Goal: Task Accomplishment & Management: Manage account settings

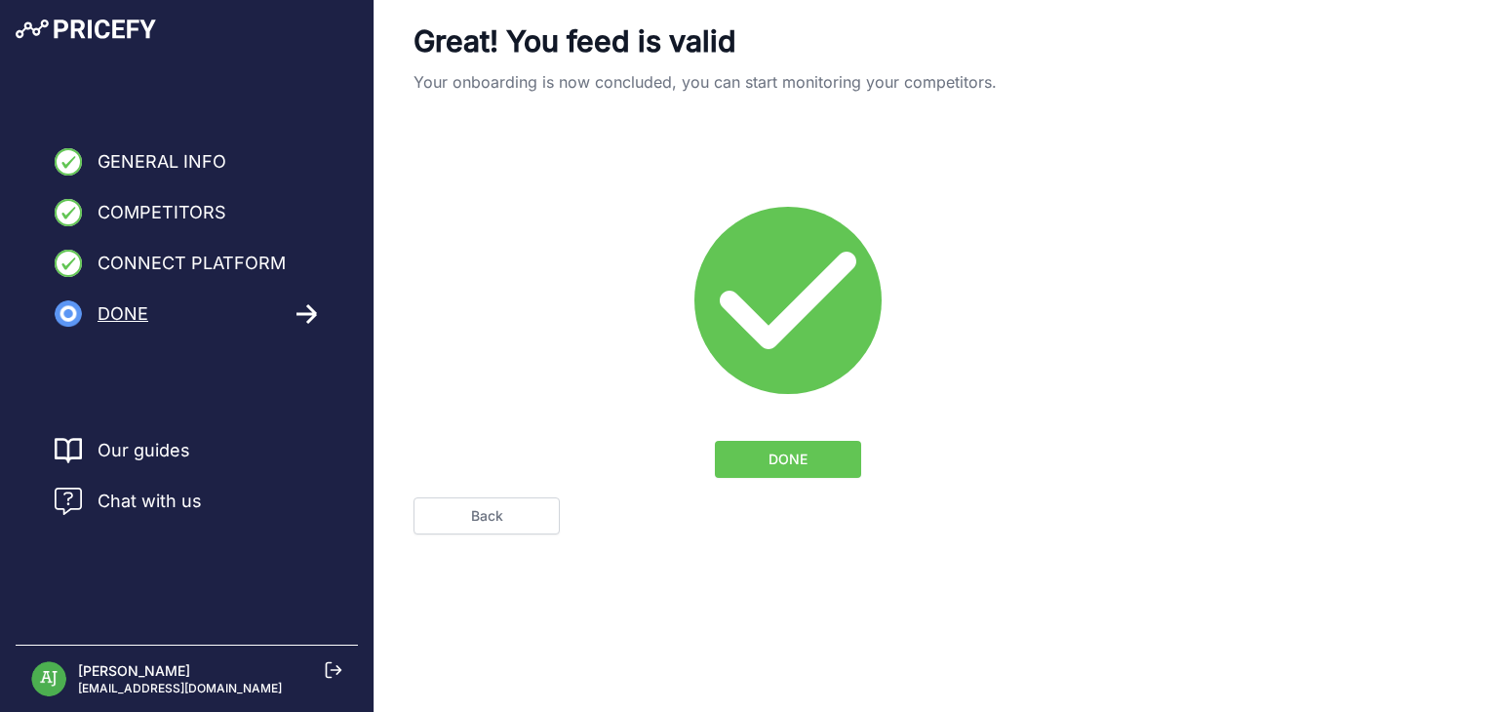
click at [791, 456] on span "DONE" at bounding box center [787, 460] width 39 height 20
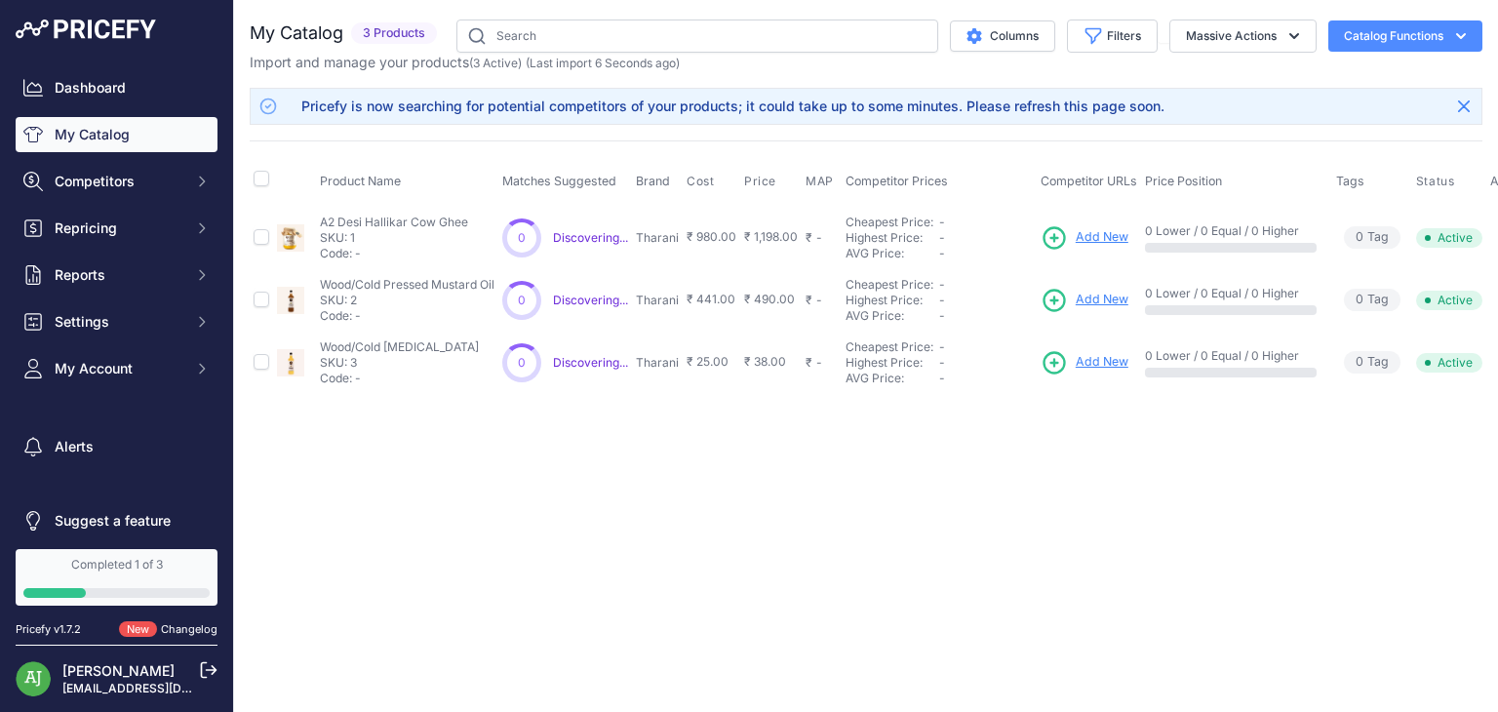
click at [1112, 229] on span "Add New" at bounding box center [1102, 237] width 53 height 19
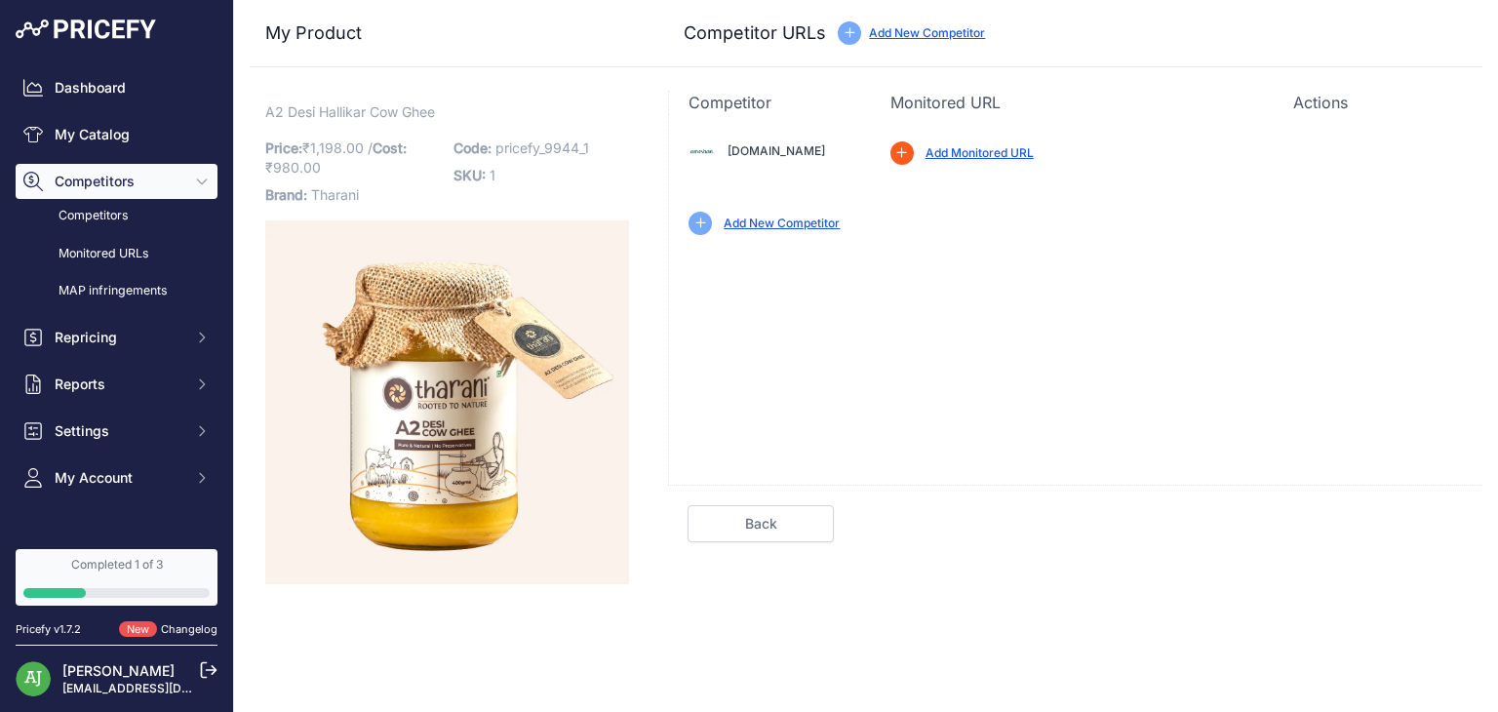
click at [959, 152] on link "Add Monitored URL" at bounding box center [979, 152] width 108 height 15
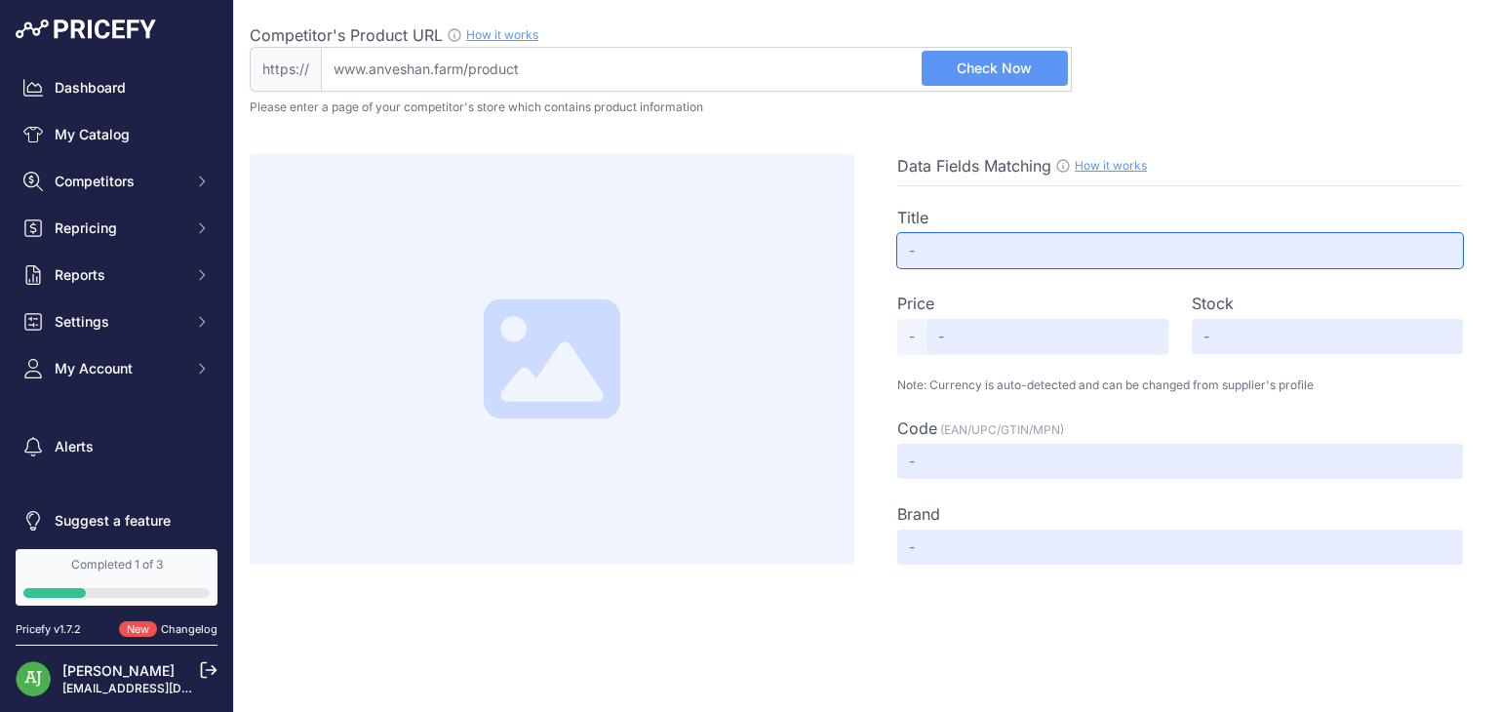
click at [976, 254] on input "text" at bounding box center [1180, 250] width 566 height 35
click at [971, 247] on input "text" at bounding box center [1180, 250] width 566 height 35
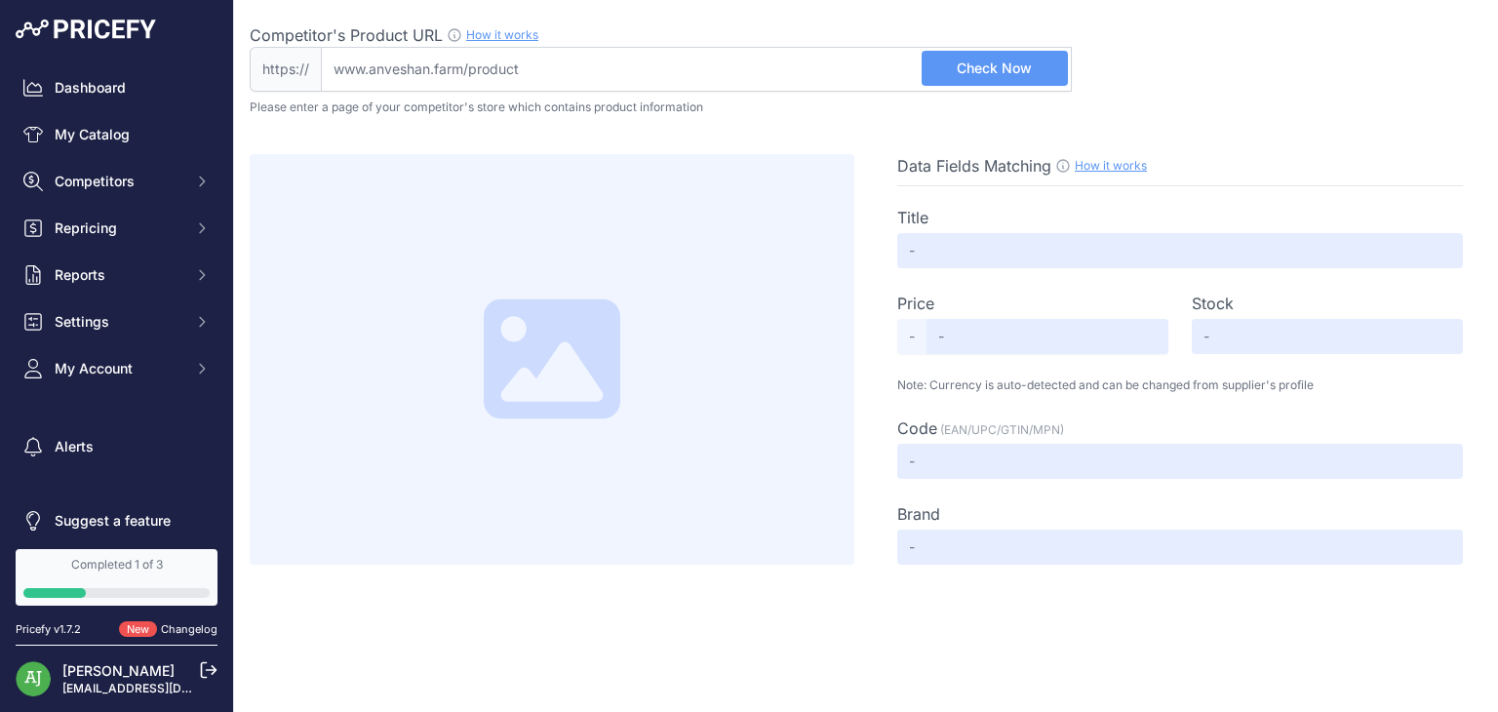
click at [725, 284] on div at bounding box center [552, 359] width 605 height 411
click at [980, 74] on span "Check Now" at bounding box center [994, 69] width 75 height 20
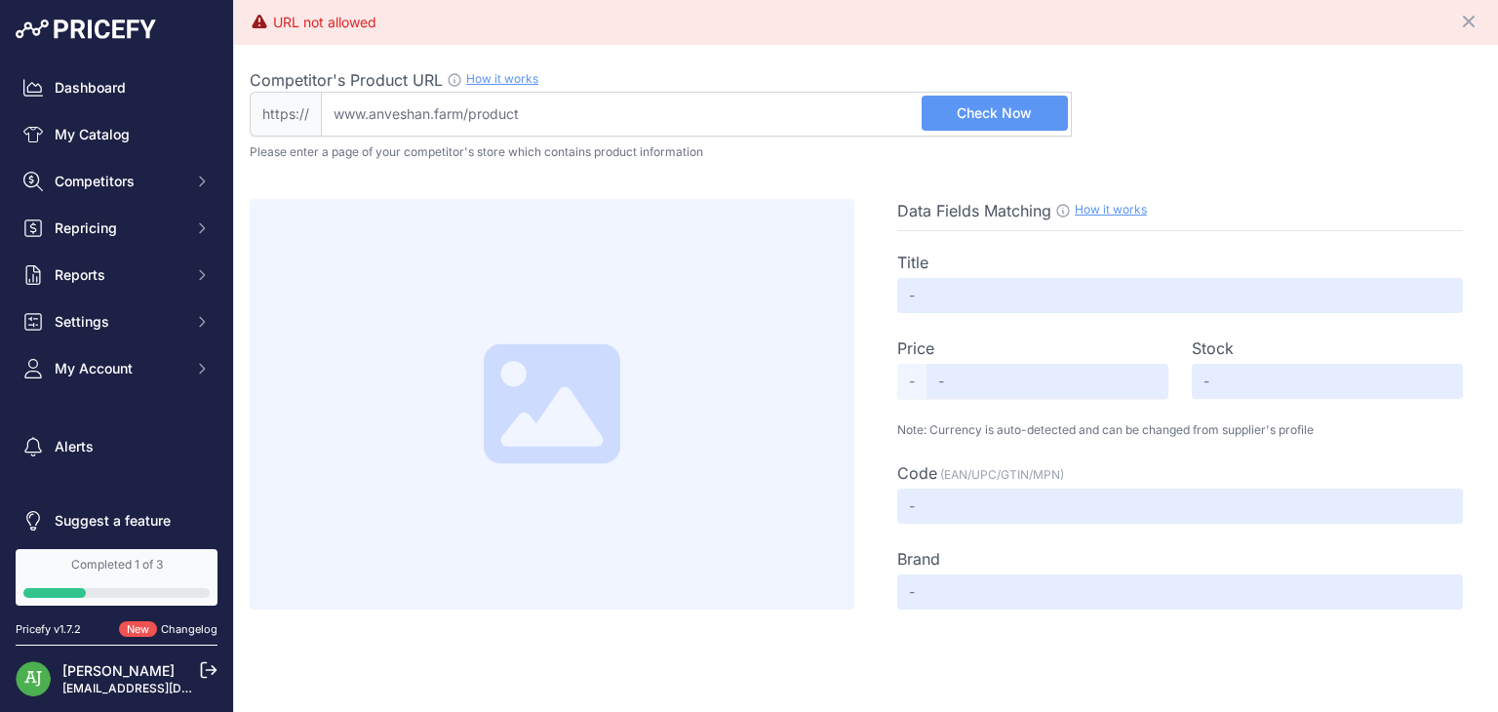
drag, startPoint x: 554, startPoint y: 108, endPoint x: 531, endPoint y: 106, distance: 22.5
click at [531, 106] on input "Competitor's Product URL How it works In order to create your competitor's extr…" at bounding box center [696, 114] width 751 height 45
paste input "https://www.anveshan.farm/products/a2-desi-ghee"
type input "www.anveshan.farm/products/a2-desi-ghee"
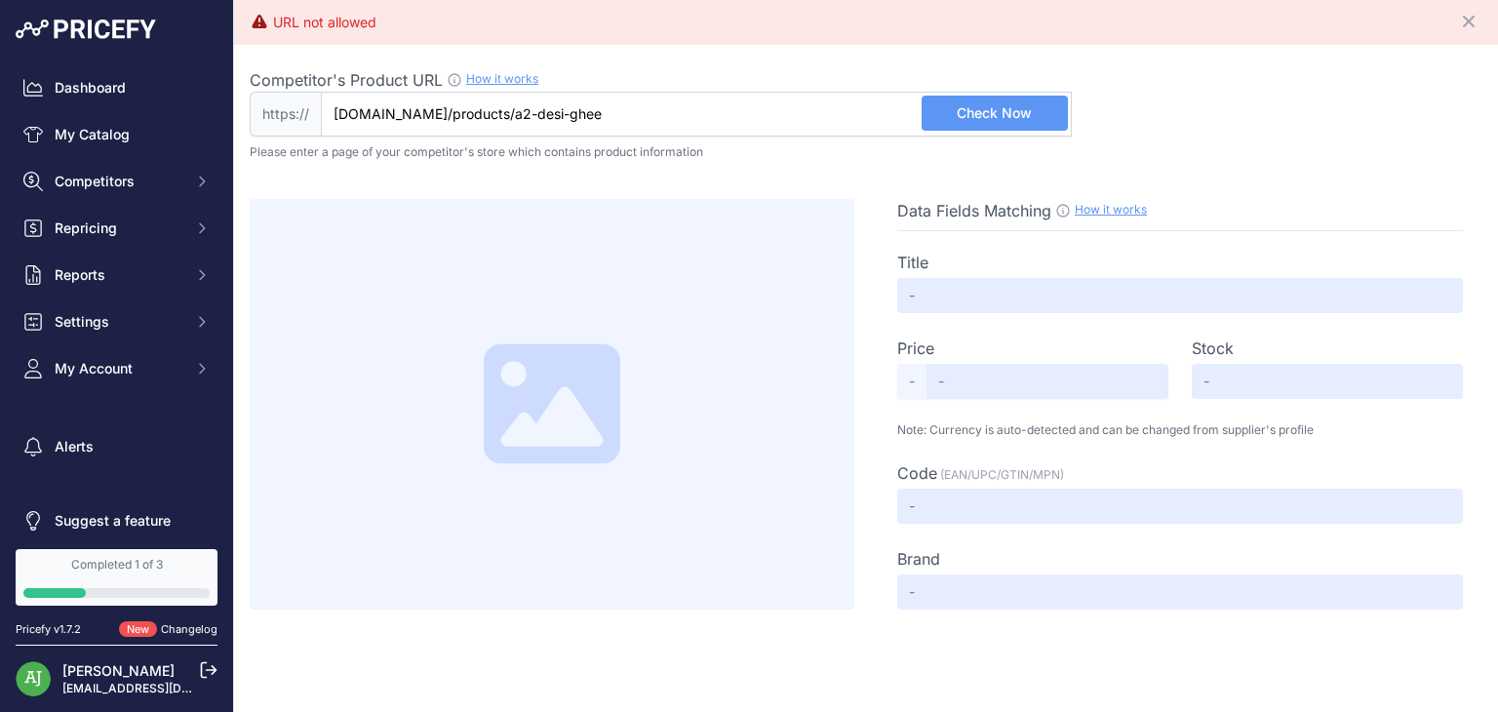
click at [967, 112] on span "Check Now" at bounding box center [994, 113] width 75 height 20
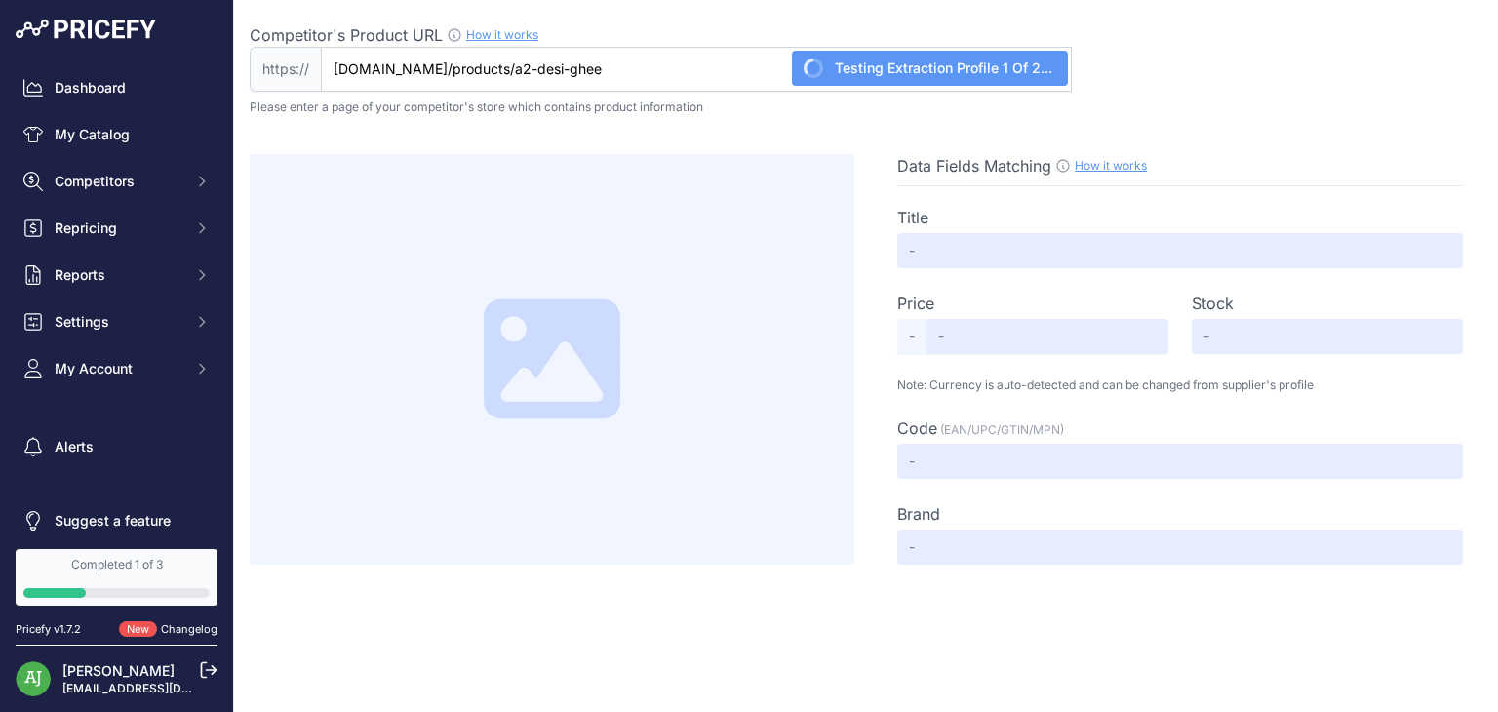
type input "Buy Hallikar Cow Ghee Online | Pure Hallikar Ghee | Anveshan Farms"
type input "1110"
type input "Not Found"
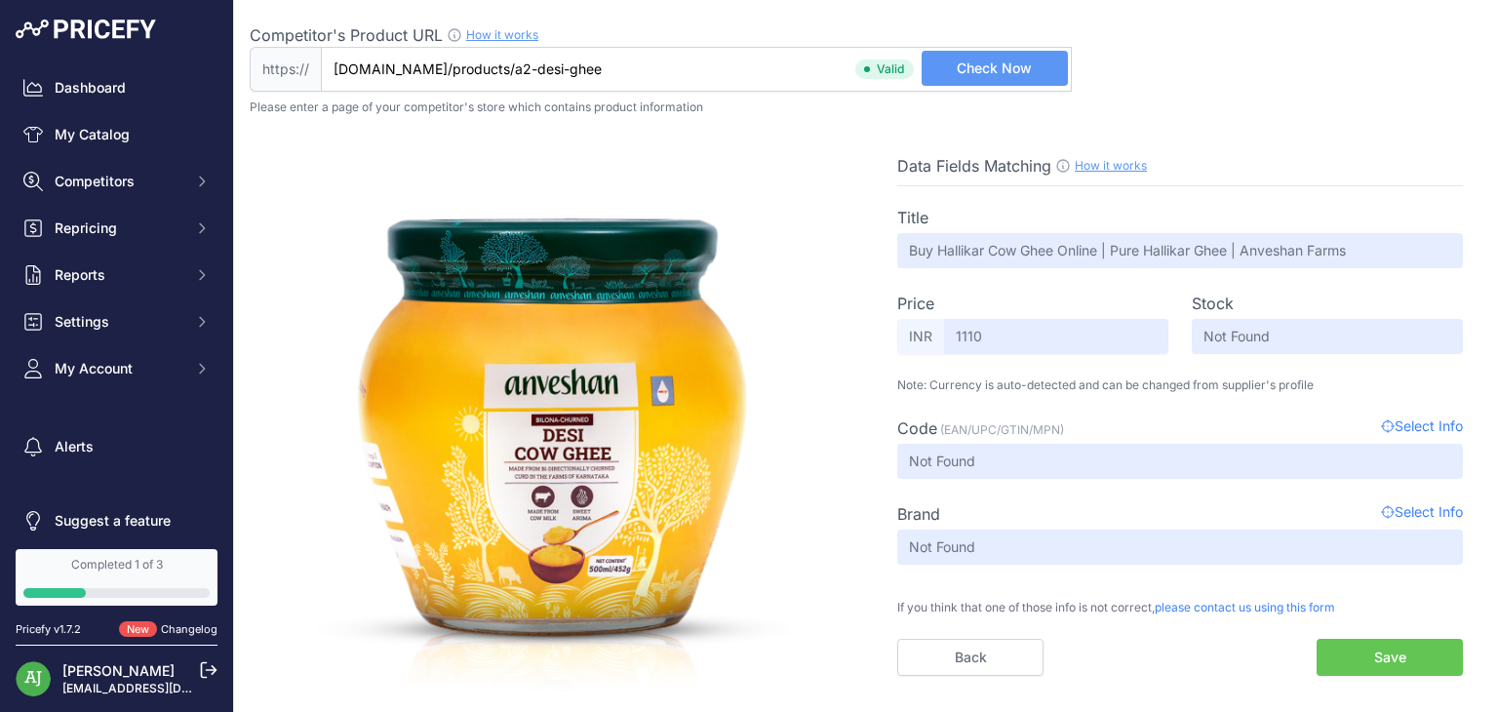
click at [1373, 651] on button "Save" at bounding box center [1389, 657] width 146 height 37
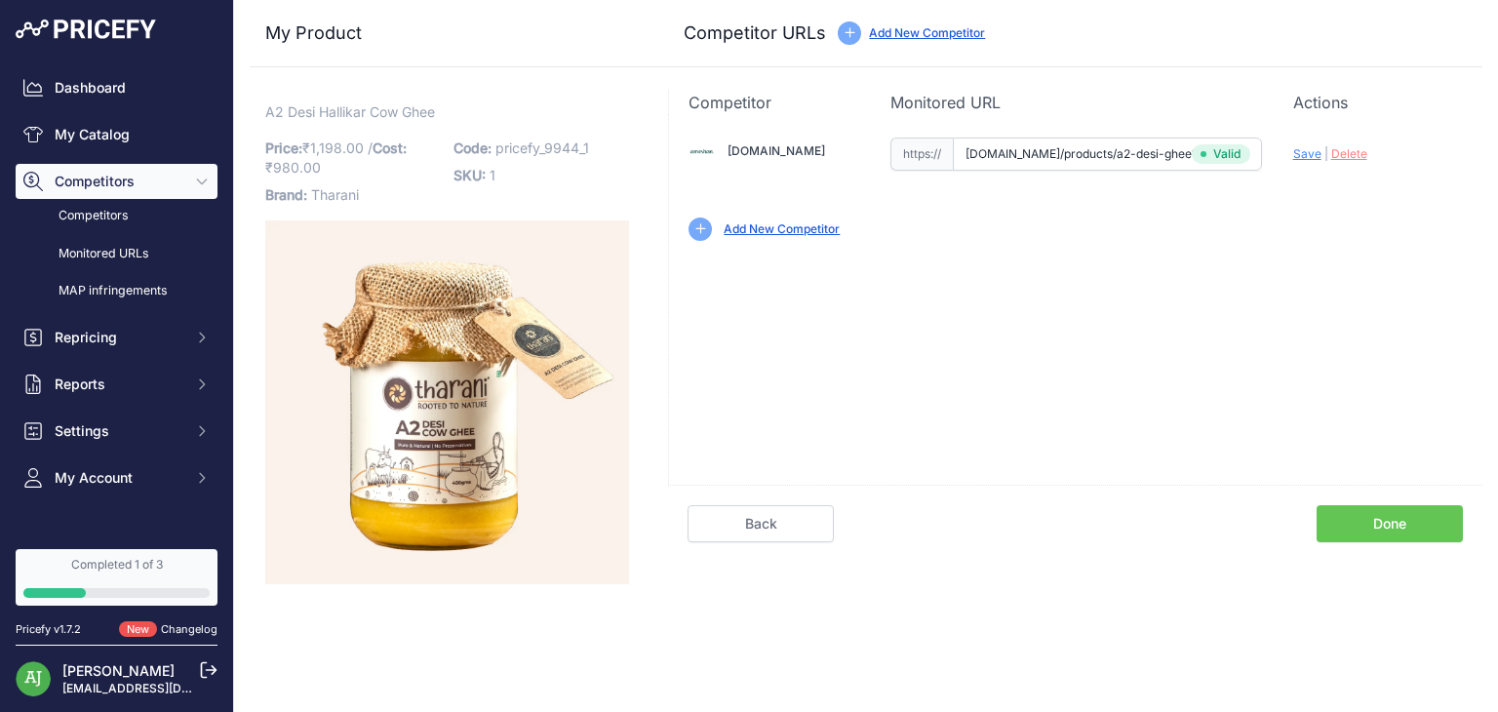
click at [1381, 520] on link "Done" at bounding box center [1389, 523] width 146 height 37
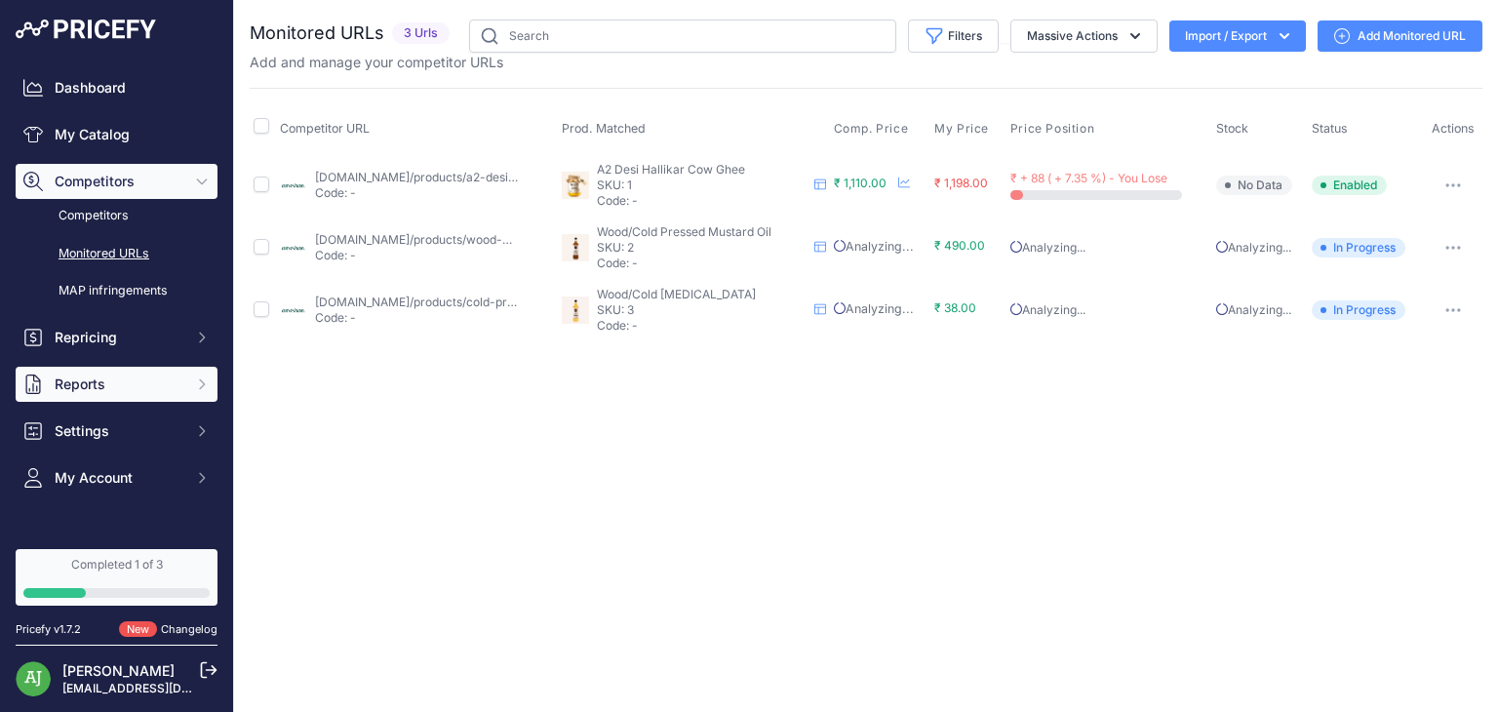
click at [157, 385] on span "Reports" at bounding box center [119, 384] width 128 height 20
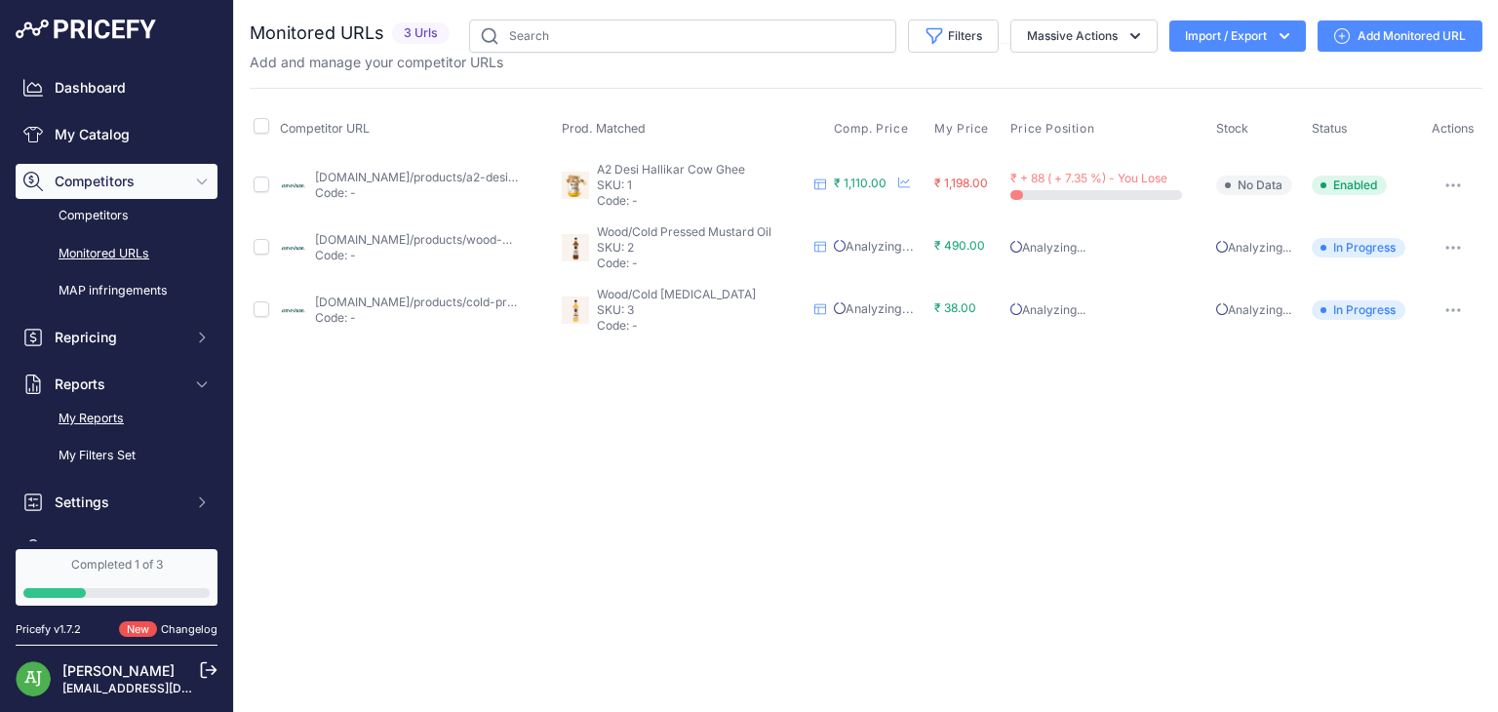
click at [135, 431] on link "My Reports" at bounding box center [117, 419] width 202 height 34
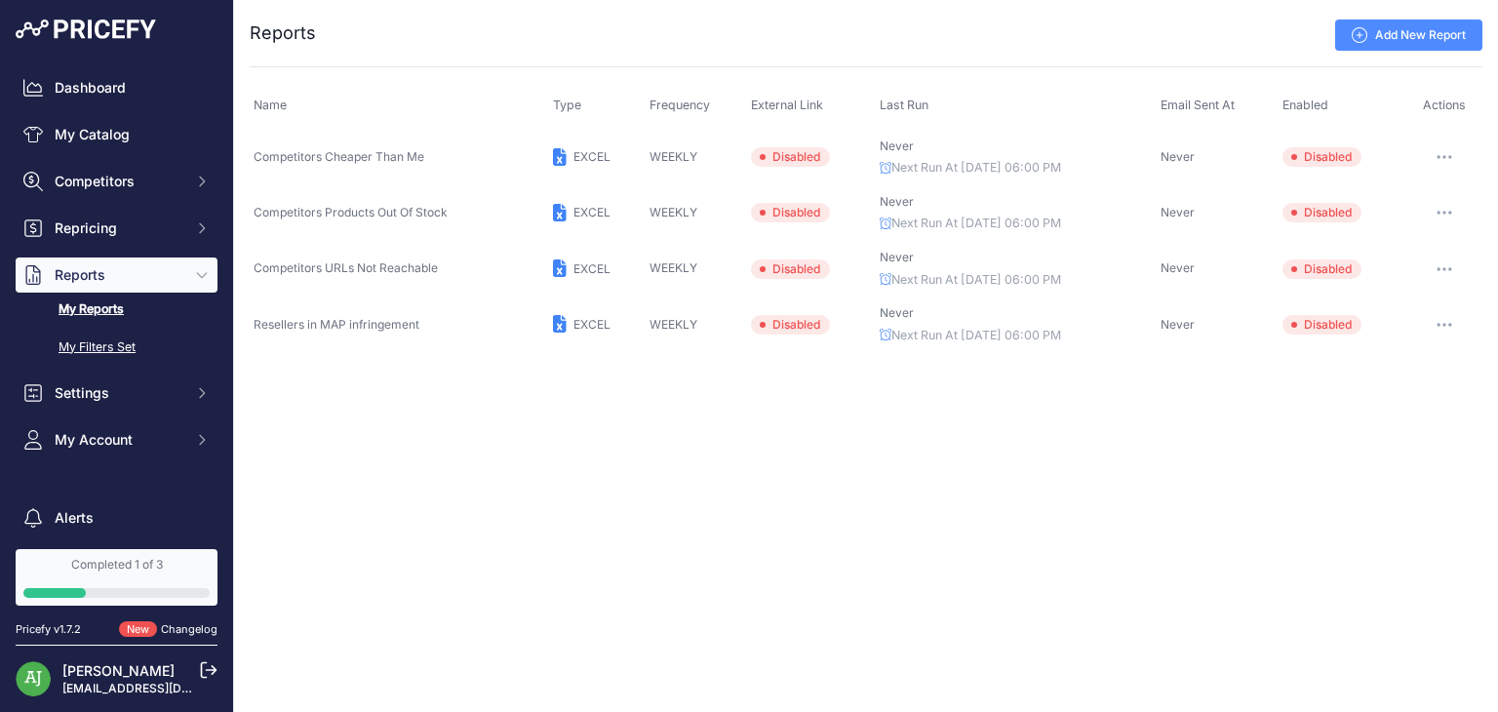
click at [118, 345] on link "My Filters Set" at bounding box center [117, 348] width 202 height 34
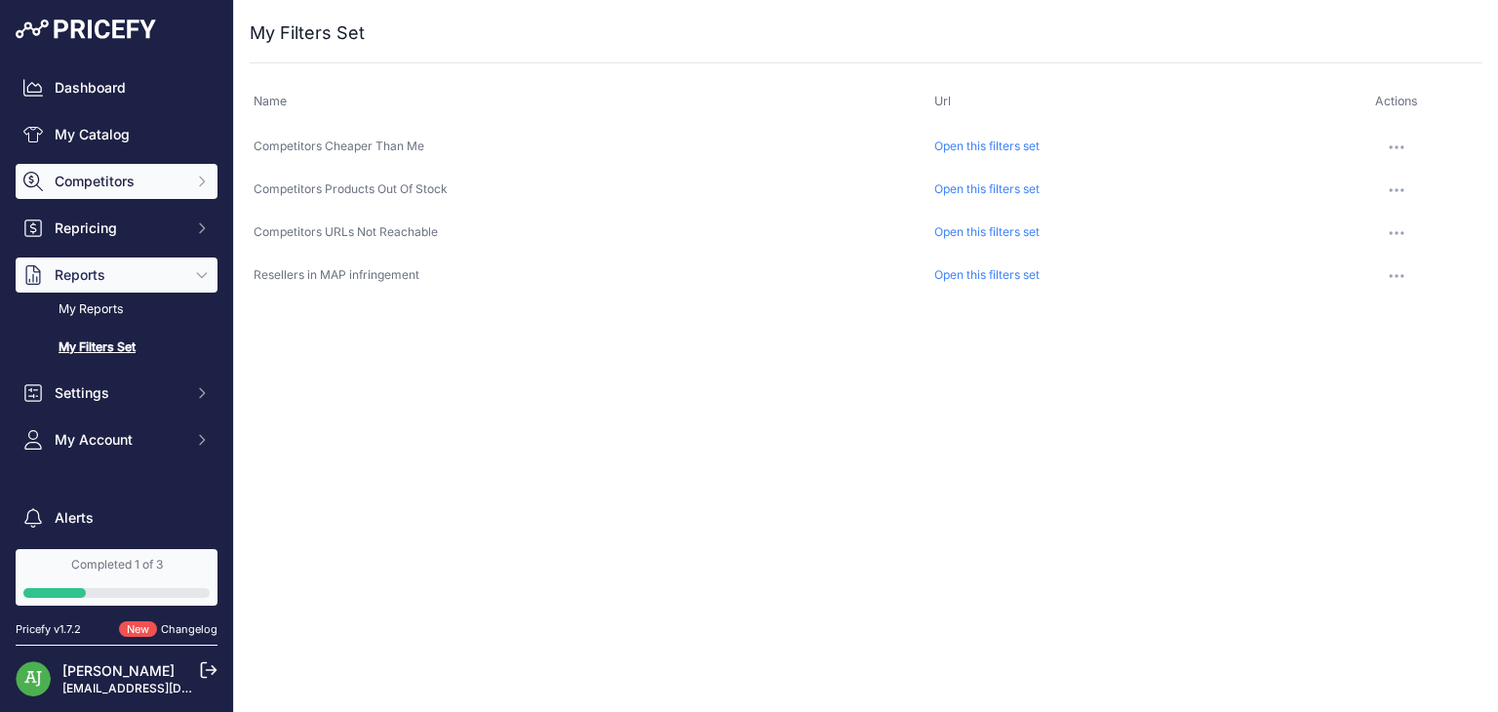
click at [135, 185] on span "Competitors" at bounding box center [119, 182] width 128 height 20
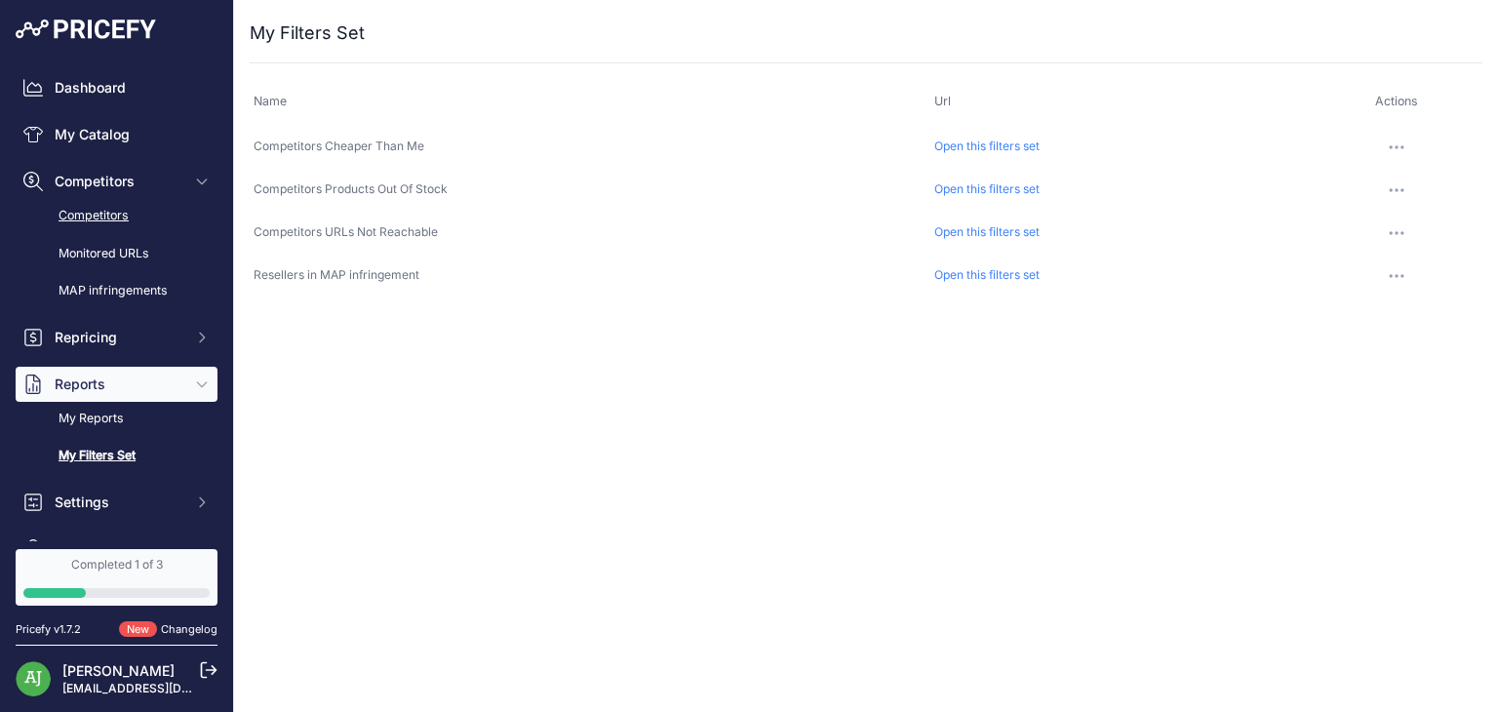
click at [138, 220] on link "Competitors" at bounding box center [117, 216] width 202 height 34
click at [119, 220] on link "Competitors" at bounding box center [117, 216] width 202 height 34
click at [111, 211] on link "Competitors" at bounding box center [117, 216] width 202 height 34
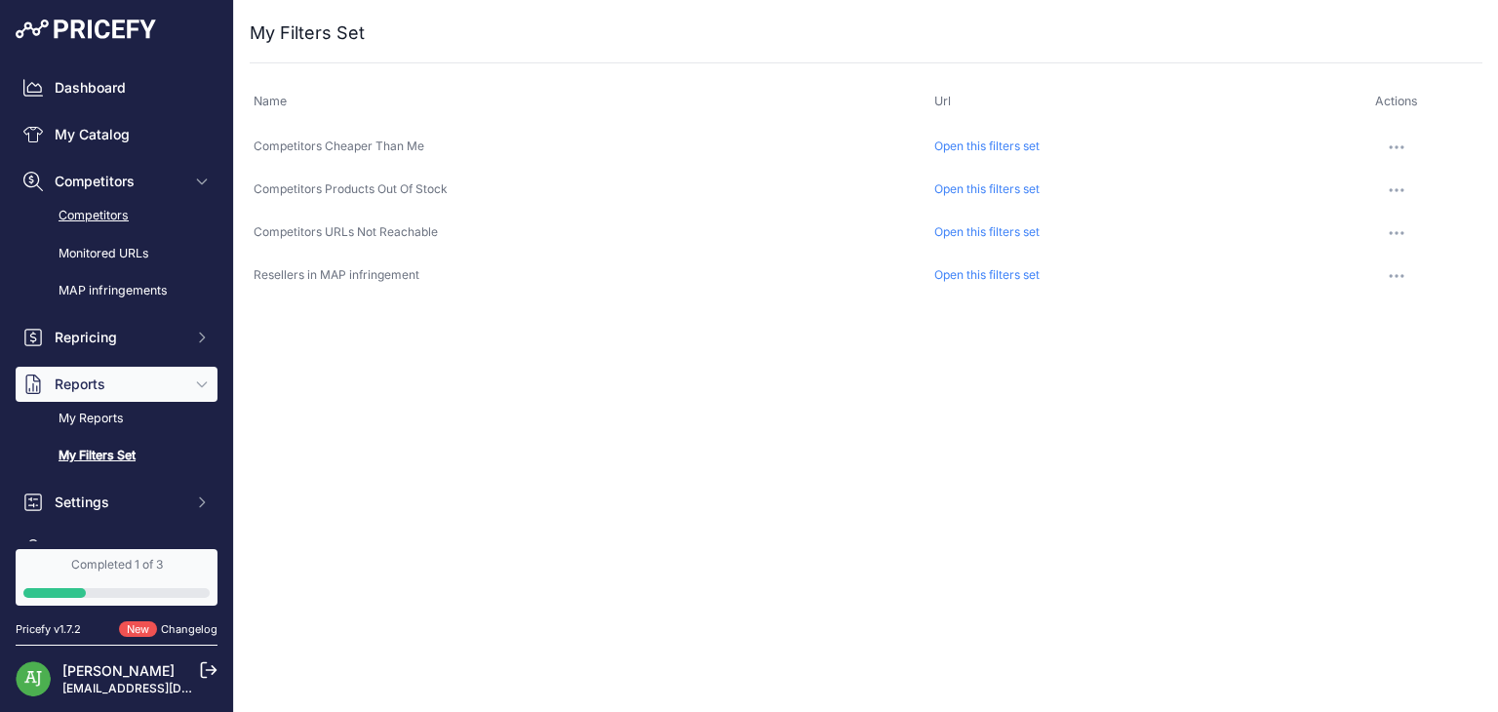
click at [111, 211] on link "Competitors" at bounding box center [117, 216] width 202 height 34
click at [109, 137] on link "My Catalog" at bounding box center [117, 134] width 202 height 35
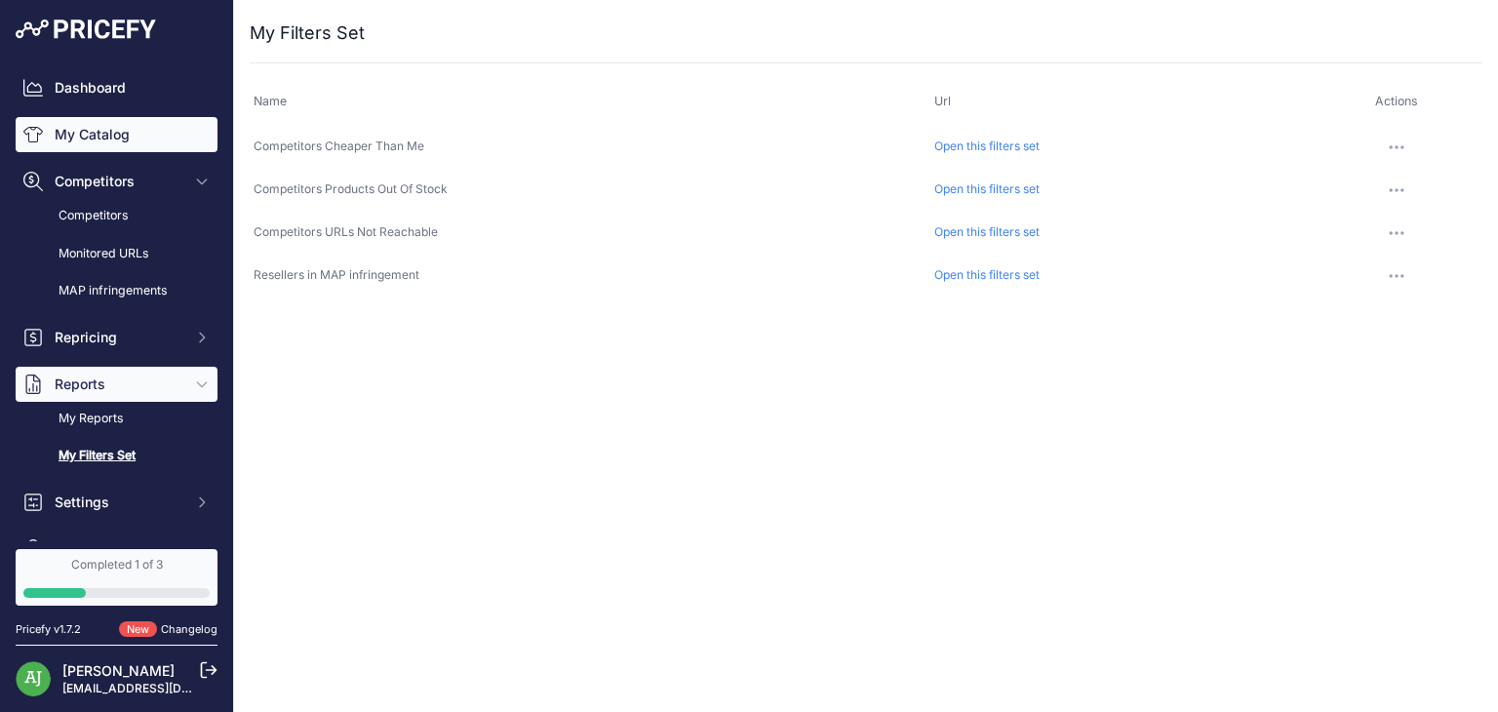
click at [109, 137] on link "My Catalog" at bounding box center [117, 134] width 202 height 35
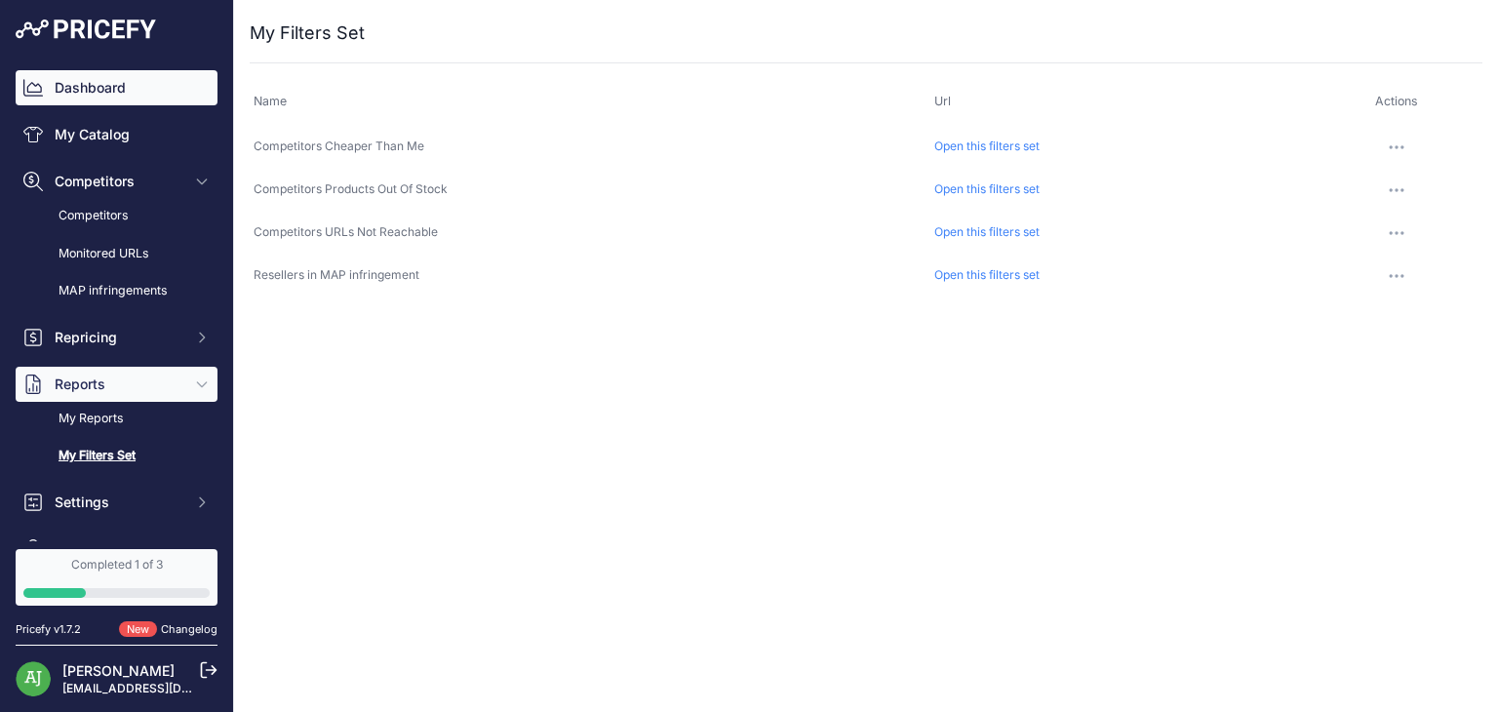
click at [126, 79] on link "Dashboard" at bounding box center [117, 87] width 202 height 35
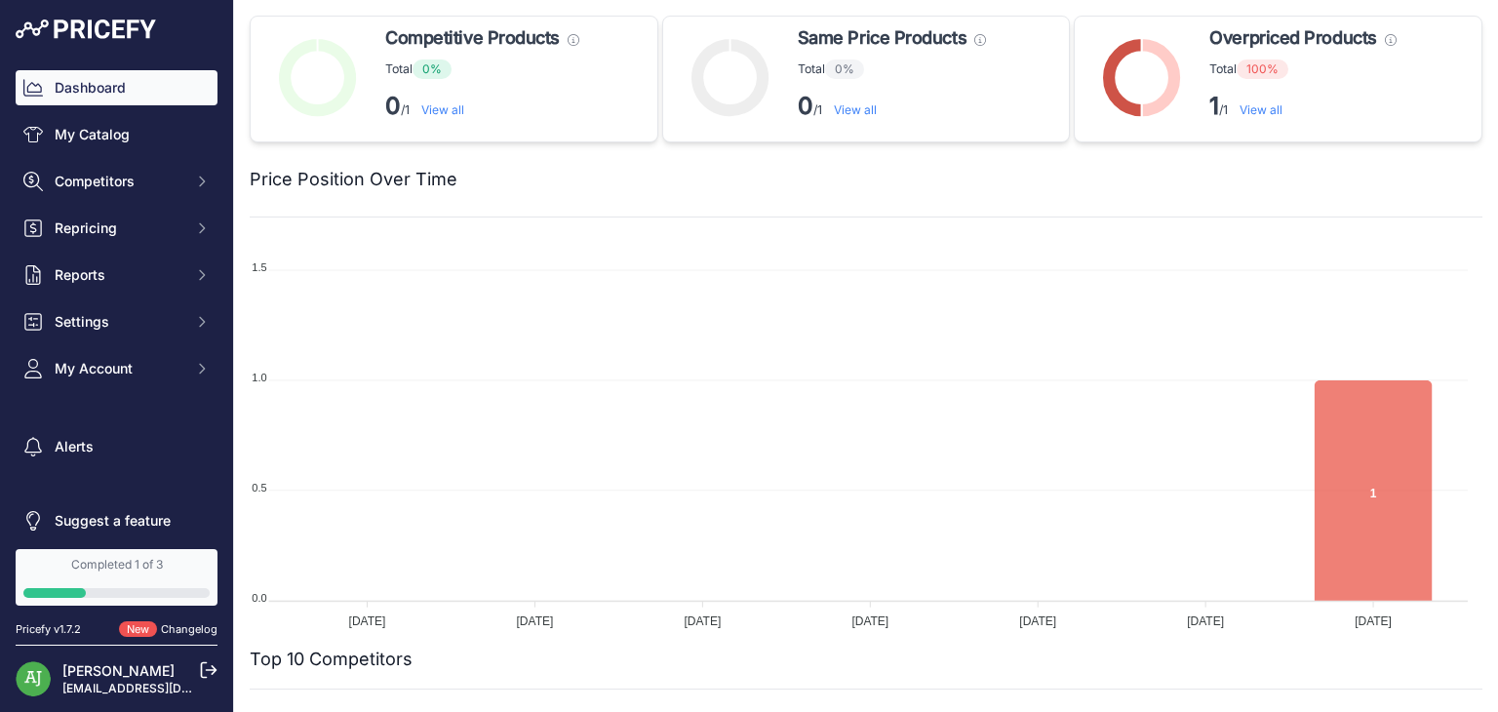
click at [550, 117] on p "0 /1 View all" at bounding box center [482, 106] width 194 height 31
click at [437, 106] on link "View all" at bounding box center [442, 109] width 43 height 15
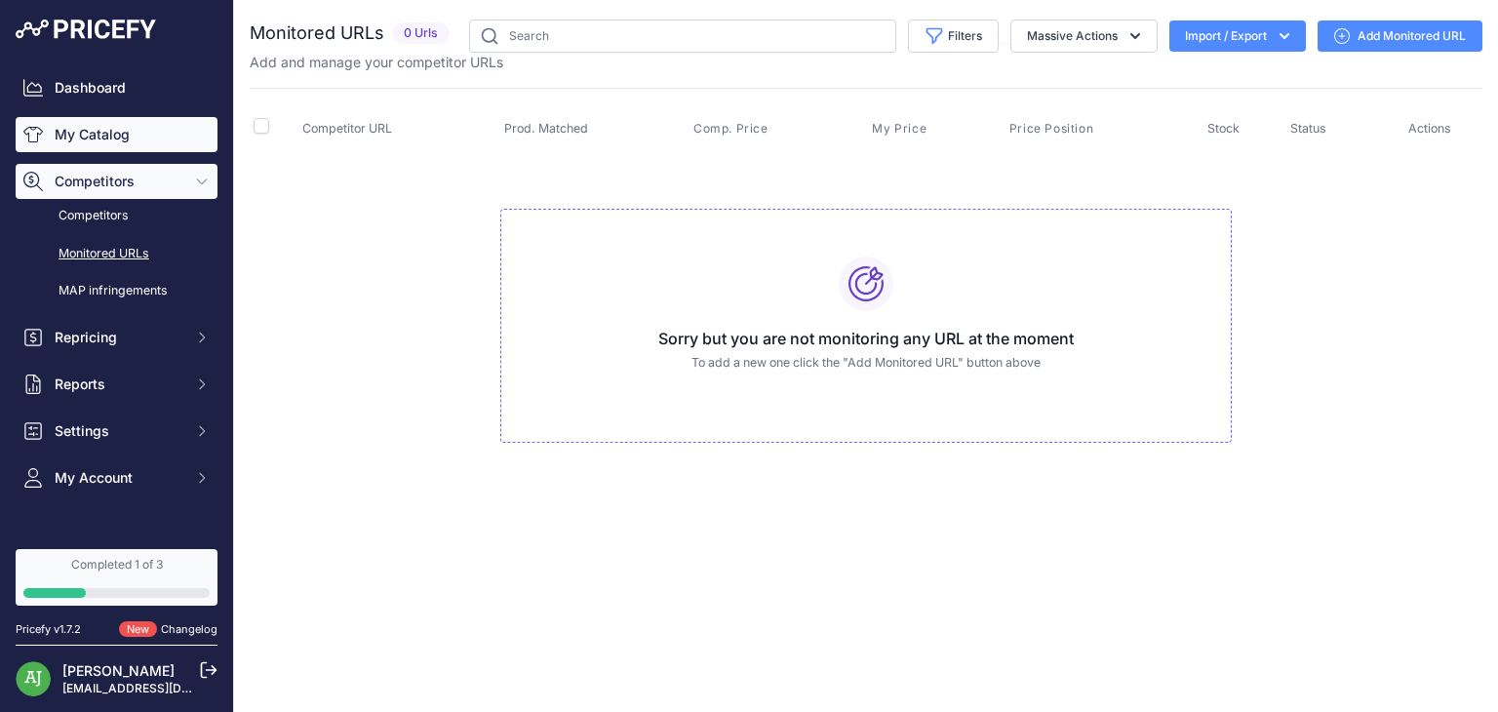
click at [146, 137] on link "My Catalog" at bounding box center [117, 134] width 202 height 35
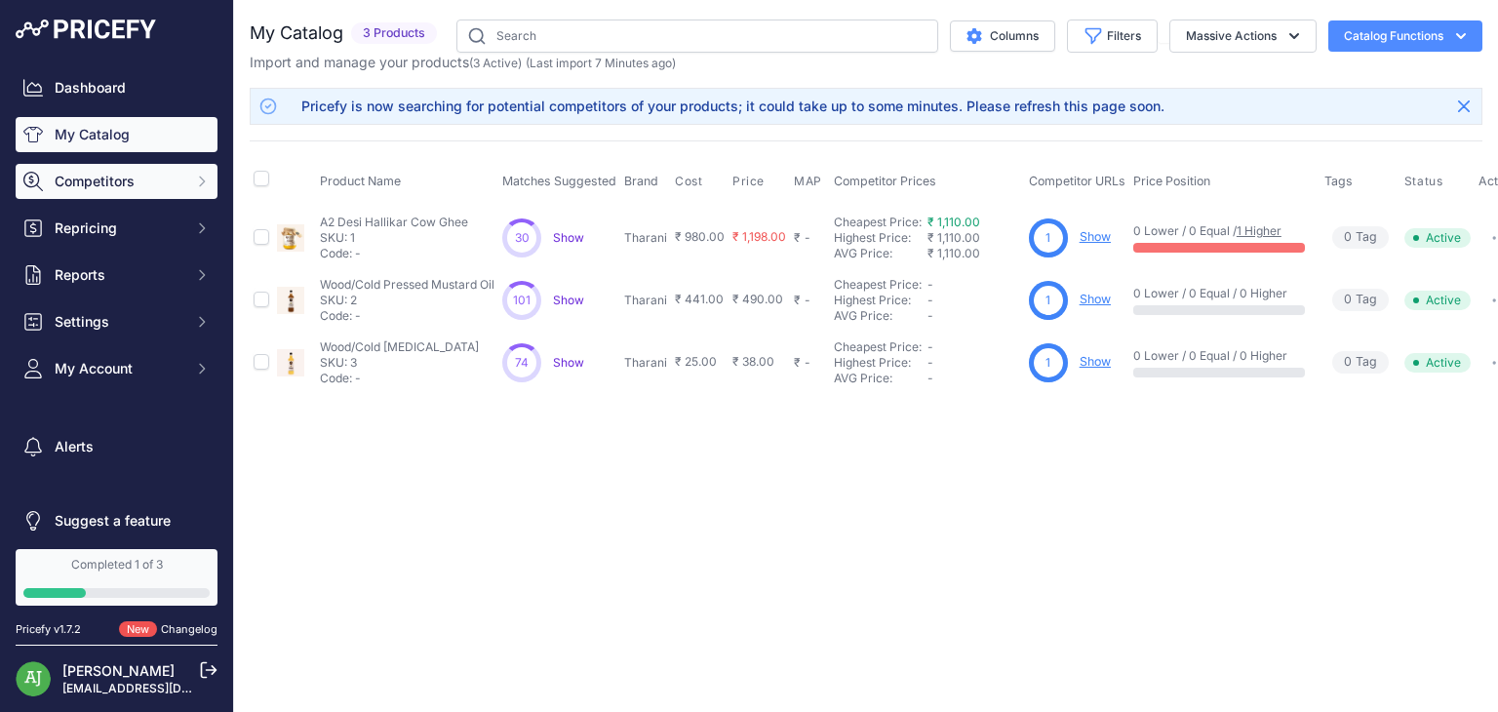
click at [114, 188] on span "Competitors" at bounding box center [119, 182] width 128 height 20
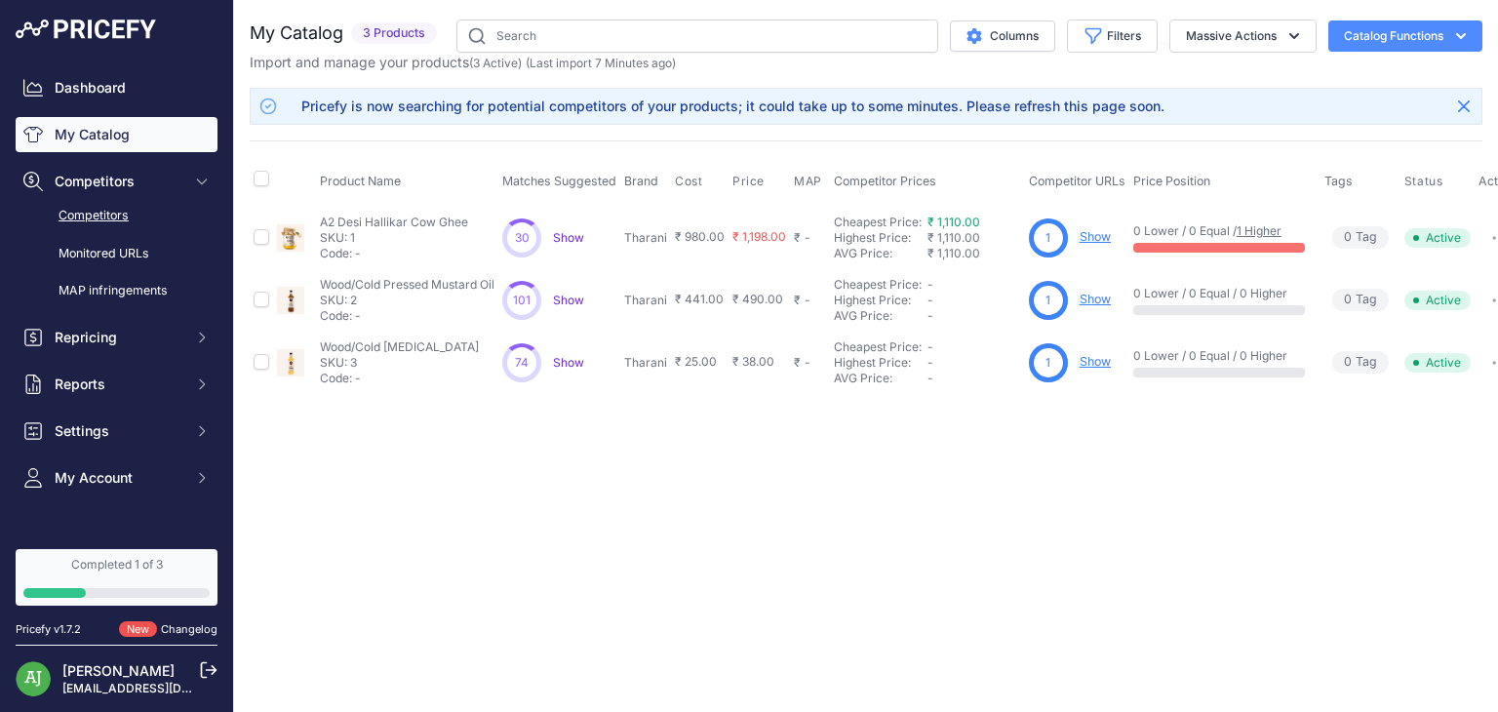
click at [117, 221] on link "Competitors" at bounding box center [117, 216] width 202 height 34
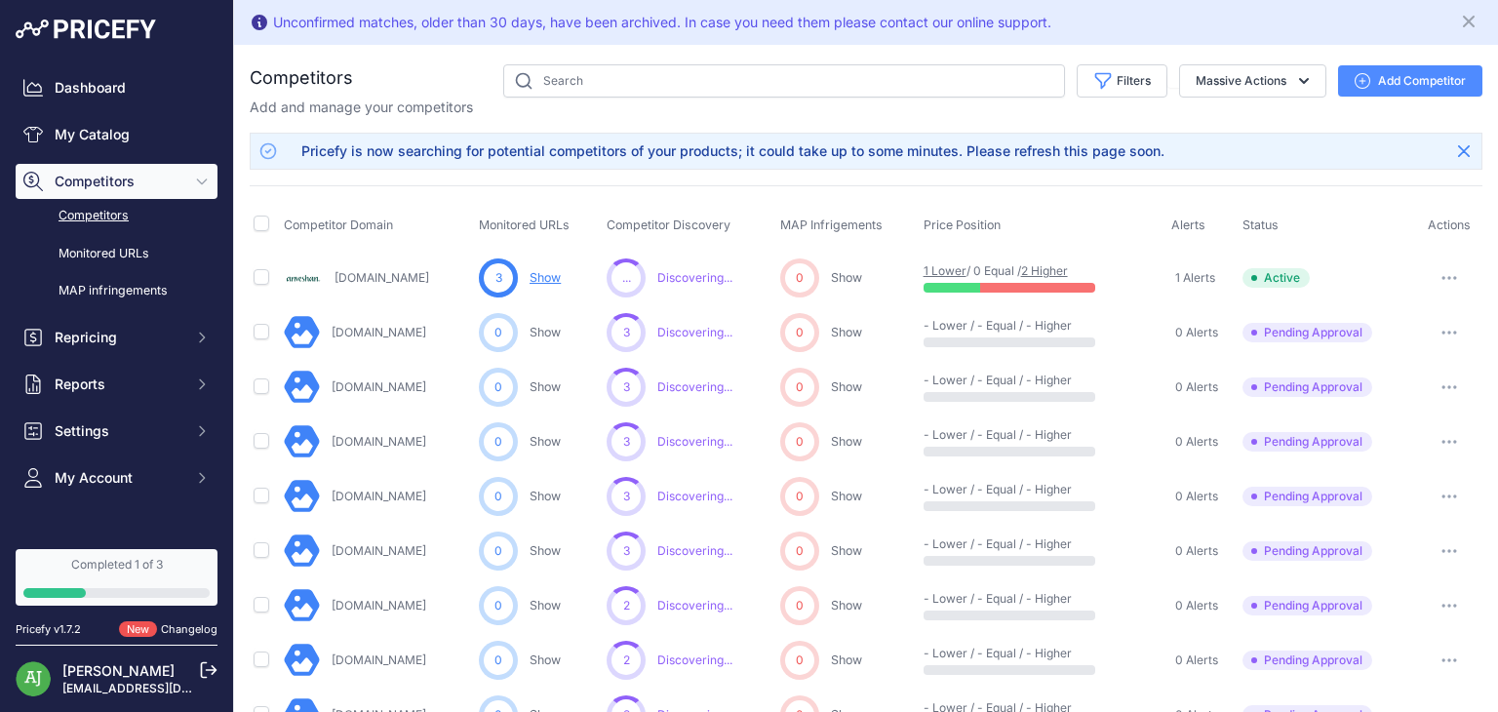
click at [101, 217] on link "Competitors" at bounding box center [117, 216] width 202 height 34
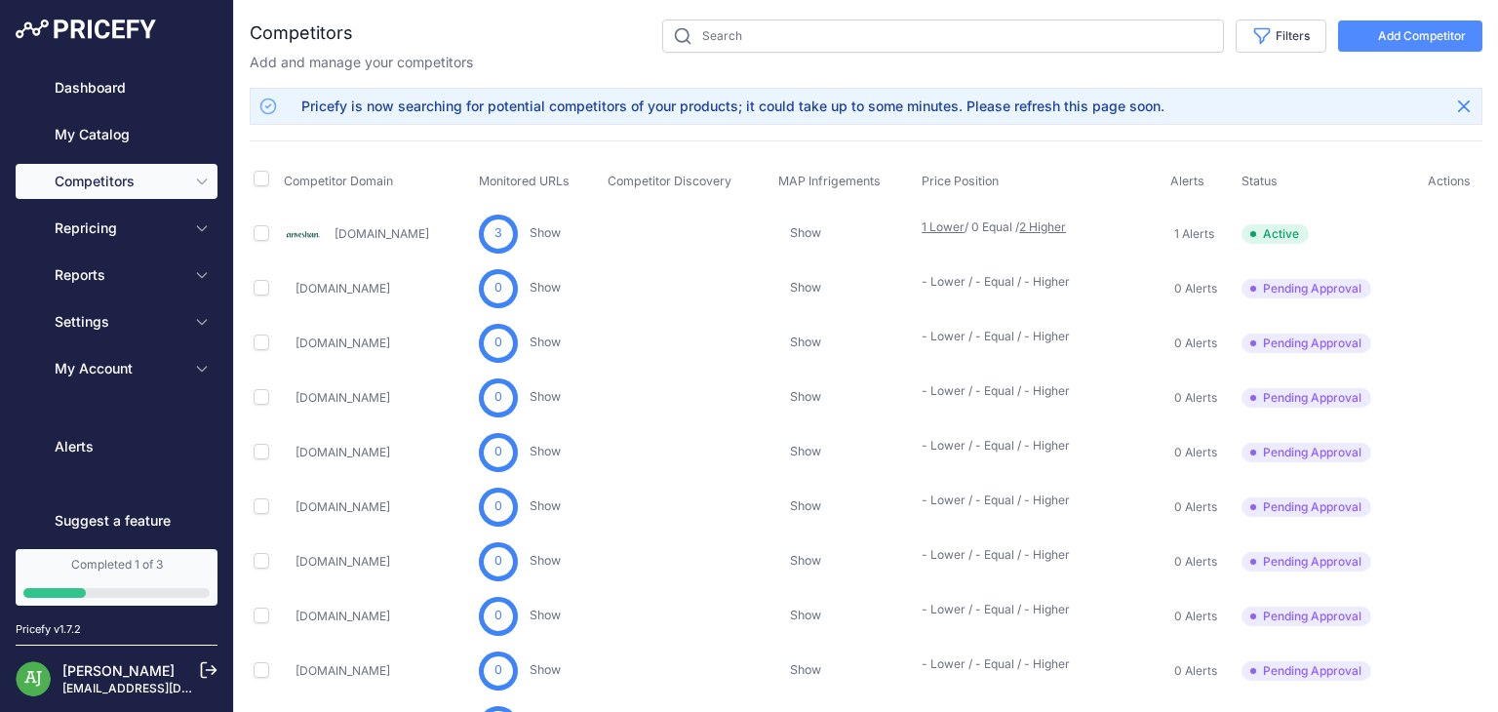
click at [1391, 81] on div "Competitors" at bounding box center [866, 550] width 1233 height 1061
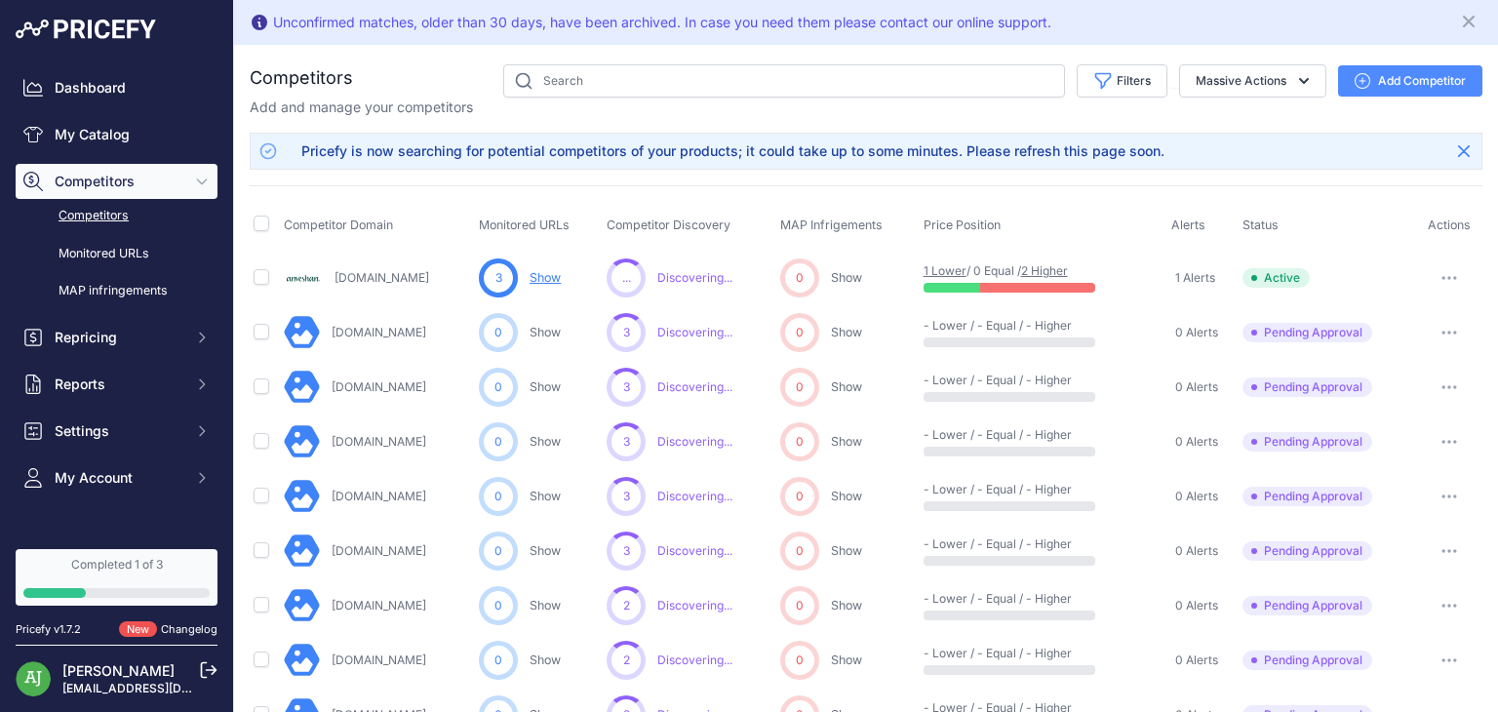
click at [370, 270] on link "Anveshan.farm" at bounding box center [381, 277] width 95 height 15
click at [148, 290] on link "MAP infringements" at bounding box center [117, 291] width 202 height 34
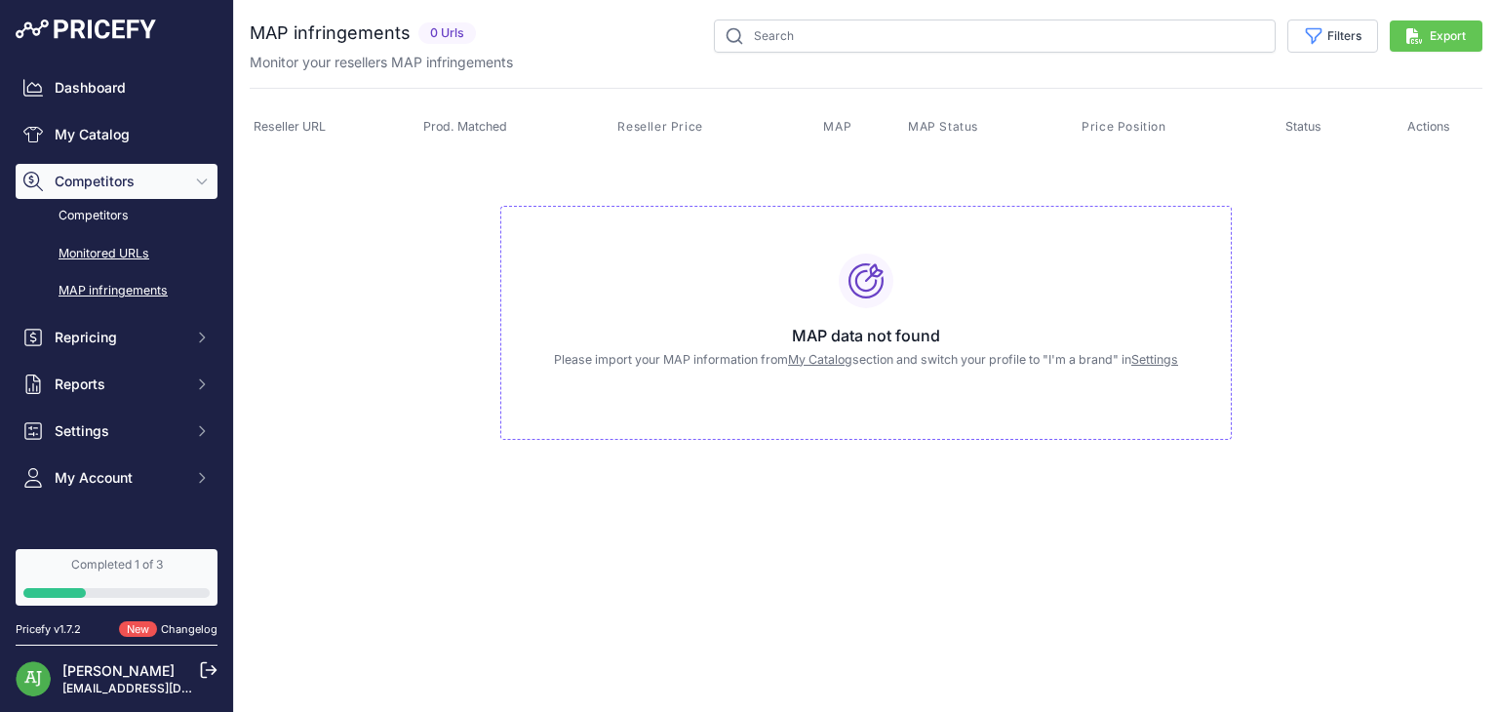
click at [120, 245] on link "Monitored URLs" at bounding box center [117, 254] width 202 height 34
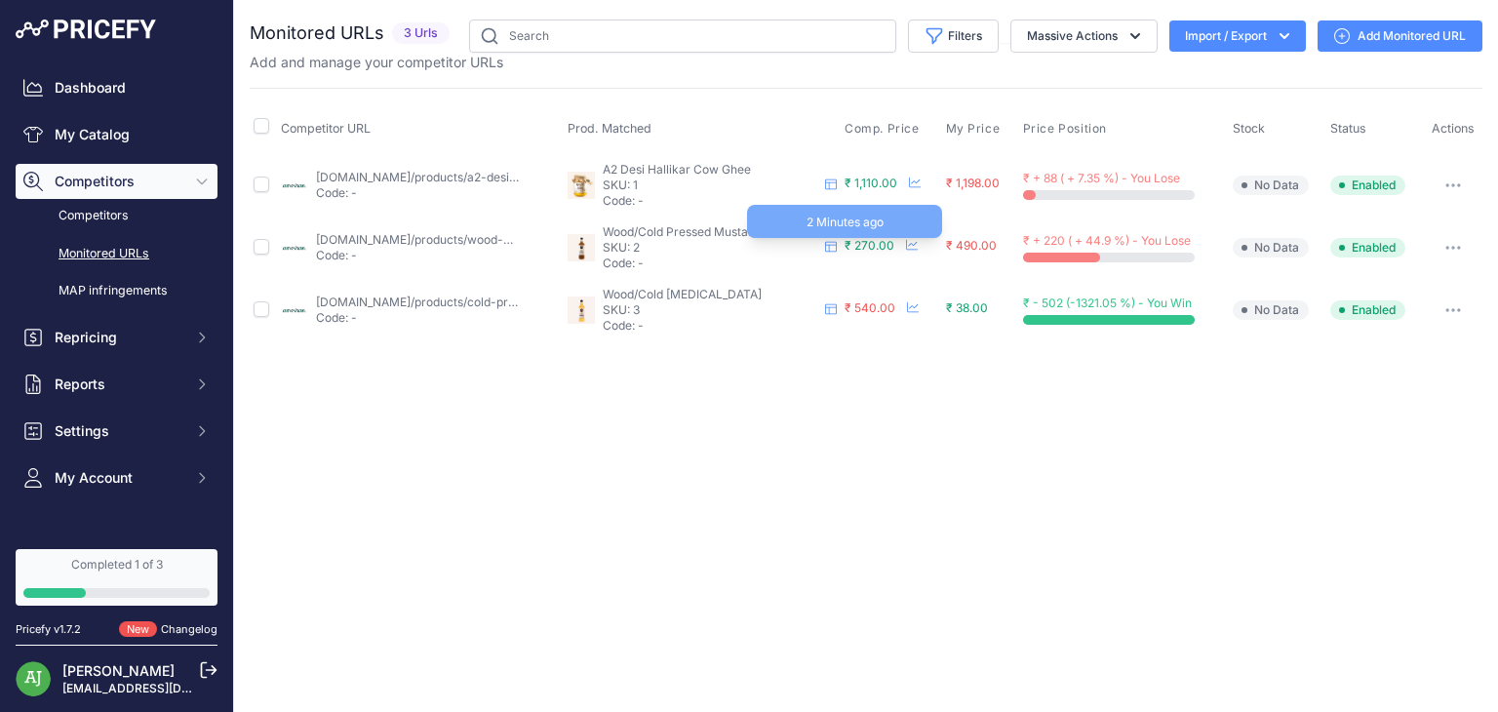
click at [879, 243] on span "₹ 270.00" at bounding box center [869, 245] width 50 height 15
click at [152, 567] on div "Completed 1 of 3" at bounding box center [116, 565] width 186 height 16
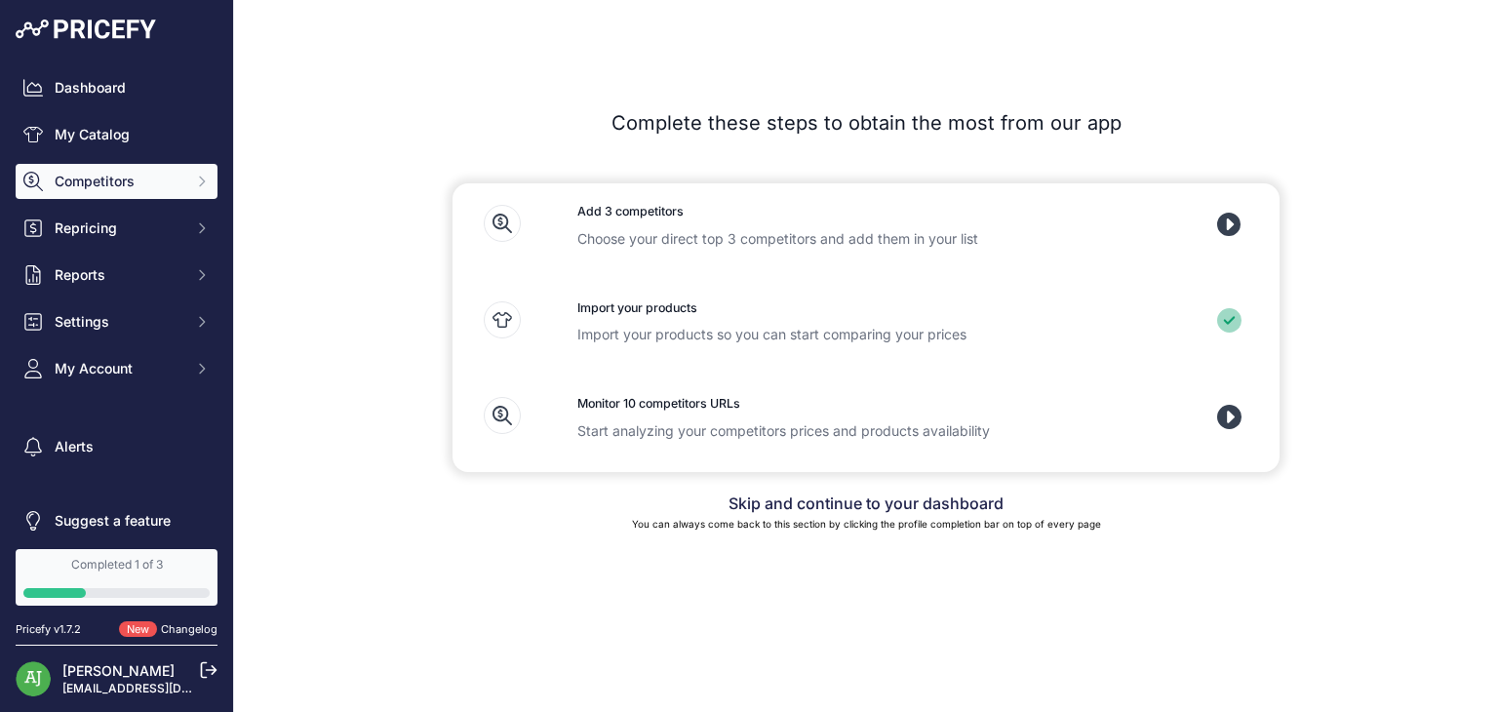
click at [108, 184] on span "Competitors" at bounding box center [119, 182] width 128 height 20
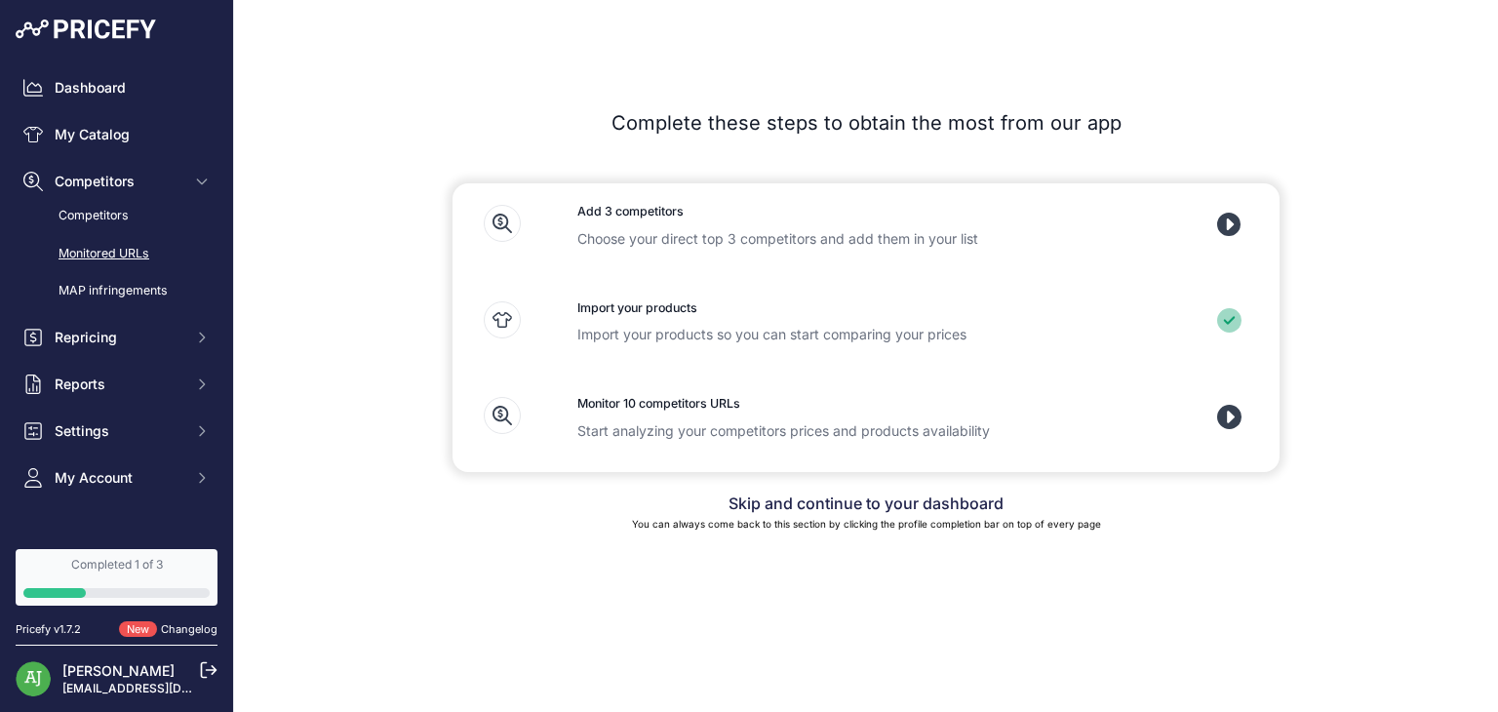
click at [137, 257] on link "Monitored URLs" at bounding box center [117, 254] width 202 height 34
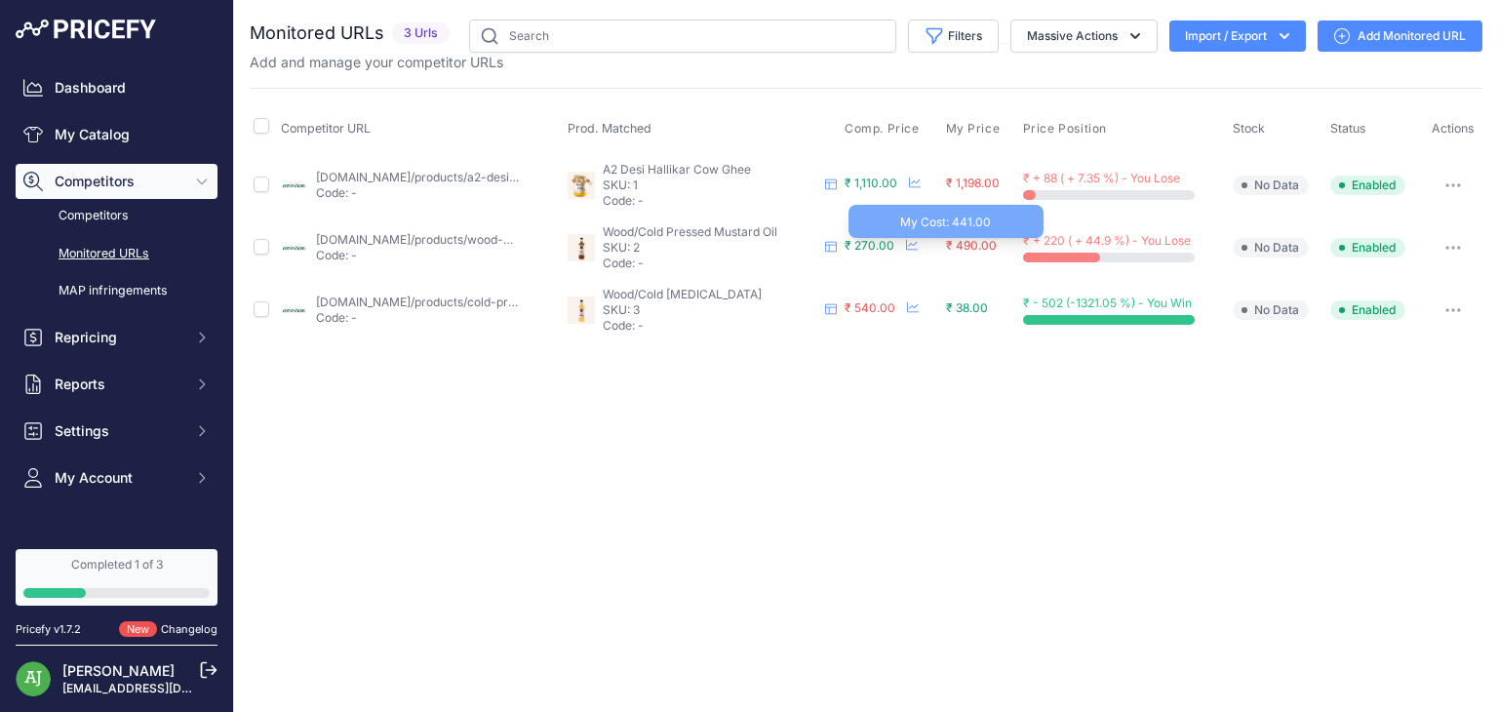
click at [971, 247] on span "₹ 490.00" at bounding box center [971, 245] width 51 height 15
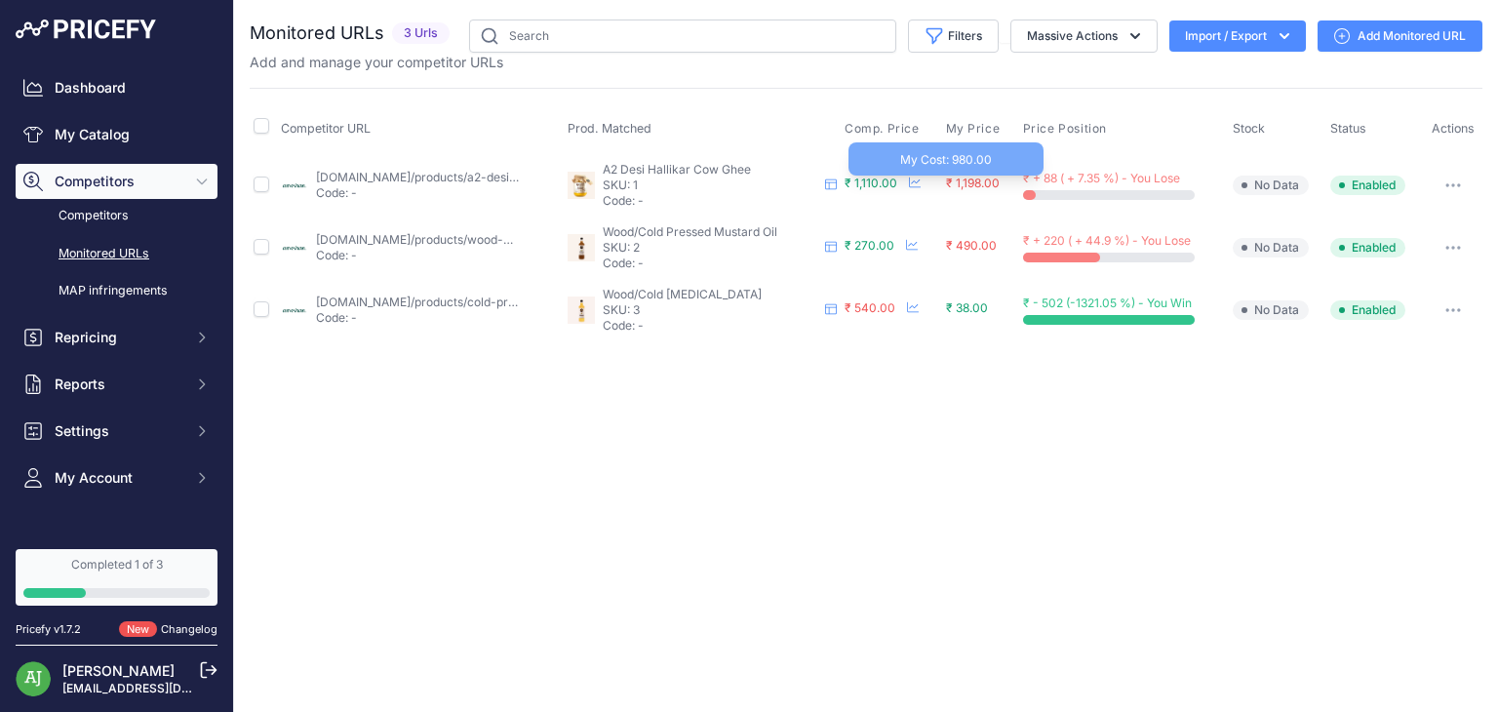
click at [965, 178] on span "₹ 1,198.00" at bounding box center [973, 183] width 54 height 15
drag, startPoint x: 965, startPoint y: 178, endPoint x: 880, endPoint y: 364, distance: 204.2
click at [880, 364] on div "Close You are not connected to the internet." at bounding box center [866, 356] width 1264 height 712
click at [1285, 44] on icon "button" at bounding box center [1284, 36] width 20 height 20
click at [1256, 76] on div "Import" at bounding box center [1235, 76] width 156 height 35
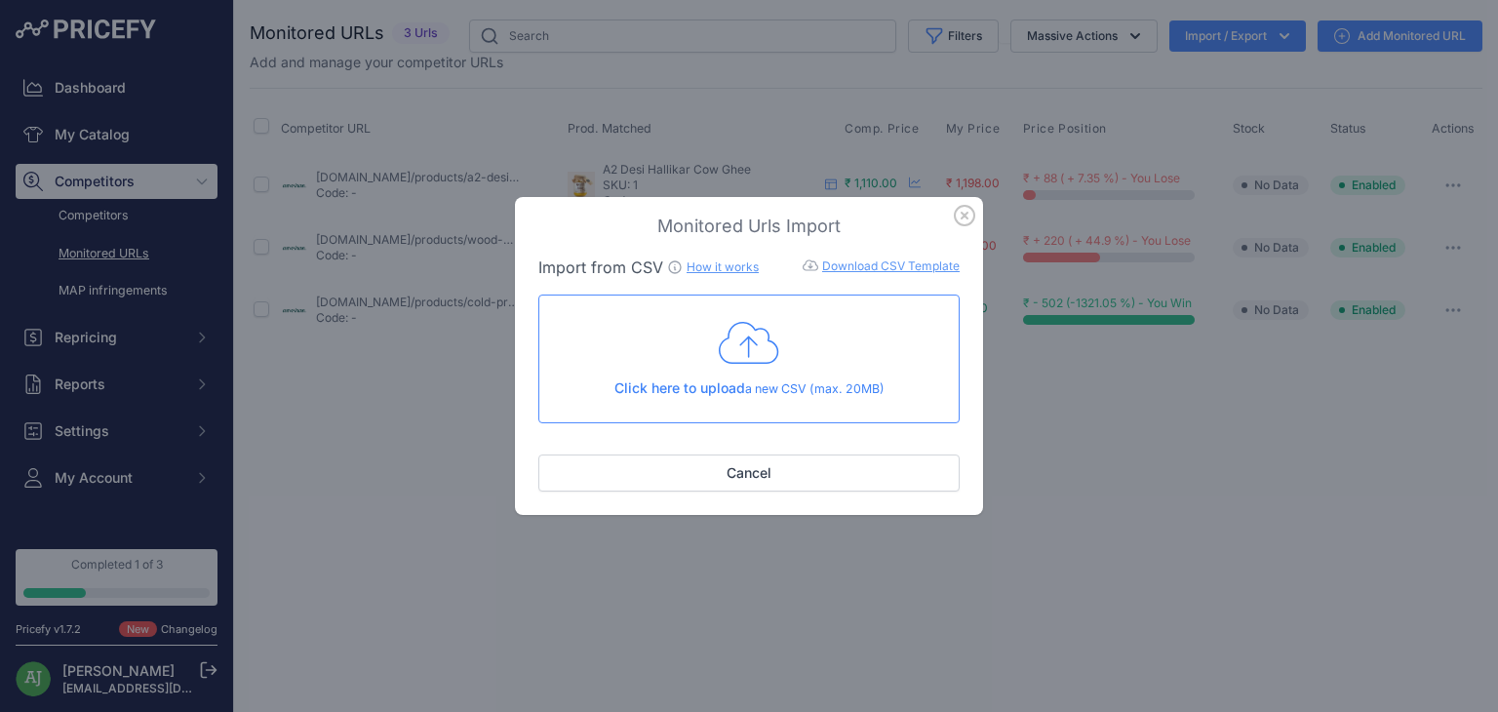
click at [970, 215] on icon "button" at bounding box center [964, 215] width 21 height 21
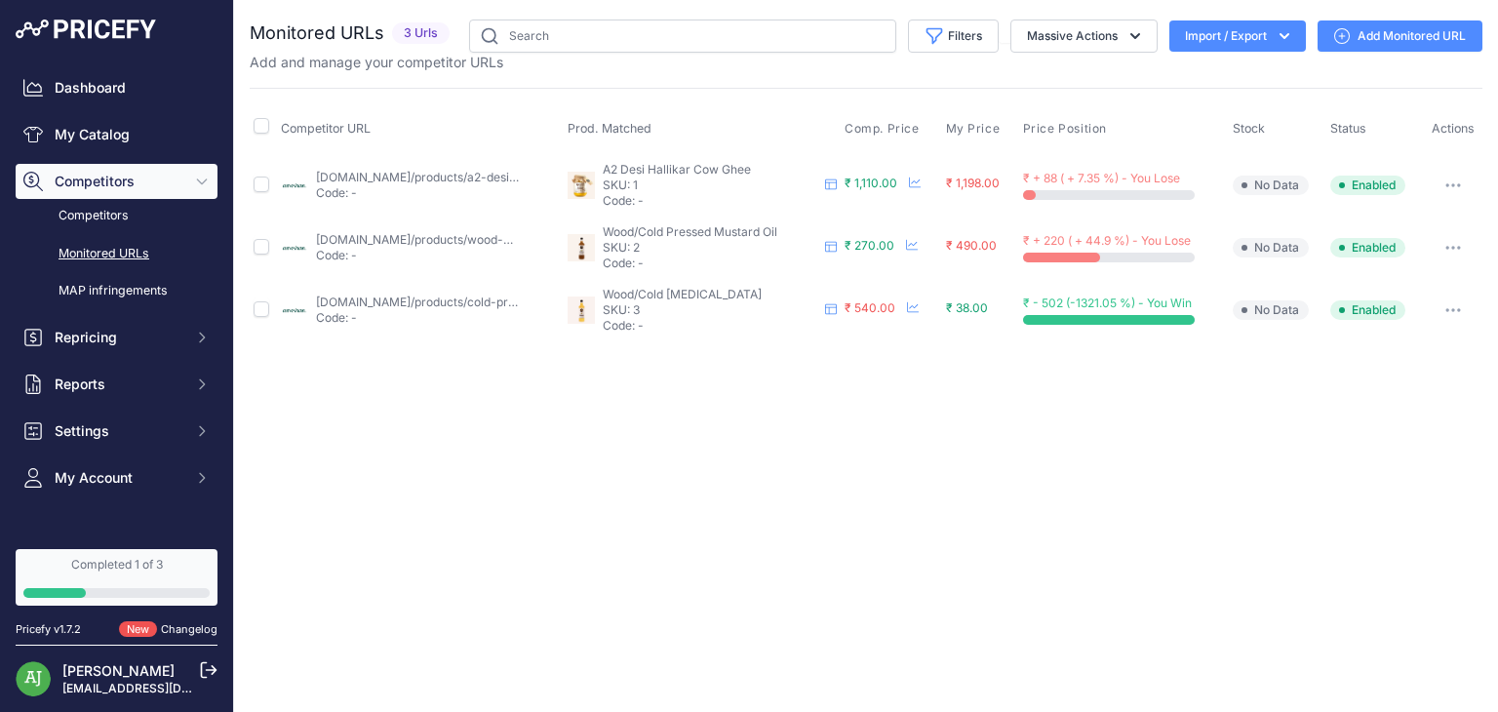
click at [1463, 181] on button "button" at bounding box center [1452, 185] width 39 height 27
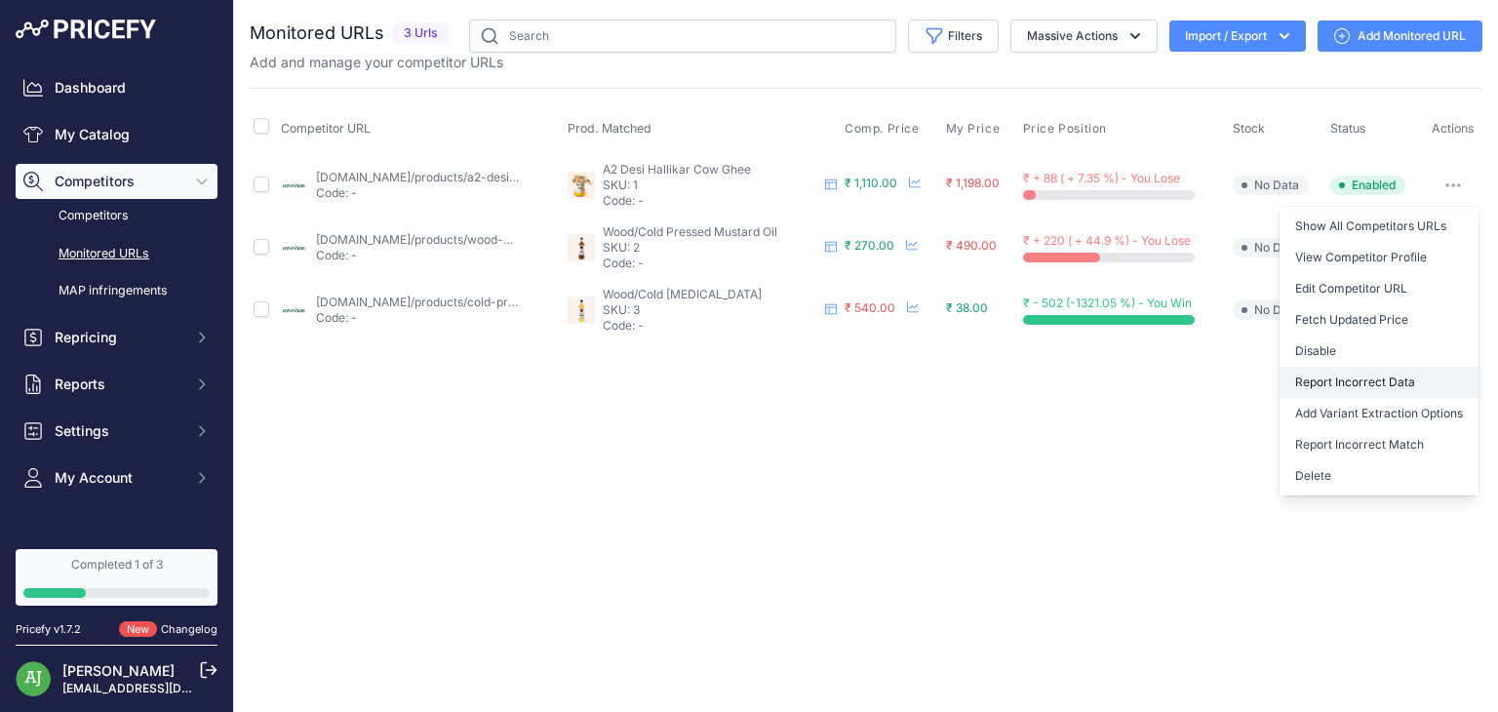
click at [1375, 386] on button "Report Incorrect Data" at bounding box center [1378, 382] width 199 height 31
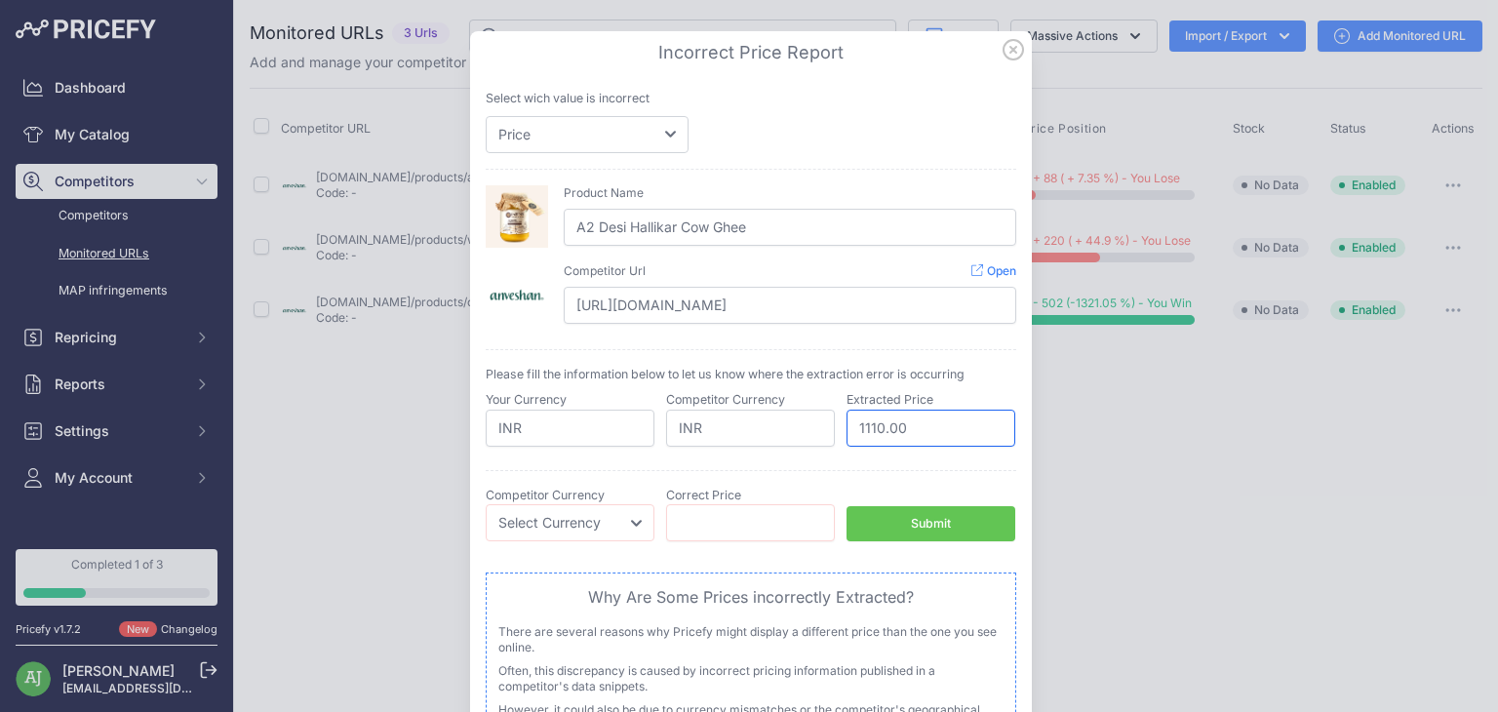
click at [873, 431] on input "1110.00" at bounding box center [930, 428] width 169 height 37
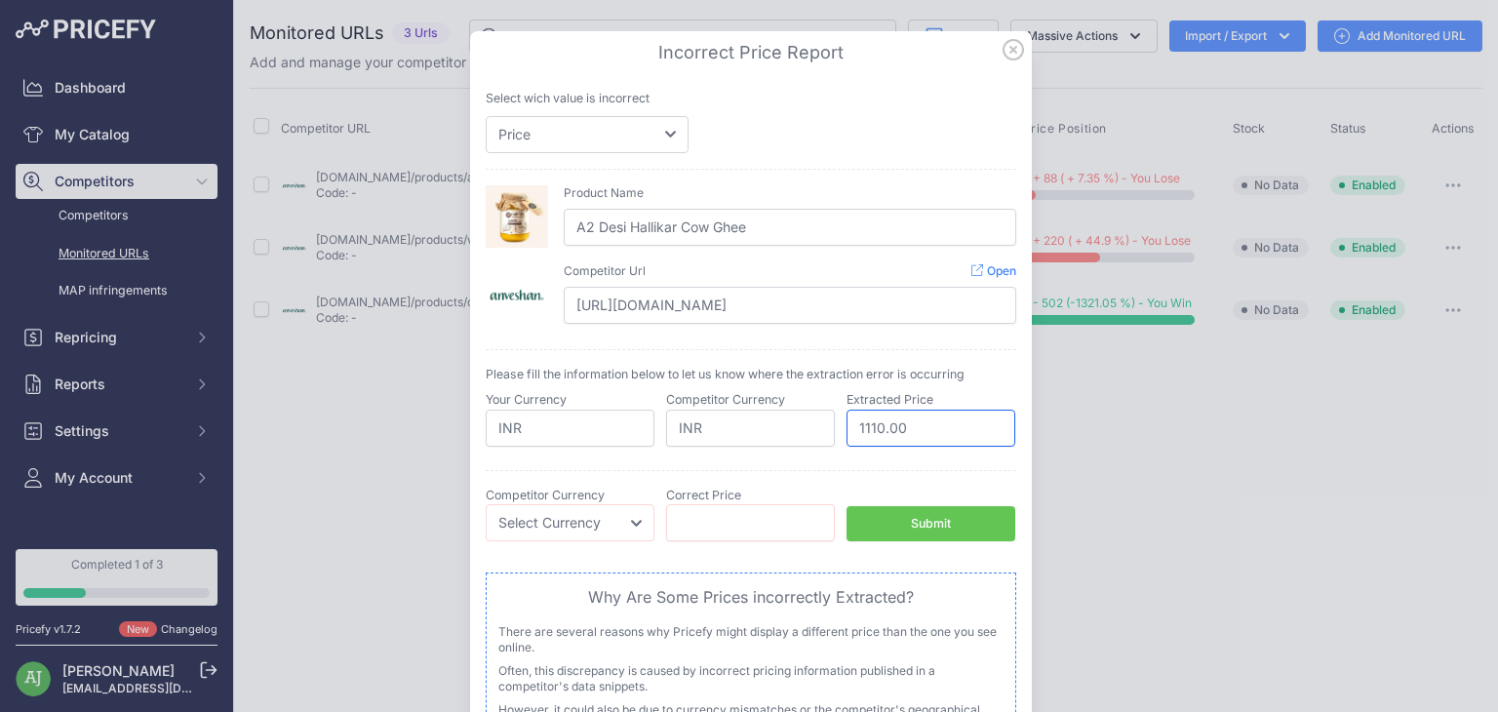
click at [873, 431] on input "1110.00" at bounding box center [930, 428] width 169 height 37
click at [657, 126] on select "Price Stock" at bounding box center [587, 134] width 203 height 37
click at [658, 130] on select "Price Stock" at bounding box center [587, 134] width 203 height 37
click at [1003, 51] on icon at bounding box center [1013, 50] width 20 height 20
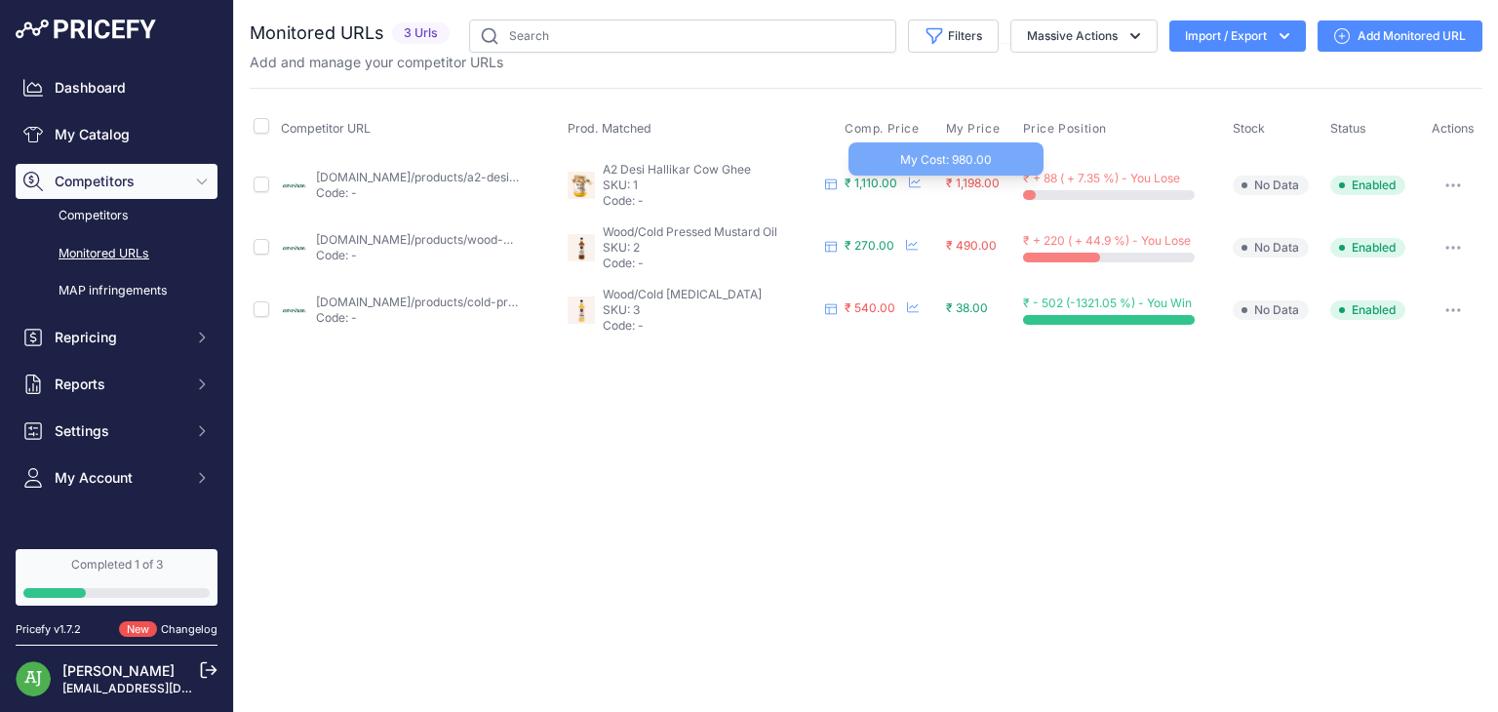
click at [979, 182] on span "₹ 1,198.00" at bounding box center [973, 183] width 54 height 15
click at [1447, 183] on icon "button" at bounding box center [1453, 185] width 16 height 4
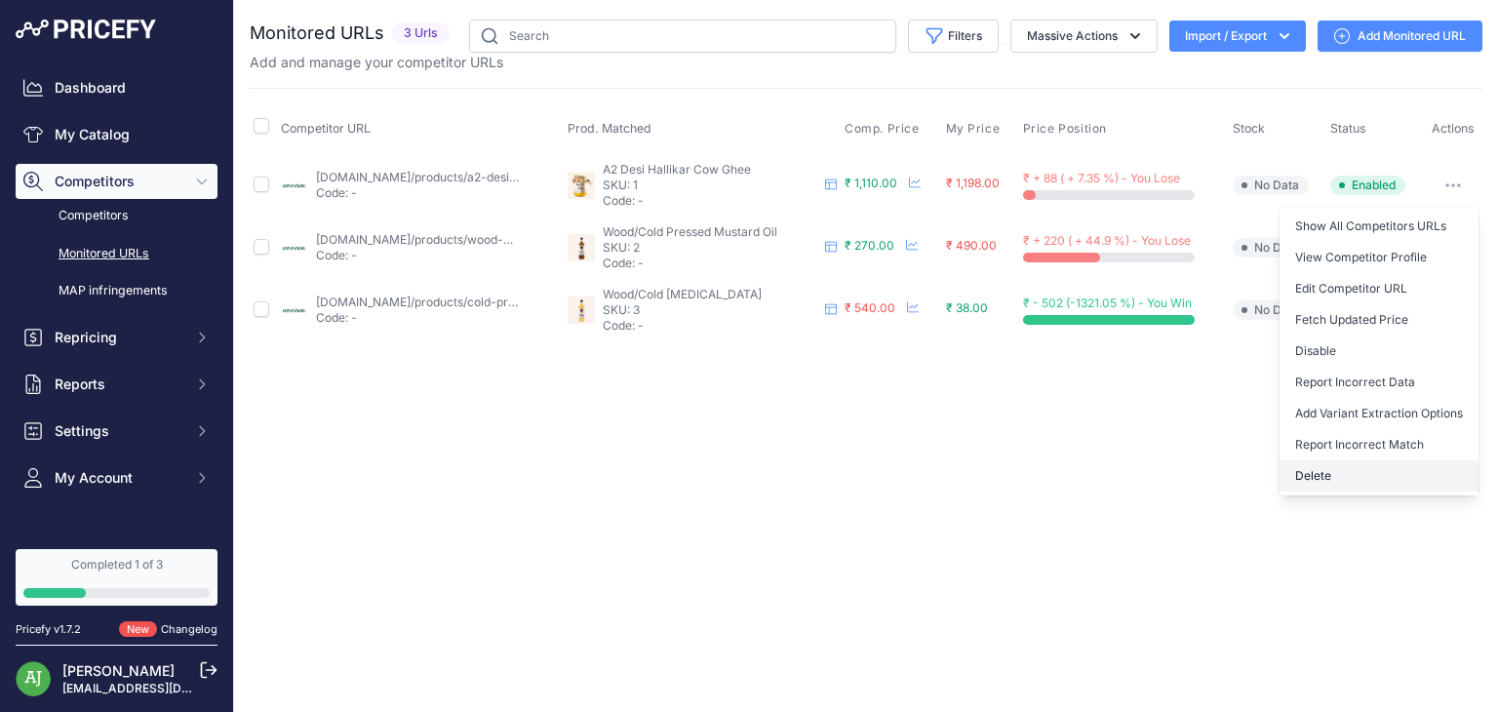
click at [1365, 485] on button "Delete" at bounding box center [1378, 475] width 199 height 31
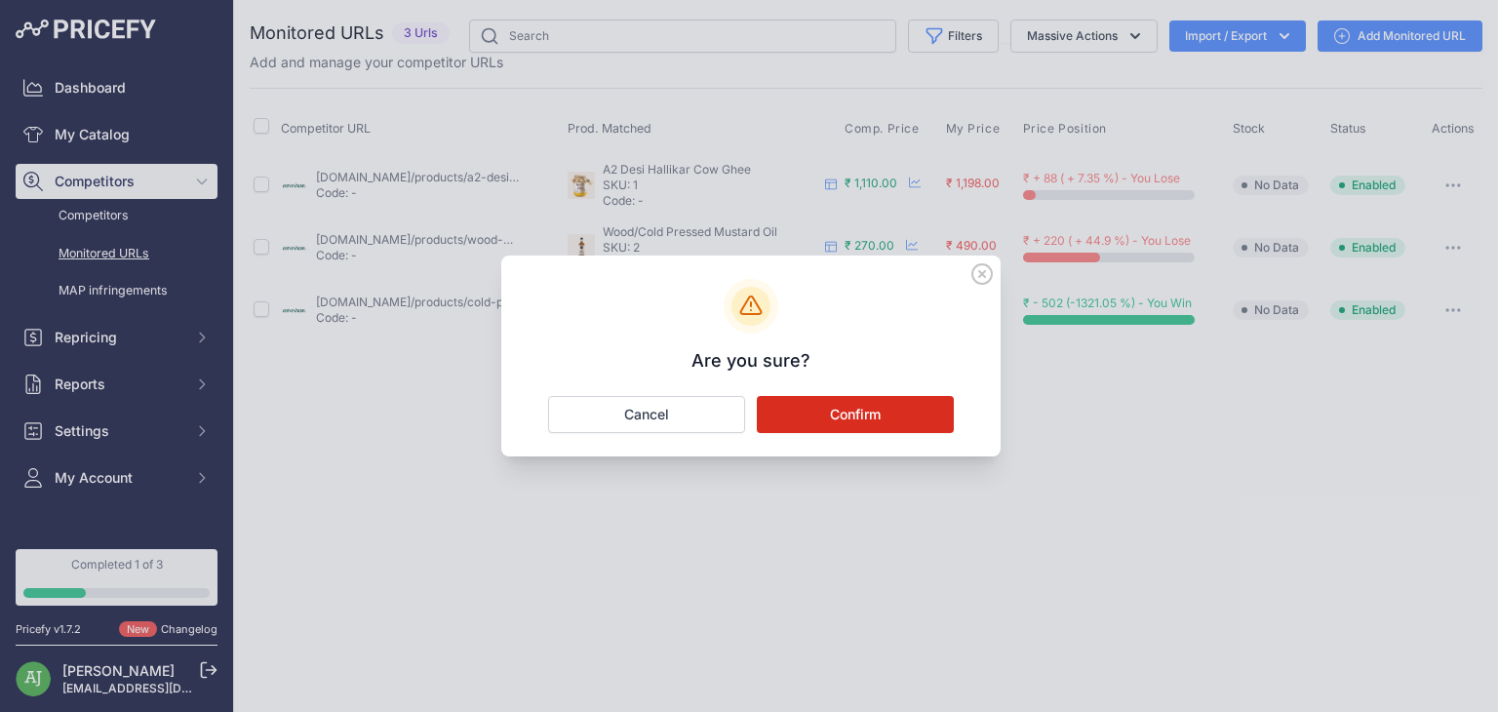
click at [831, 411] on button "Confirm" at bounding box center [855, 414] width 197 height 37
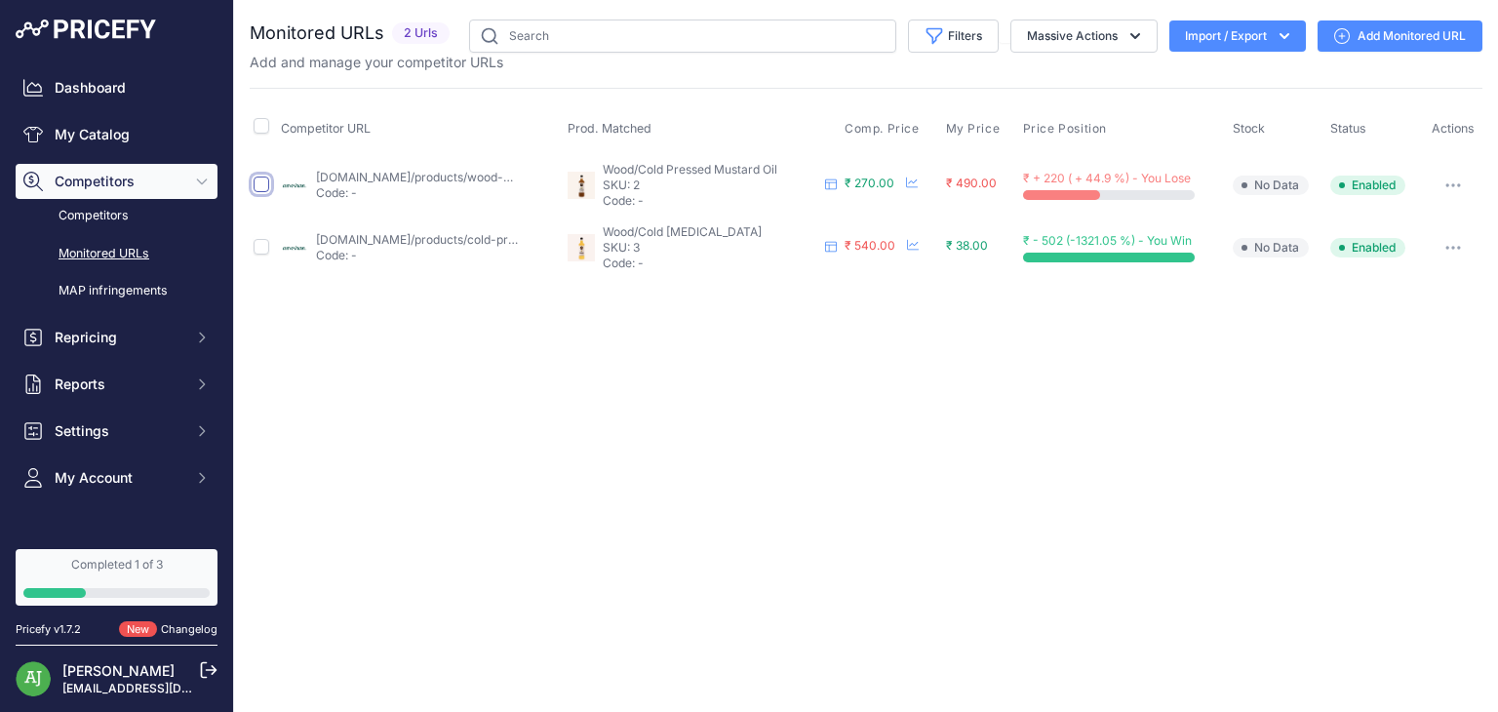
click at [257, 182] on input "checkbox" at bounding box center [262, 184] width 16 height 16
checkbox input "true"
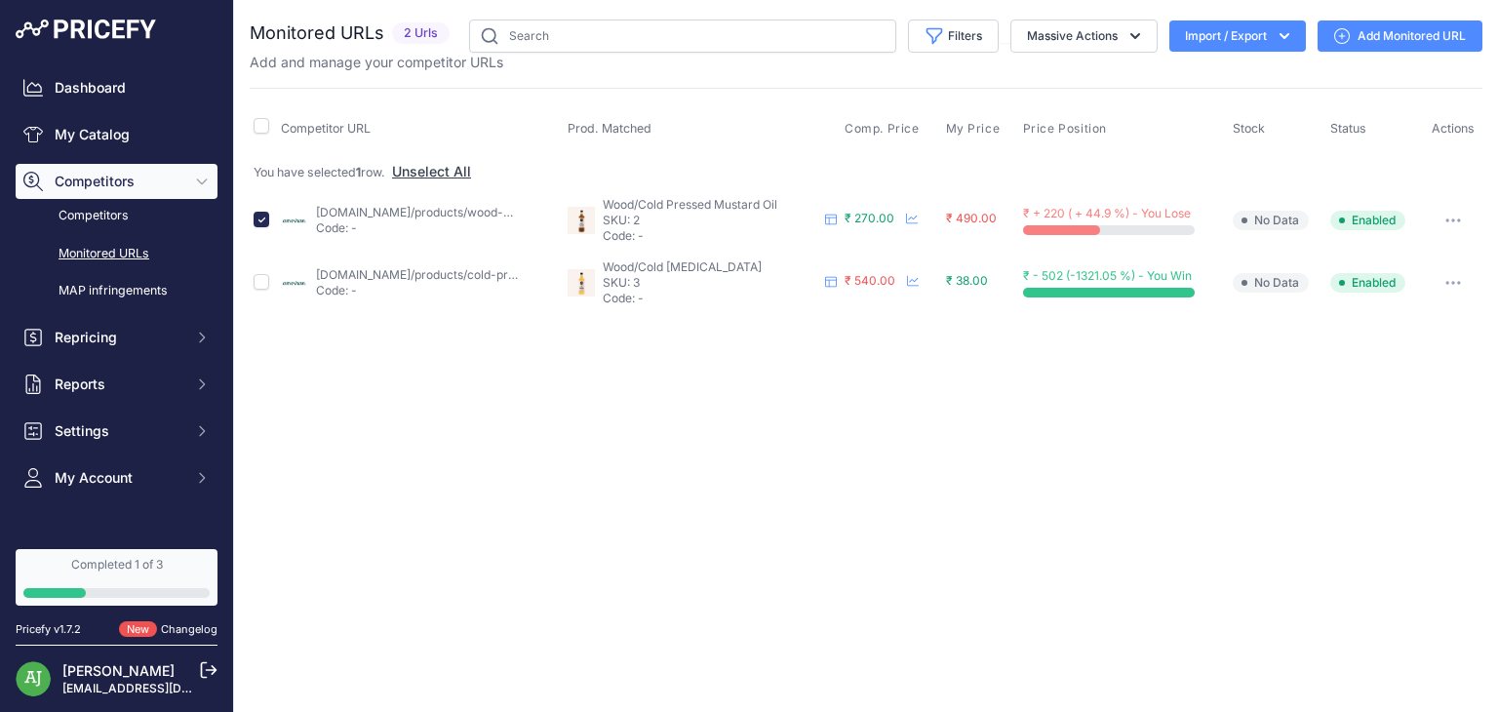
click at [264, 230] on td at bounding box center [263, 220] width 27 height 62
click at [255, 276] on input "checkbox" at bounding box center [262, 282] width 16 height 16
checkbox input "true"
drag, startPoint x: 827, startPoint y: 393, endPoint x: 694, endPoint y: 452, distance: 145.3
click at [694, 452] on div "Close You are not connected to the internet." at bounding box center [866, 356] width 1264 height 712
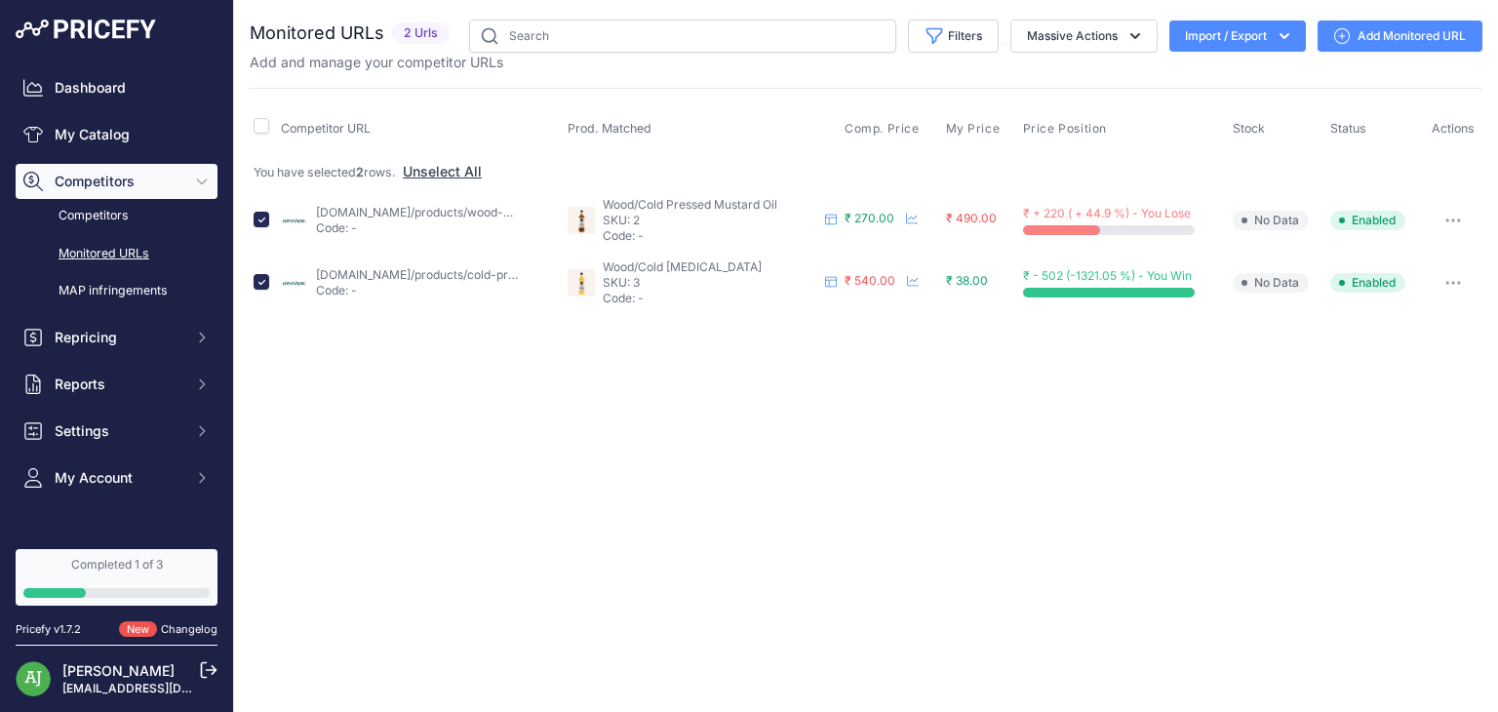
click at [1451, 270] on button "button" at bounding box center [1452, 282] width 39 height 27
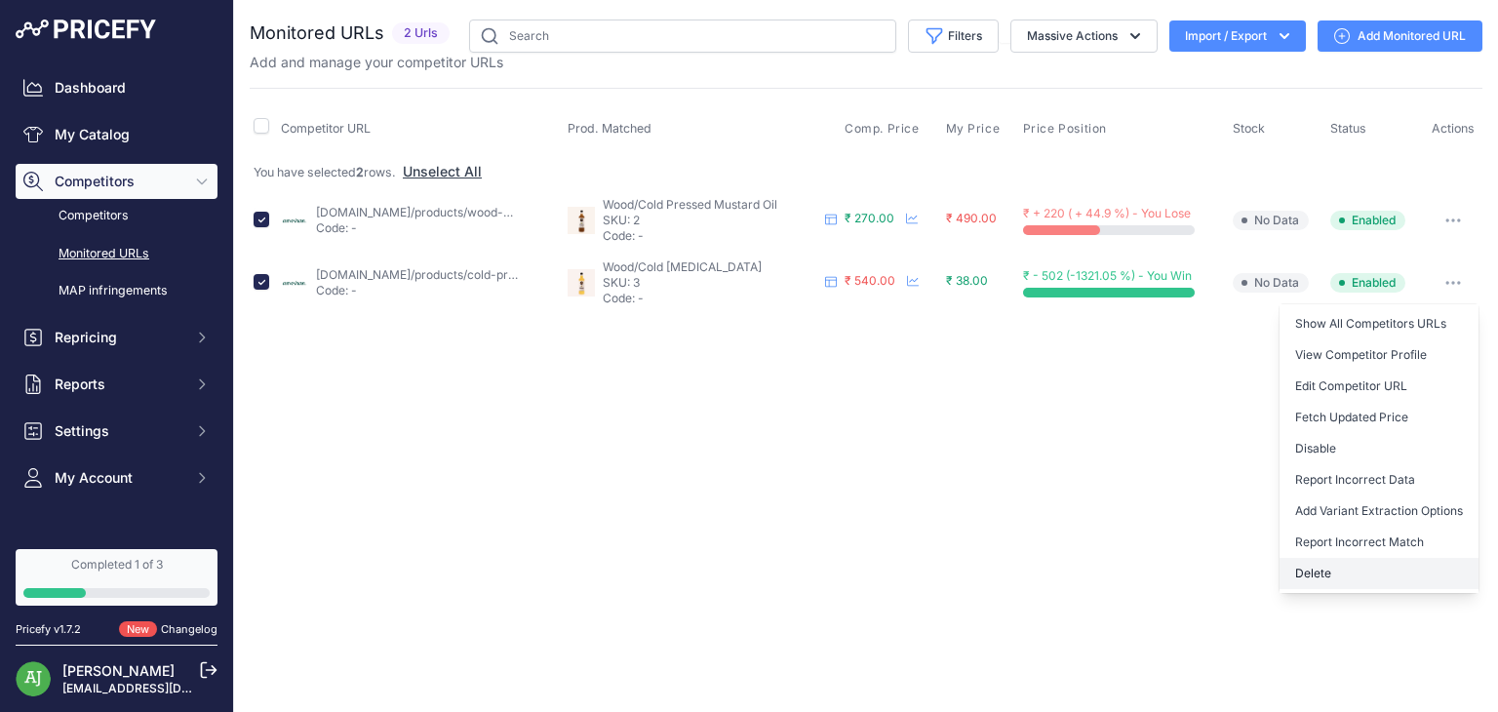
click at [1337, 574] on button "Delete" at bounding box center [1378, 573] width 199 height 31
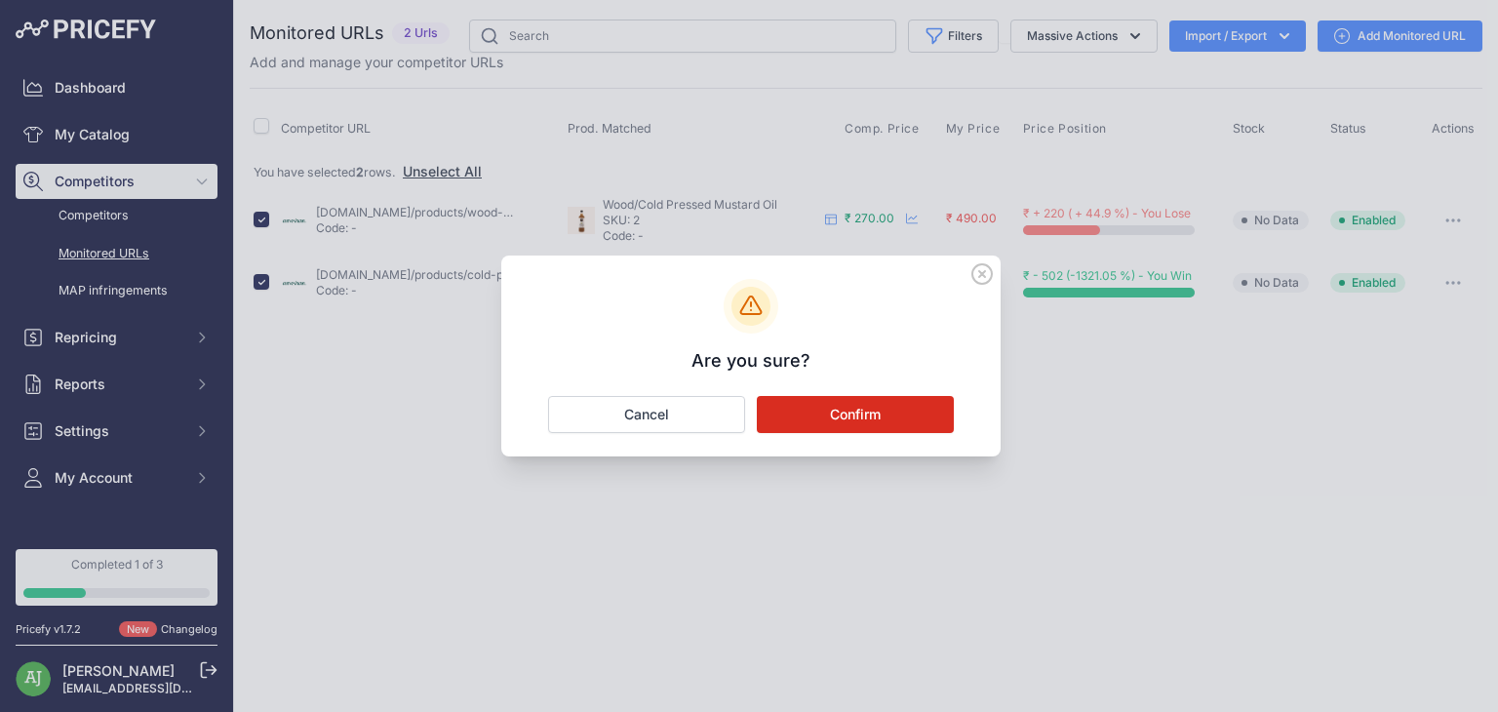
click at [896, 415] on button "Confirm" at bounding box center [855, 414] width 197 height 37
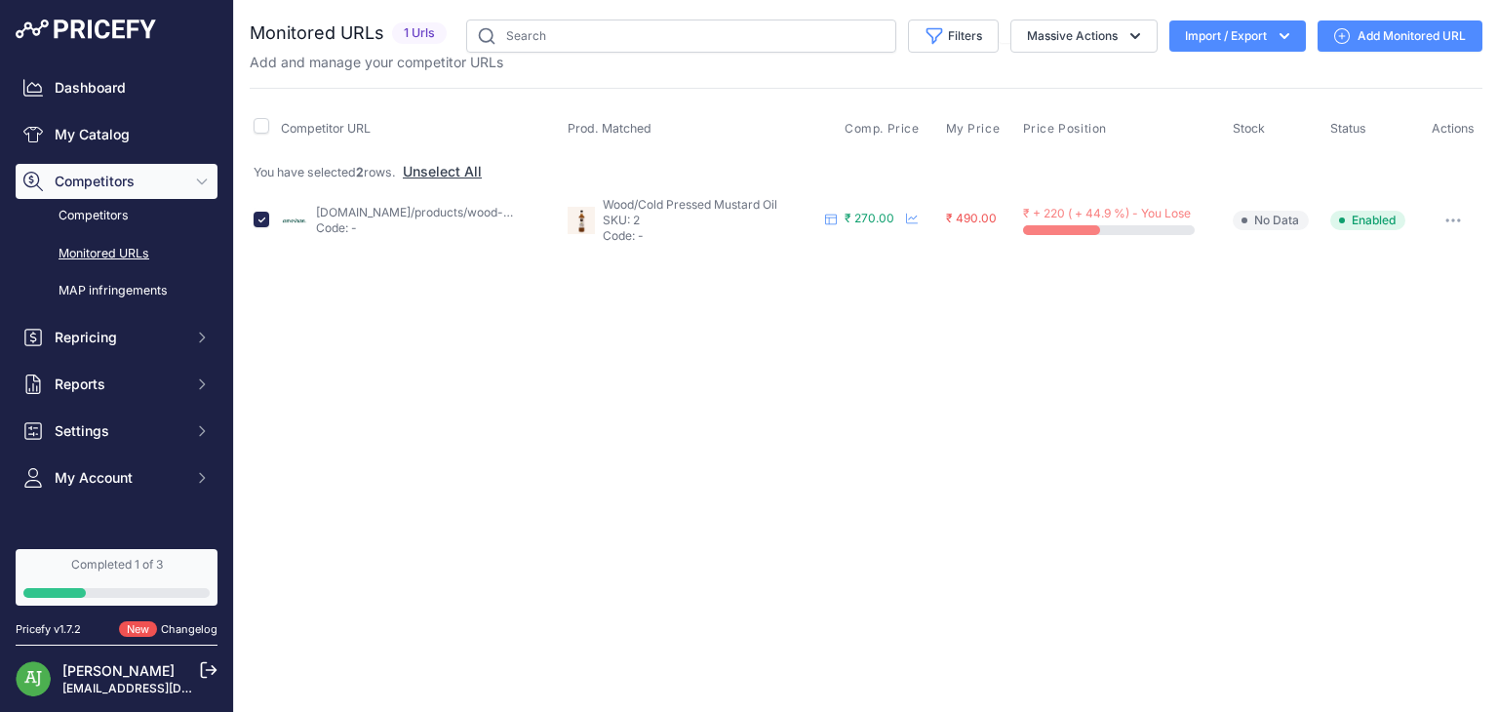
click at [1452, 219] on icon "button" at bounding box center [1453, 220] width 2 height 2
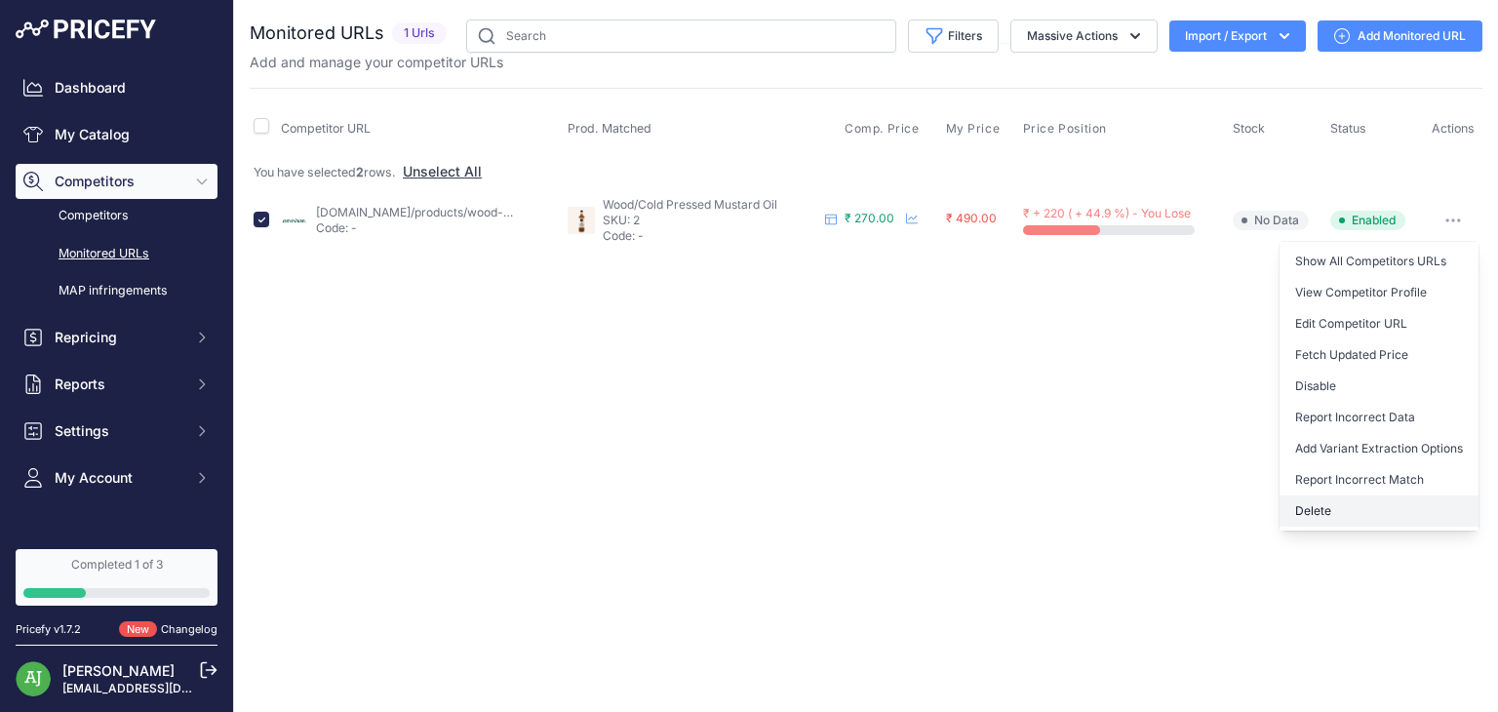
click at [1372, 496] on button "Delete" at bounding box center [1378, 510] width 199 height 31
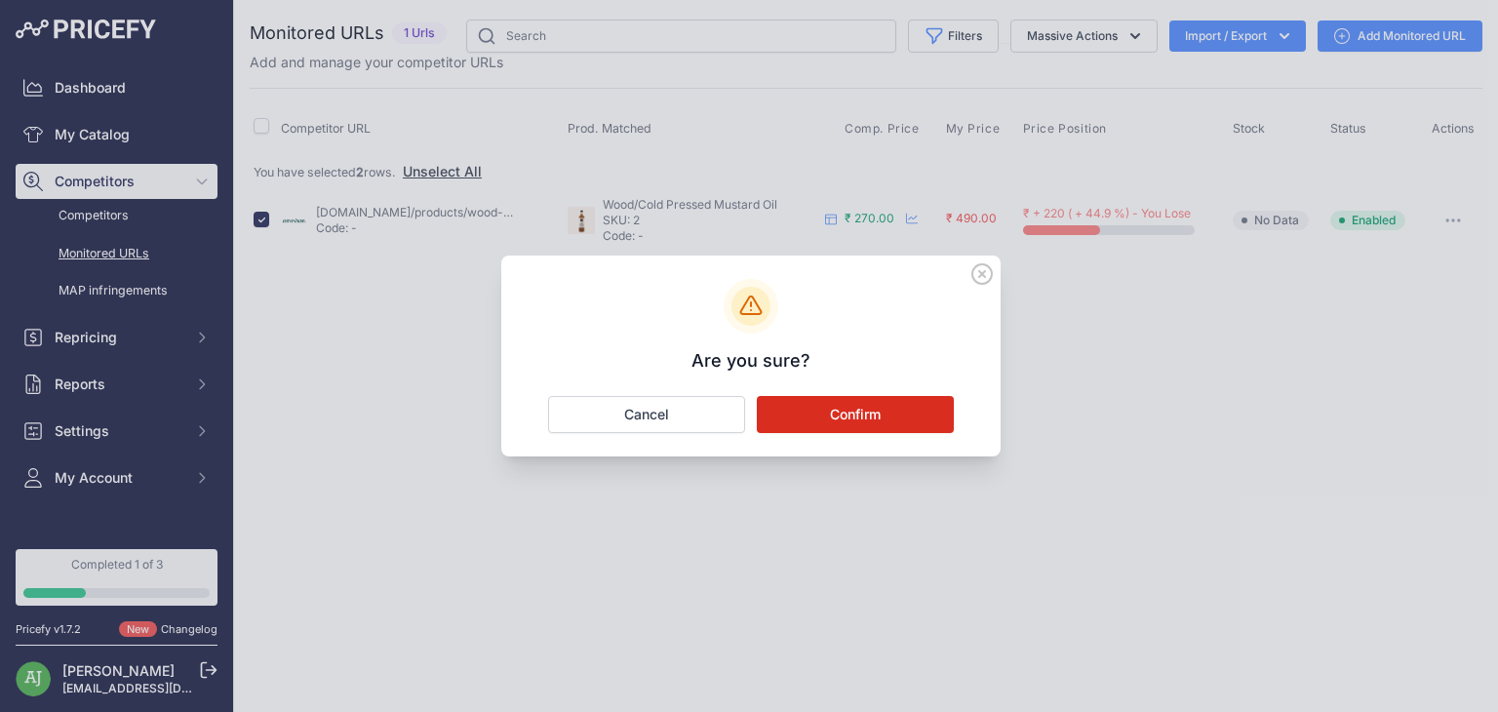
click at [876, 414] on button "Confirm" at bounding box center [855, 414] width 197 height 37
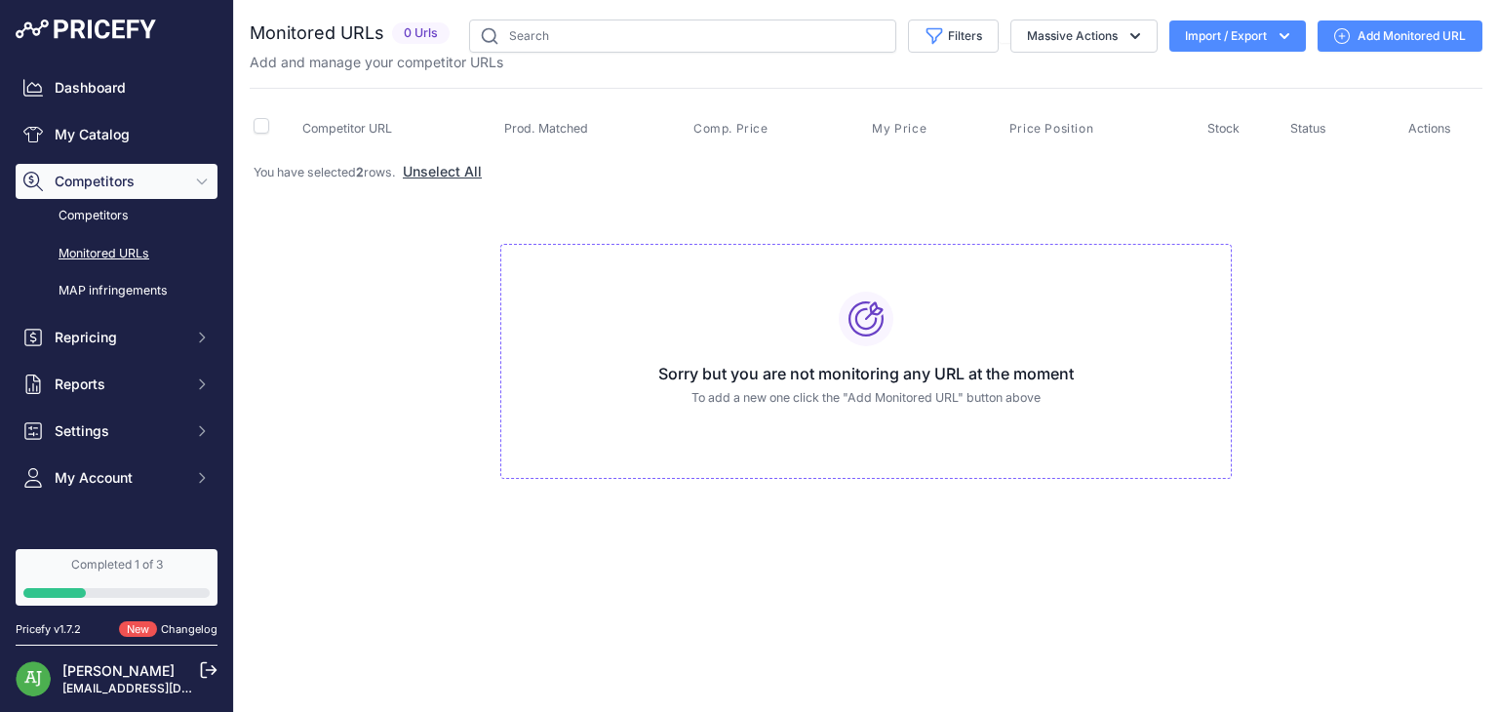
click at [857, 389] on p "To add a new one click the "Add Monitored URL" button above" at bounding box center [866, 398] width 698 height 19
click at [839, 410] on div "Sorry but you are not monitoring any URL at the moment To add a new one click t…" at bounding box center [865, 361] width 731 height 235
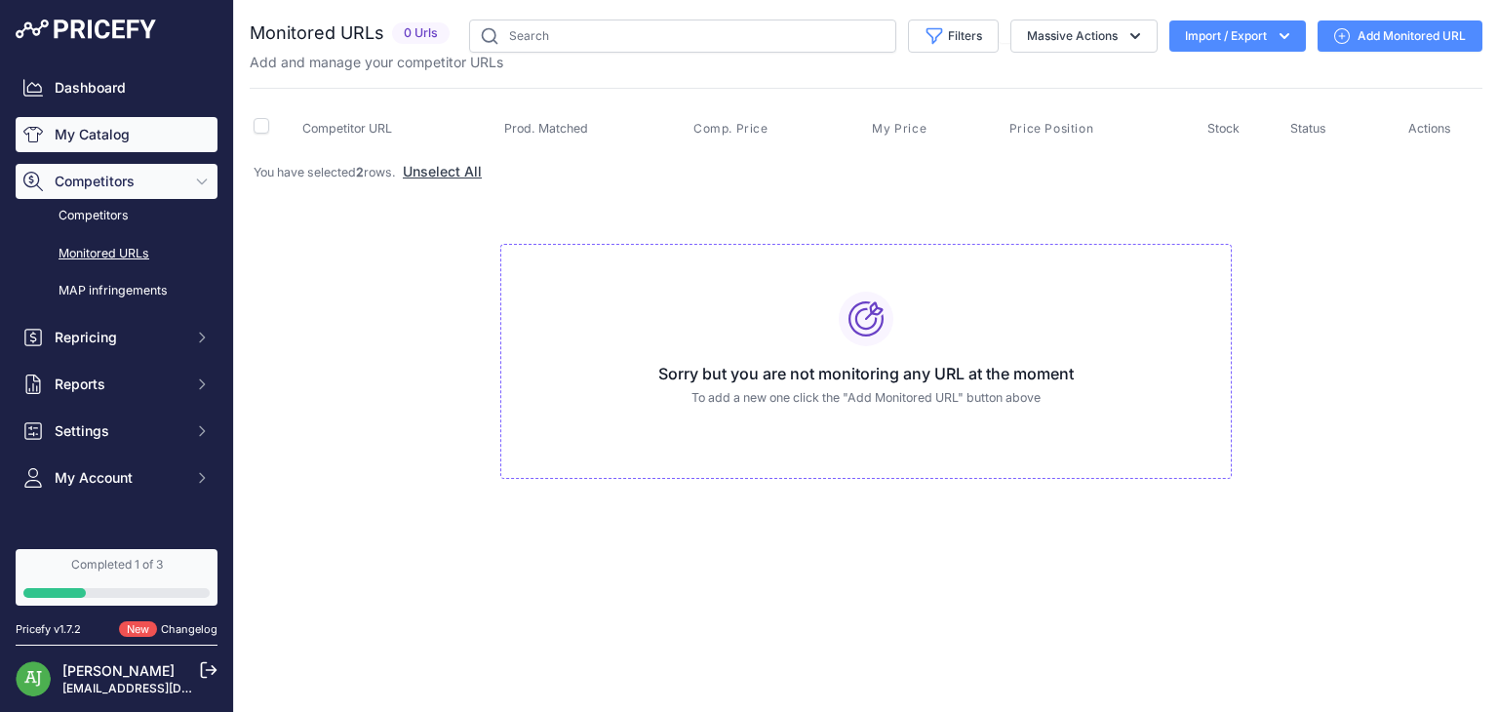
click at [113, 131] on link "My Catalog" at bounding box center [117, 134] width 202 height 35
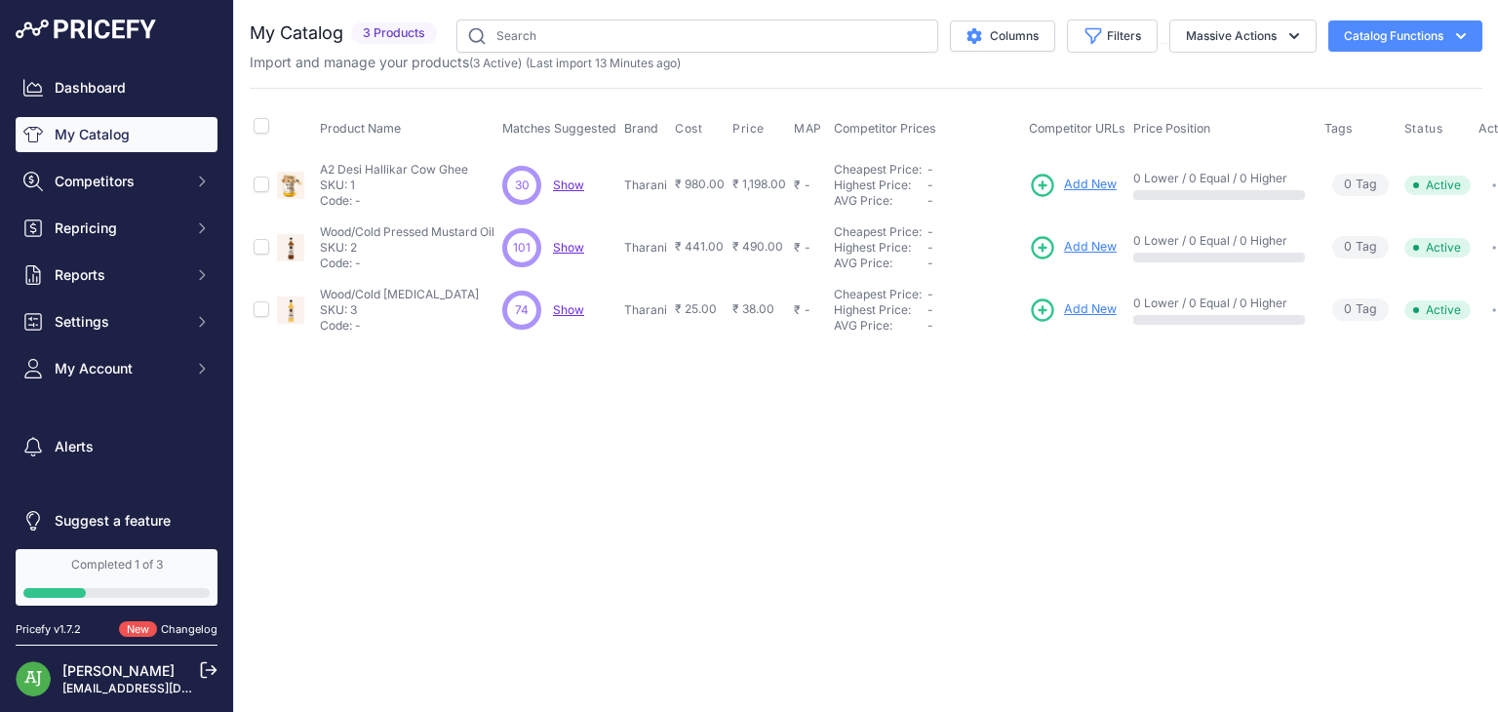
scroll to position [0, 26]
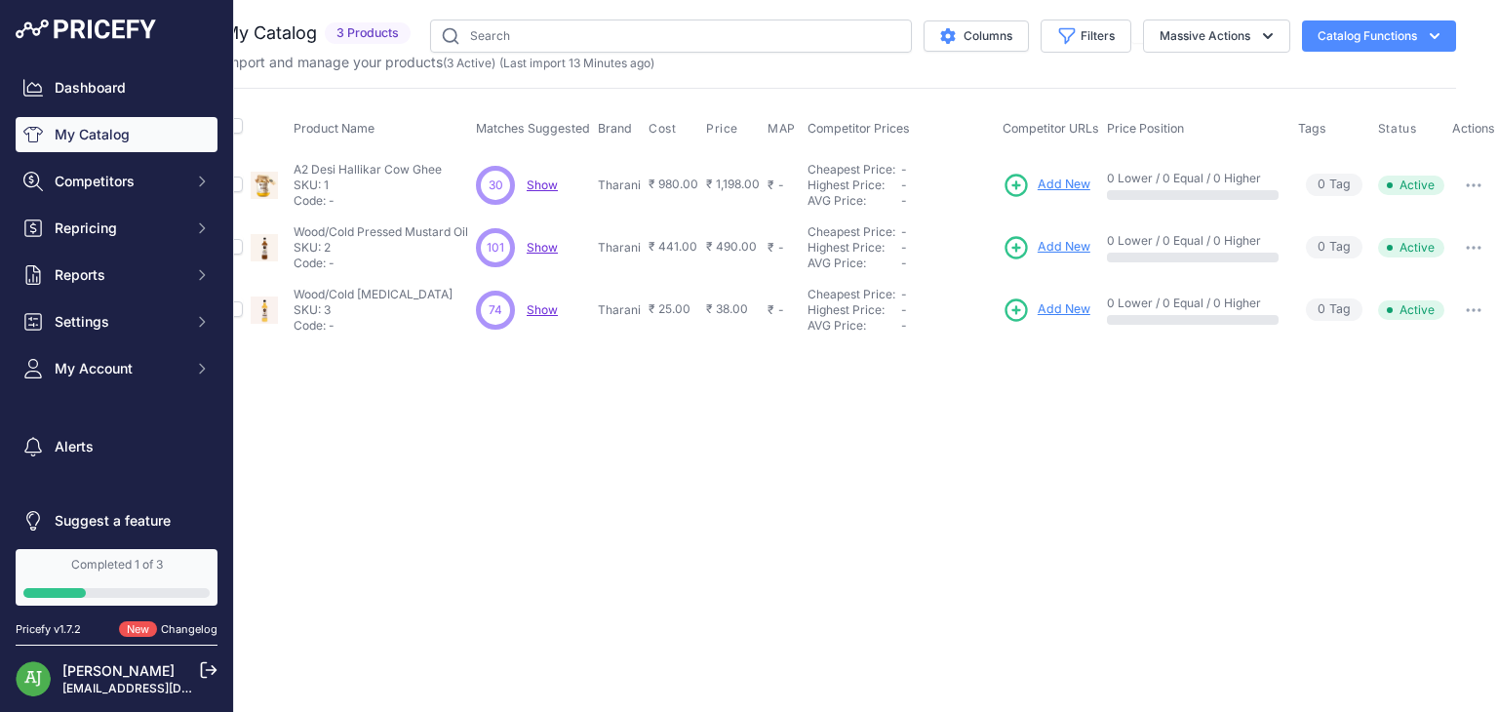
click at [1482, 187] on button "button" at bounding box center [1473, 185] width 39 height 27
click at [774, 340] on div "You are not connected to the internet. My Catalog" at bounding box center [839, 180] width 1233 height 361
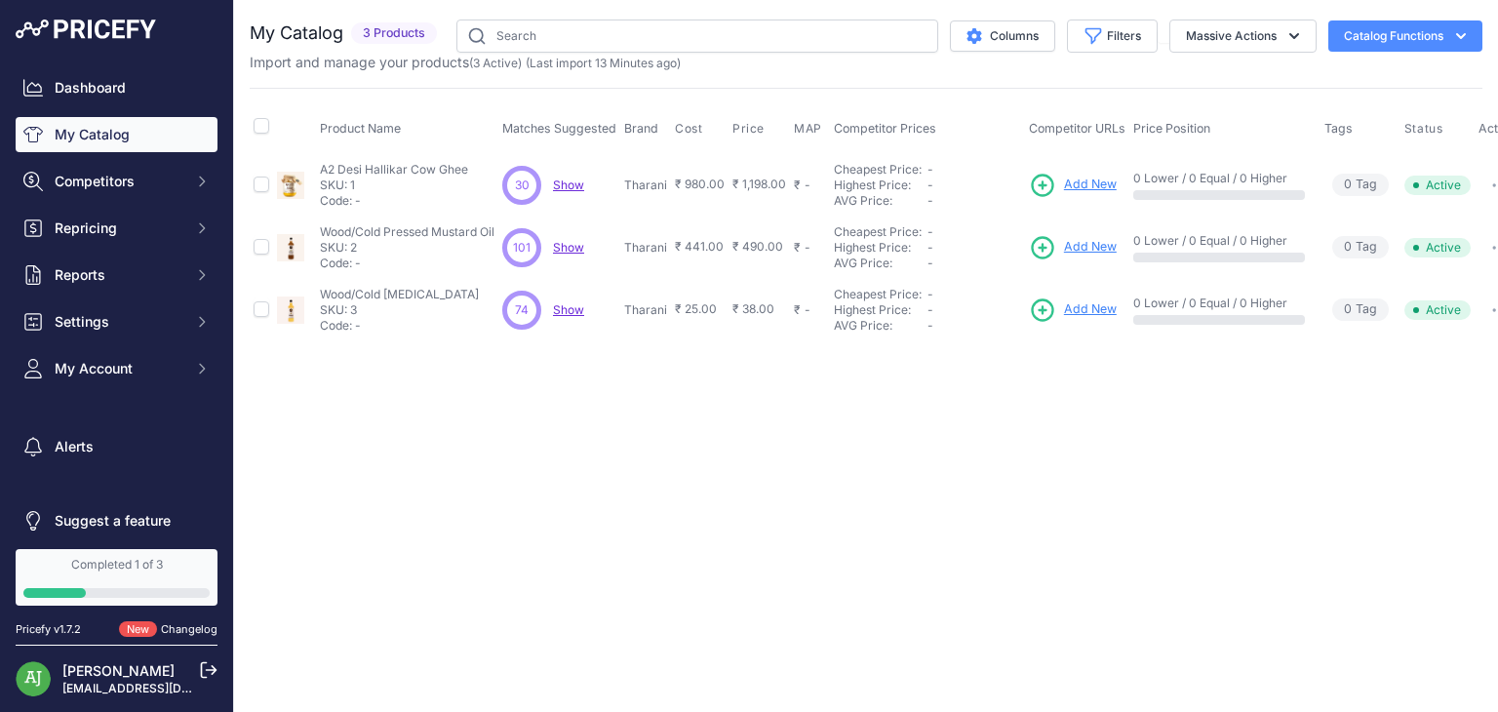
click at [674, 185] on td "₹ 980.00" at bounding box center [700, 184] width 58 height 63
click at [1389, 34] on button "Catalog Functions" at bounding box center [1405, 35] width 154 height 31
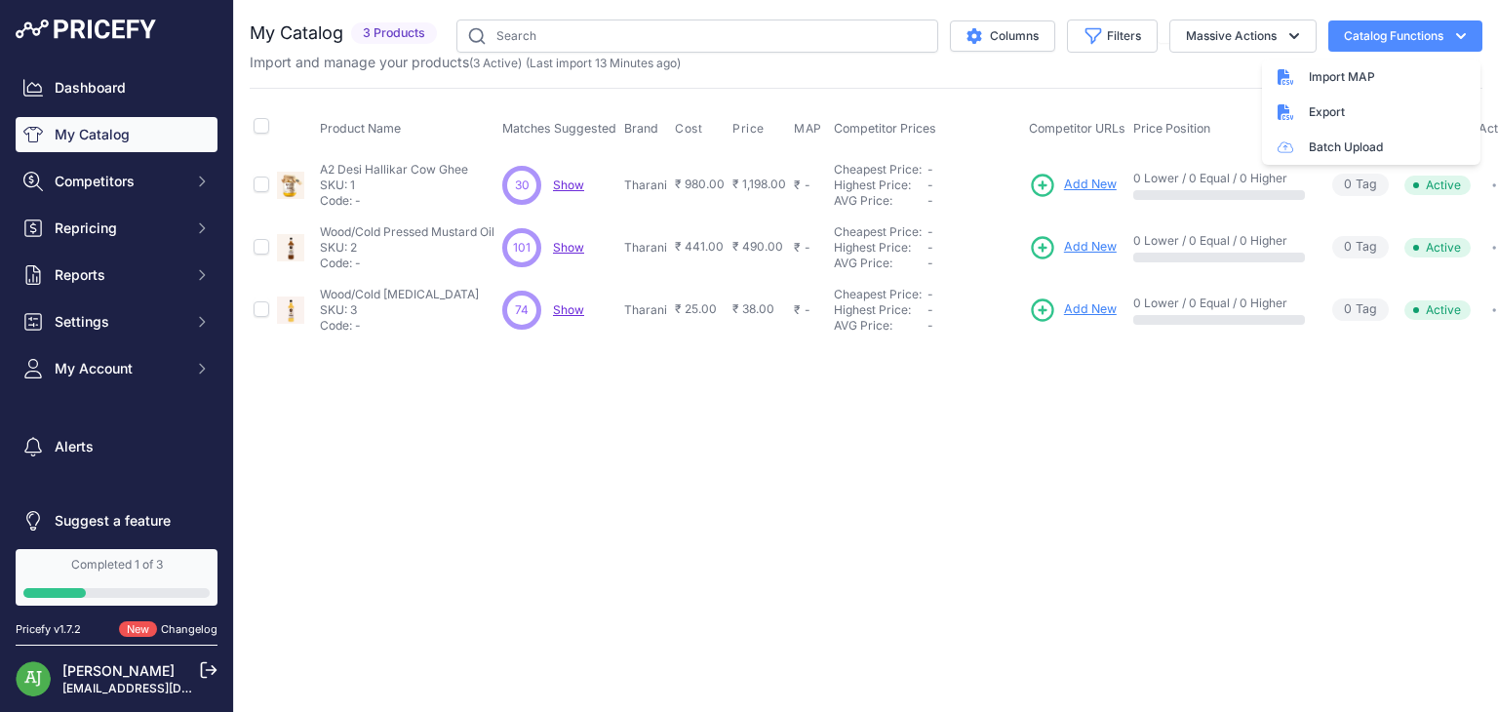
click at [759, 440] on div "Close You are not connected to the internet." at bounding box center [866, 356] width 1264 height 712
click at [687, 124] on span "Cost" at bounding box center [688, 129] width 27 height 16
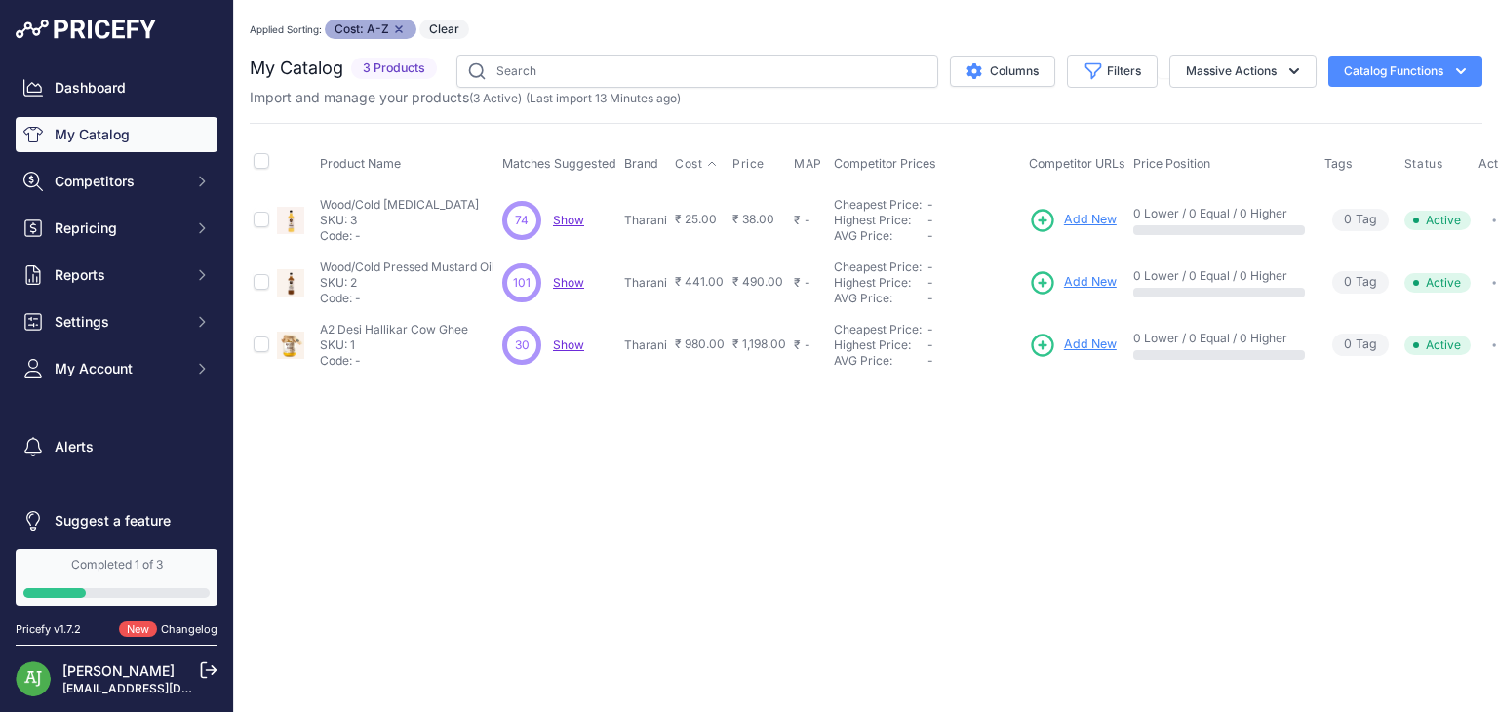
click at [574, 216] on span "Show" at bounding box center [568, 220] width 31 height 15
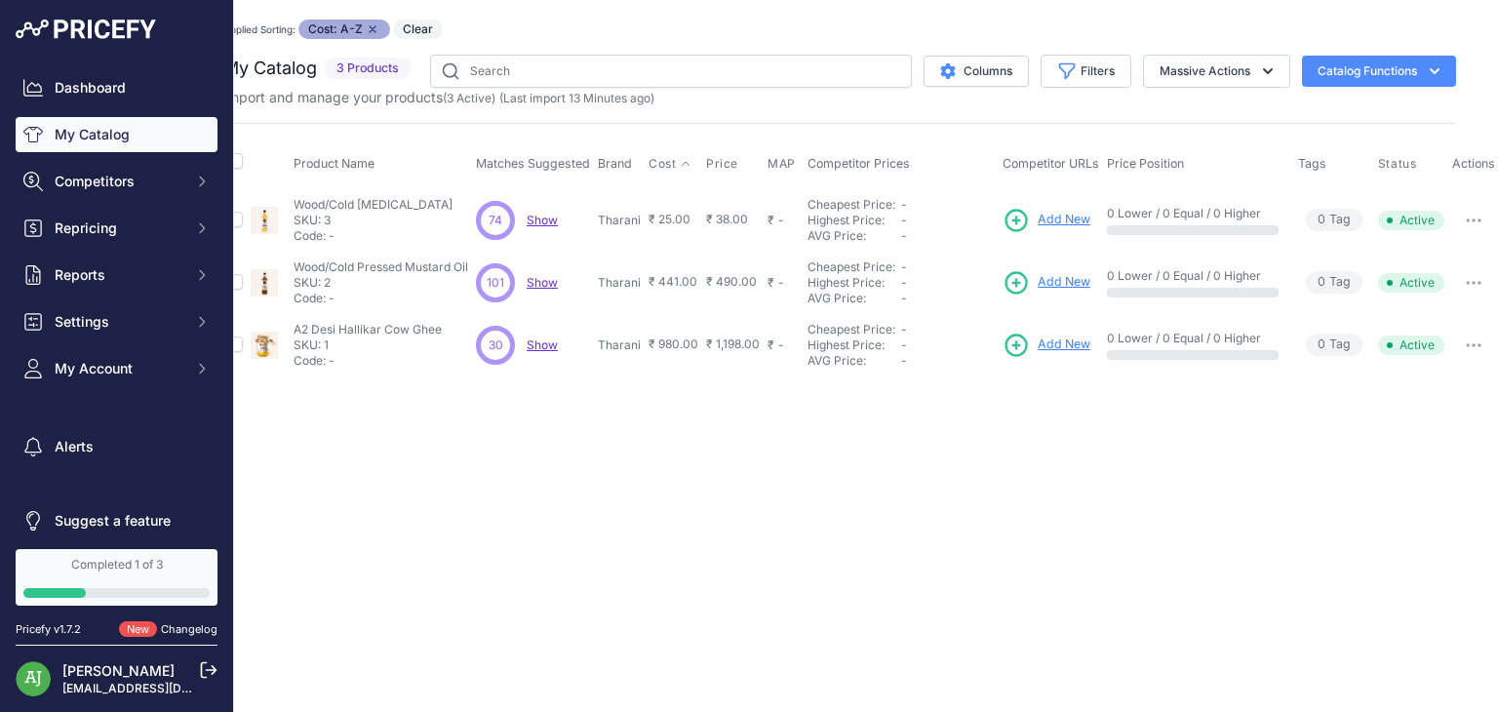
scroll to position [0, 25]
click at [729, 227] on td "₹ 38.00" at bounding box center [733, 219] width 61 height 63
click at [1478, 219] on icon "button" at bounding box center [1479, 220] width 2 height 2
click at [1073, 508] on div "Close You are not connected to the internet. Applied Sorting: Cost: A-Z Remove …" at bounding box center [840, 356] width 1264 height 712
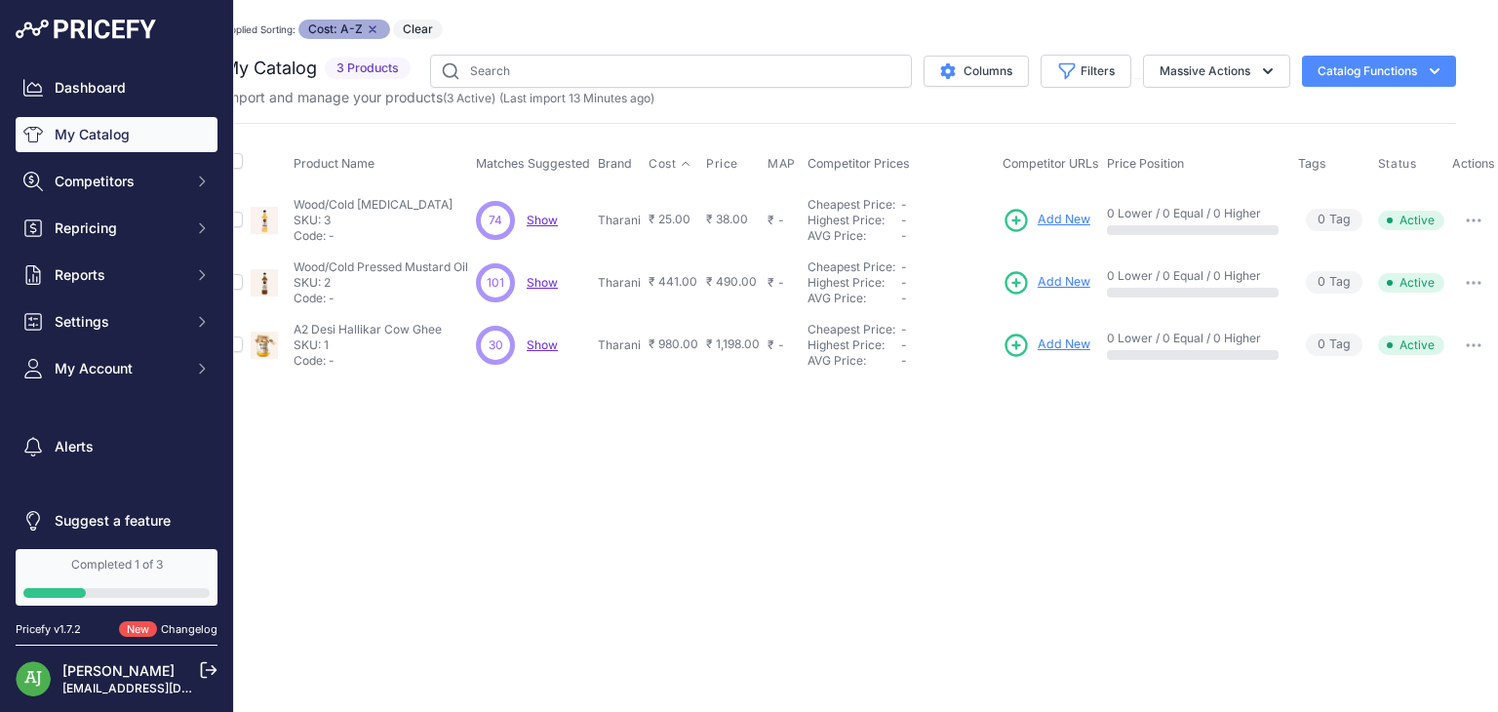
click at [670, 214] on span "₹ 25.00" at bounding box center [669, 219] width 42 height 15
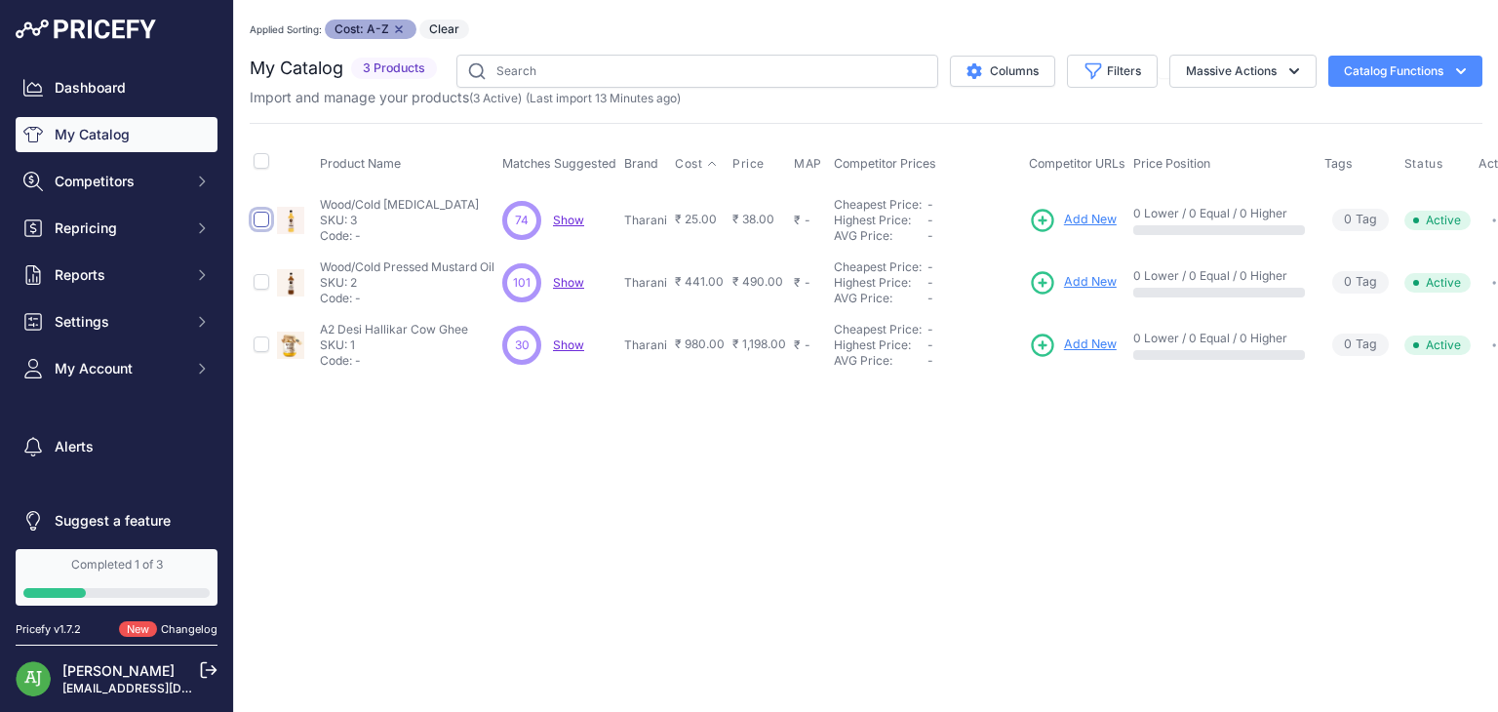
click at [261, 217] on input "checkbox" at bounding box center [262, 220] width 16 height 16
checkbox input "true"
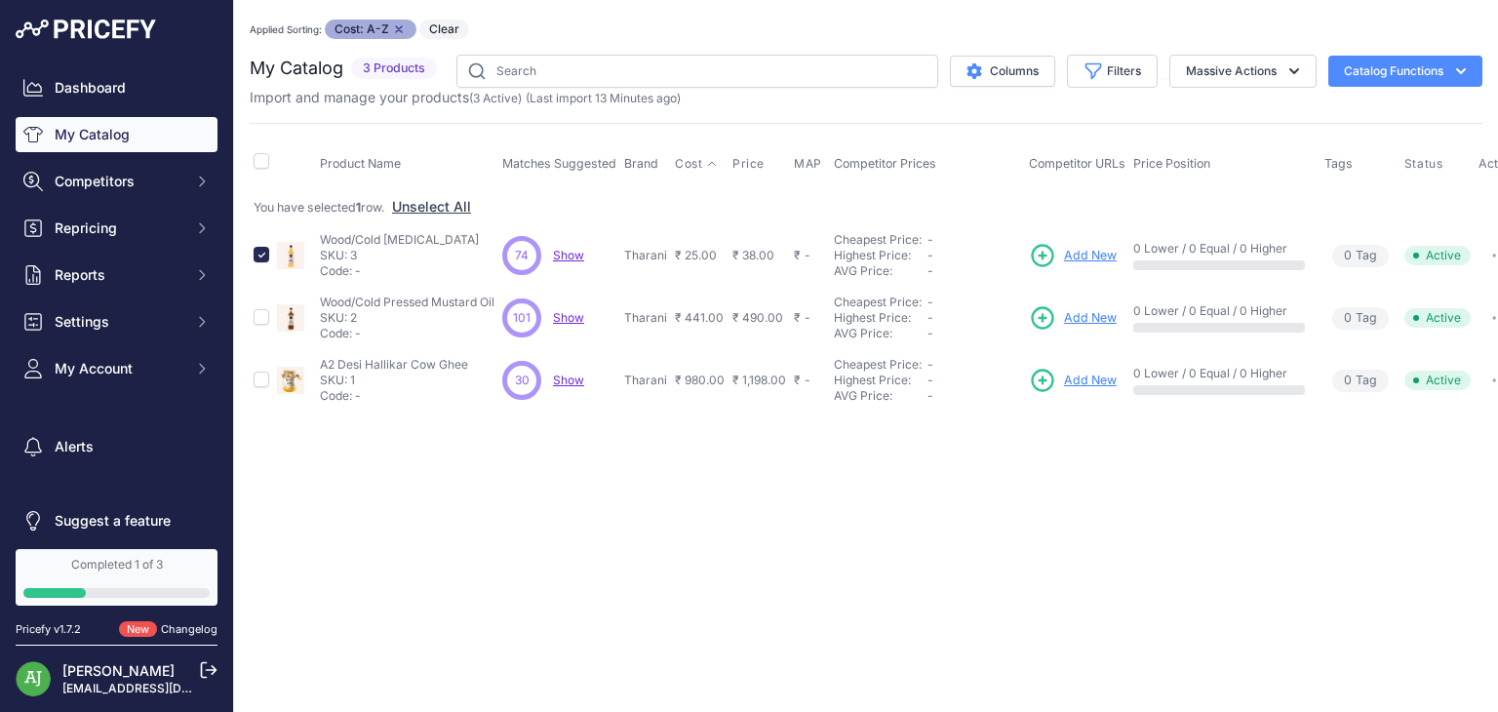
scroll to position [0, 26]
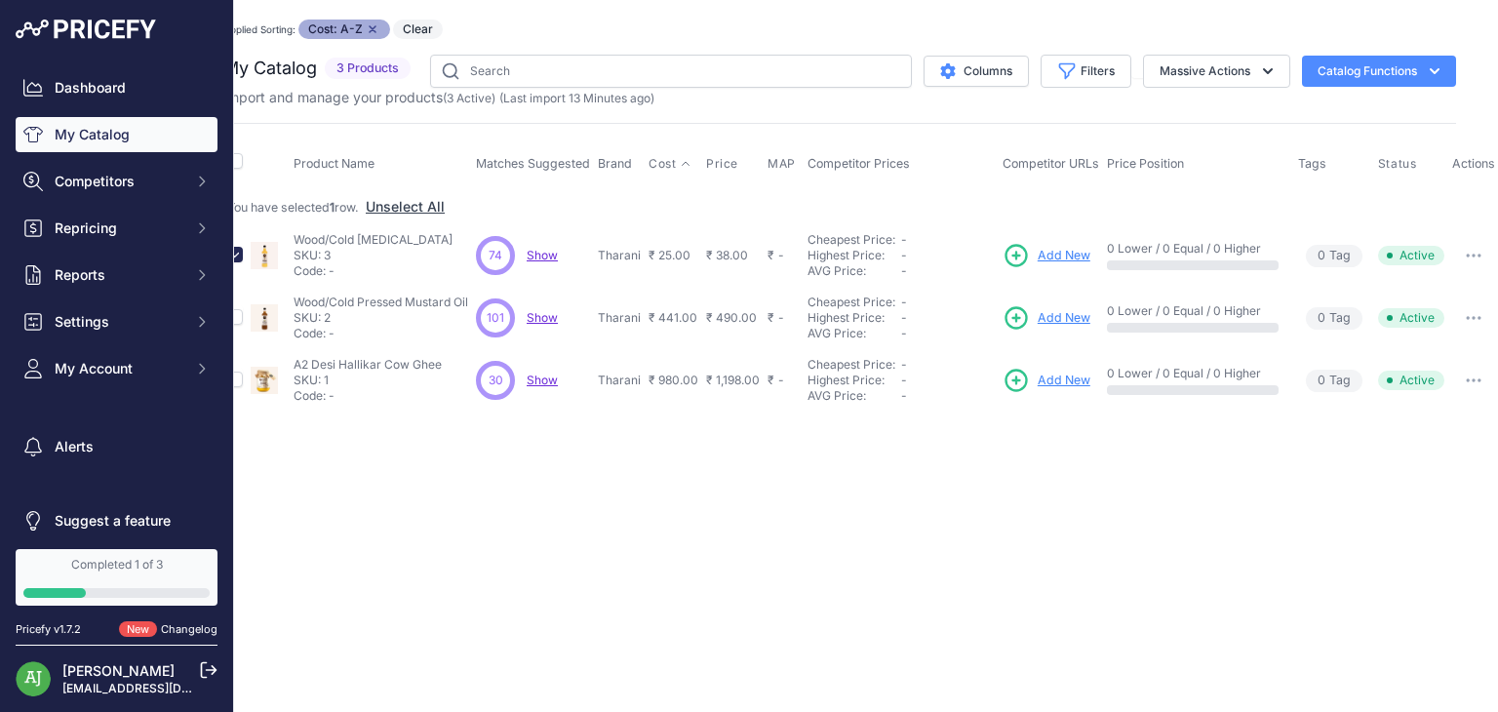
click at [1474, 254] on icon "button" at bounding box center [1474, 256] width 16 height 4
click at [1426, 323] on button "Delete" at bounding box center [1432, 327] width 125 height 31
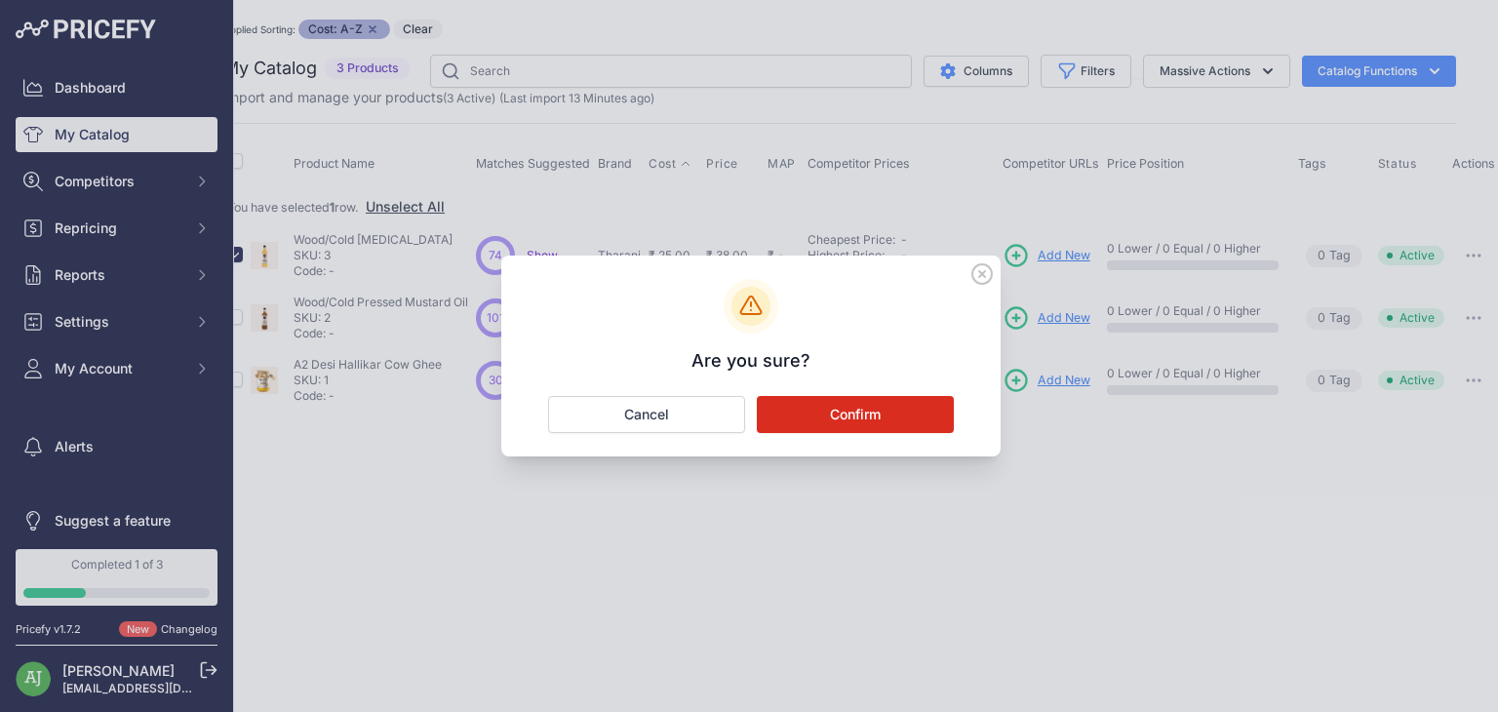
click at [881, 397] on button "Confirm" at bounding box center [855, 414] width 197 height 37
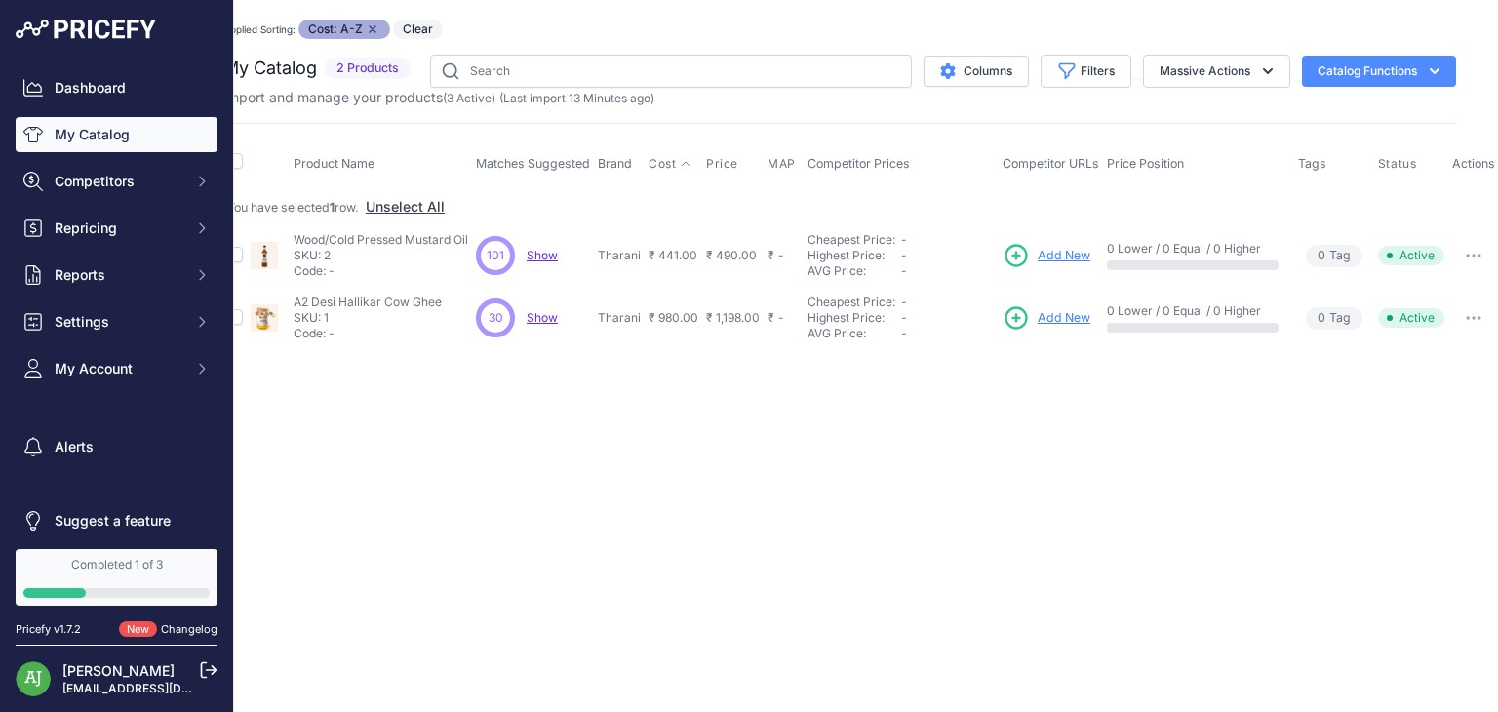
click at [1482, 254] on button "button" at bounding box center [1473, 255] width 39 height 27
click at [1417, 329] on button "Delete" at bounding box center [1432, 327] width 125 height 31
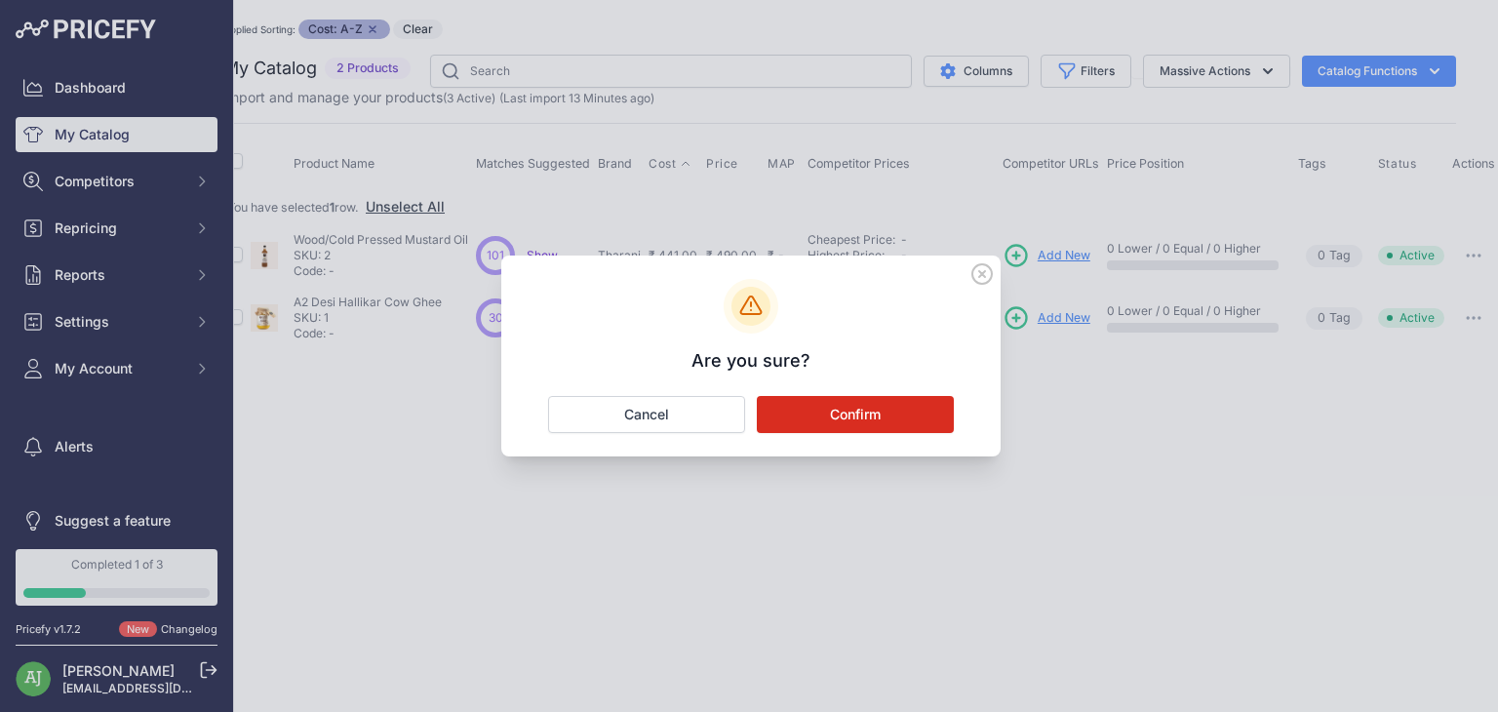
click at [919, 409] on button "Confirm" at bounding box center [855, 414] width 197 height 37
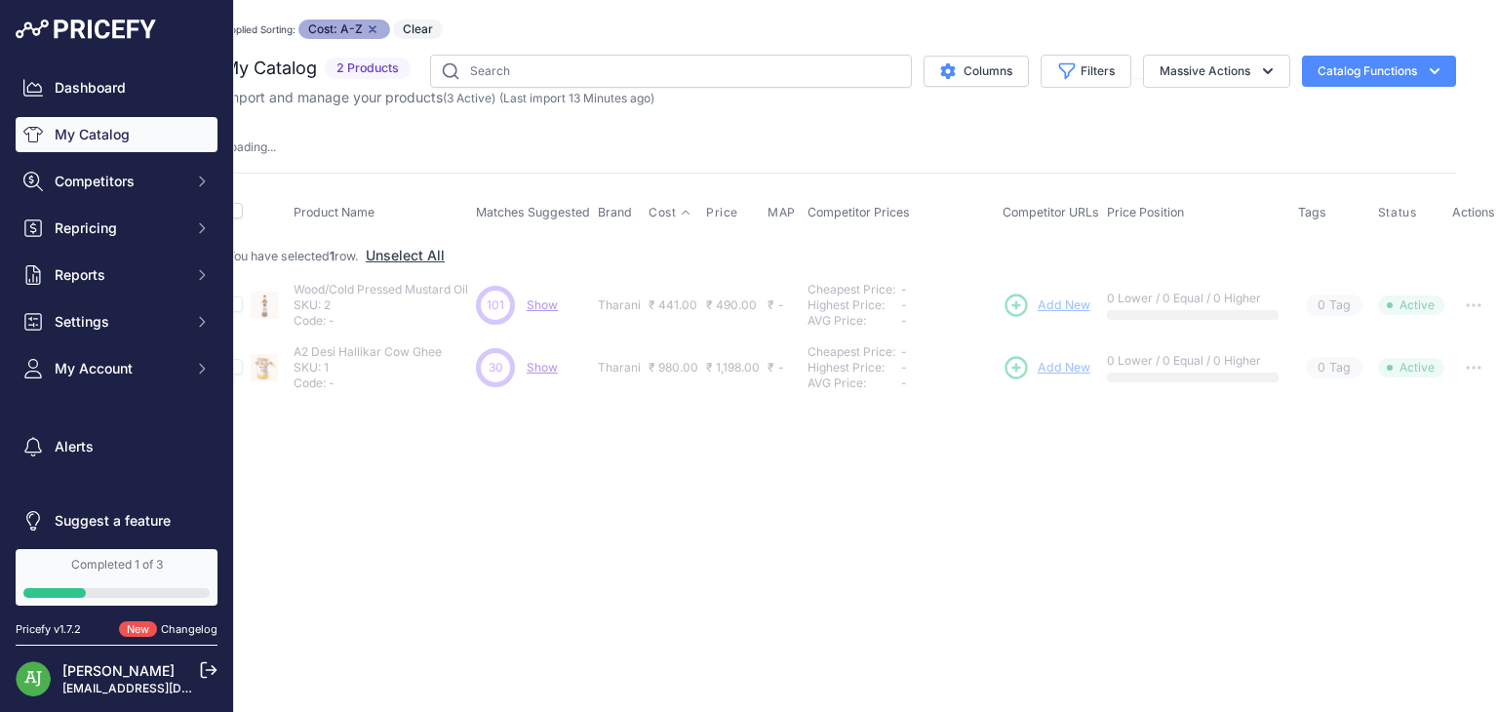
scroll to position [0, 0]
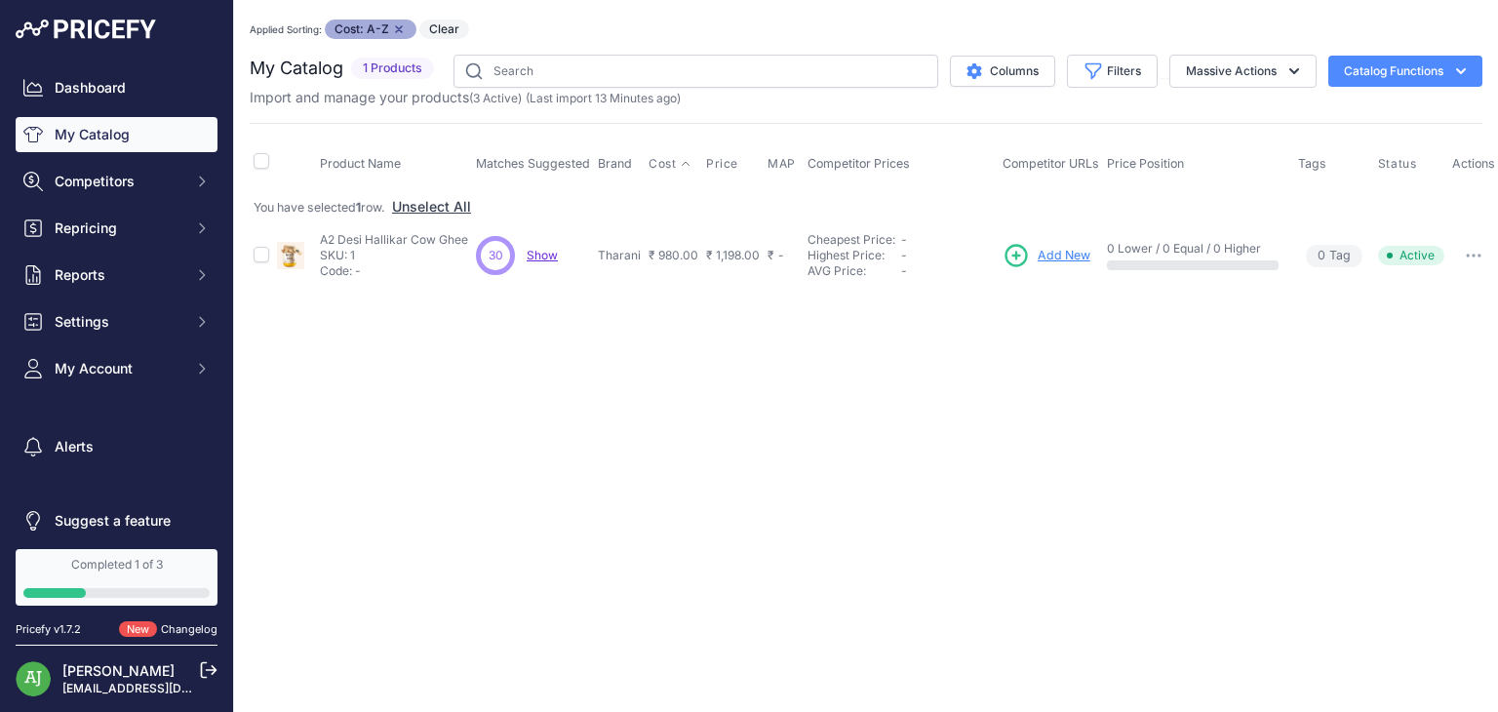
click at [1464, 250] on button "button" at bounding box center [1473, 255] width 39 height 27
click at [1402, 325] on button "Delete" at bounding box center [1432, 327] width 125 height 31
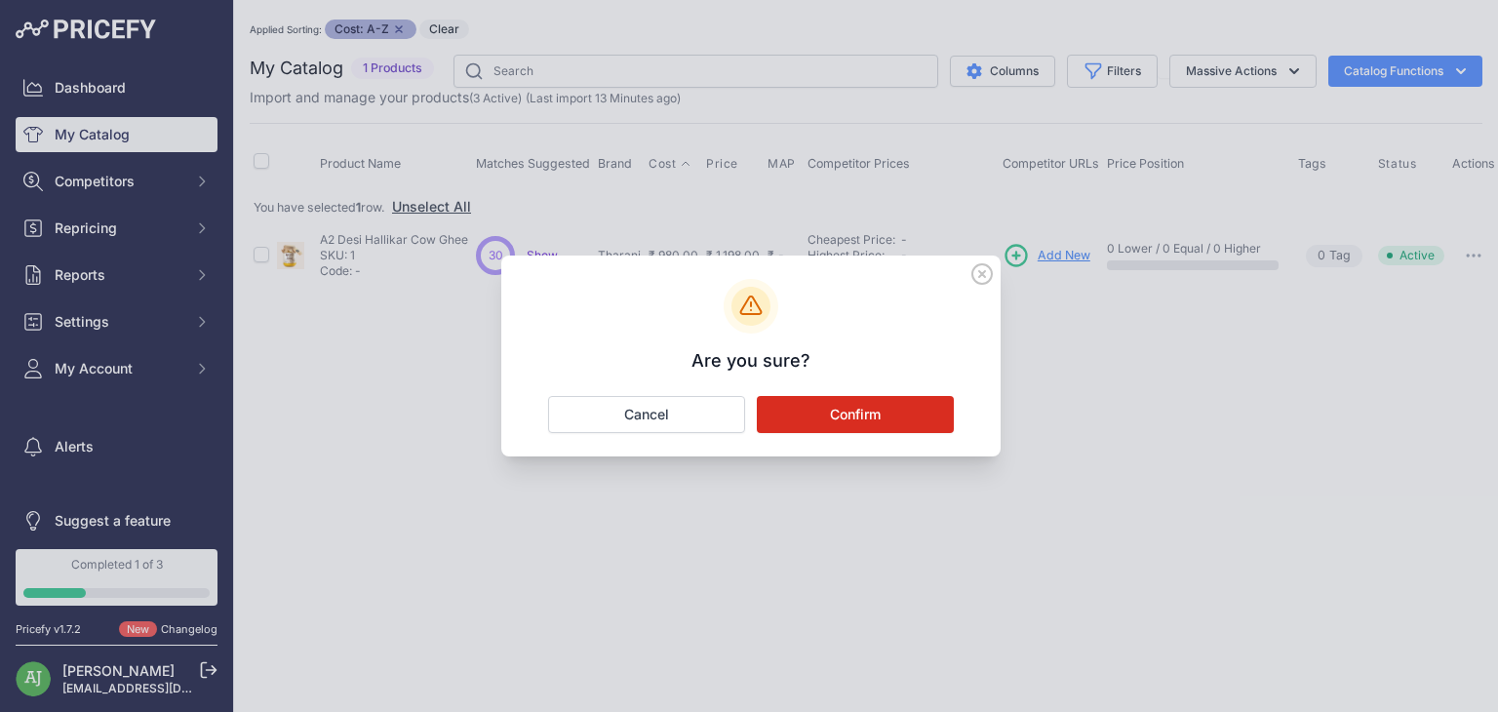
click at [835, 419] on button "Confirm" at bounding box center [855, 414] width 197 height 37
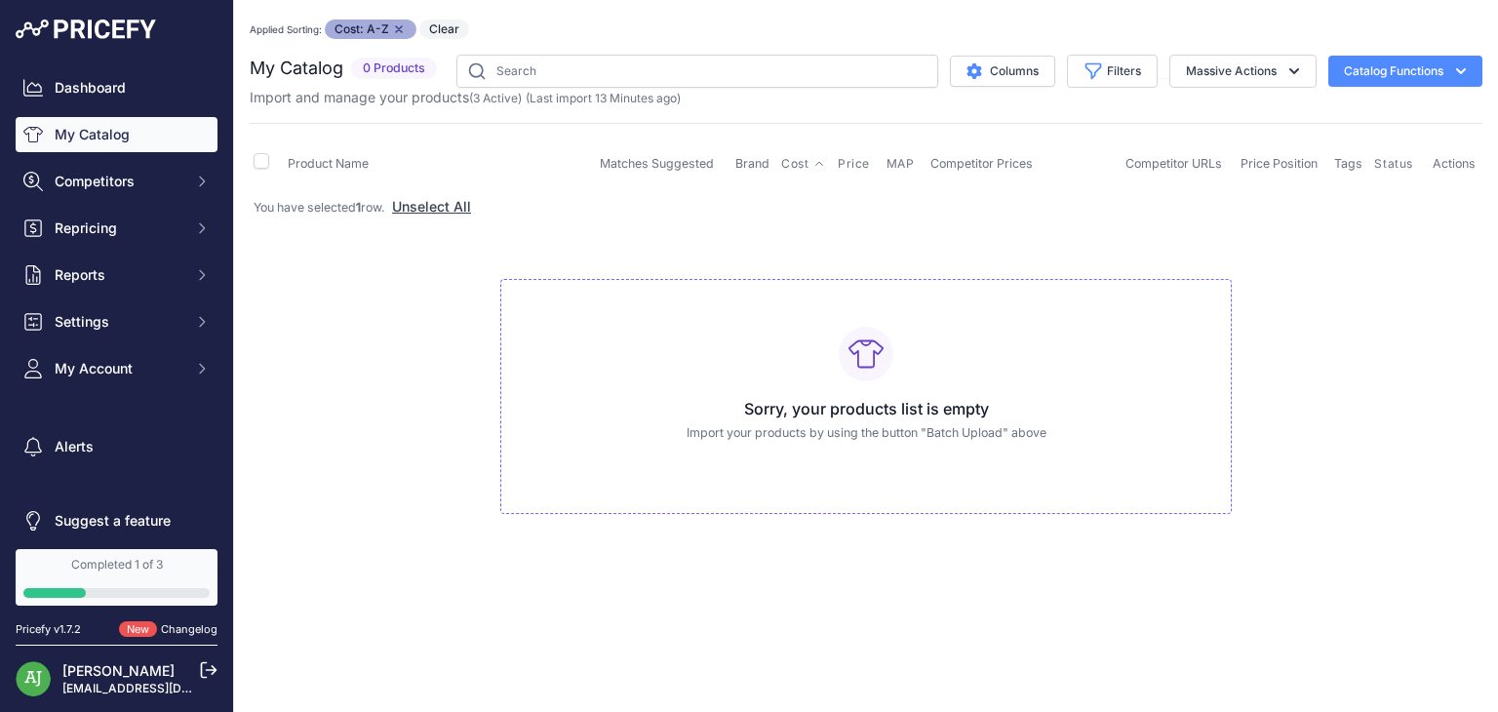
click at [1378, 70] on button "Catalog Functions" at bounding box center [1405, 71] width 154 height 31
click at [1348, 148] on div "Export" at bounding box center [1371, 147] width 218 height 35
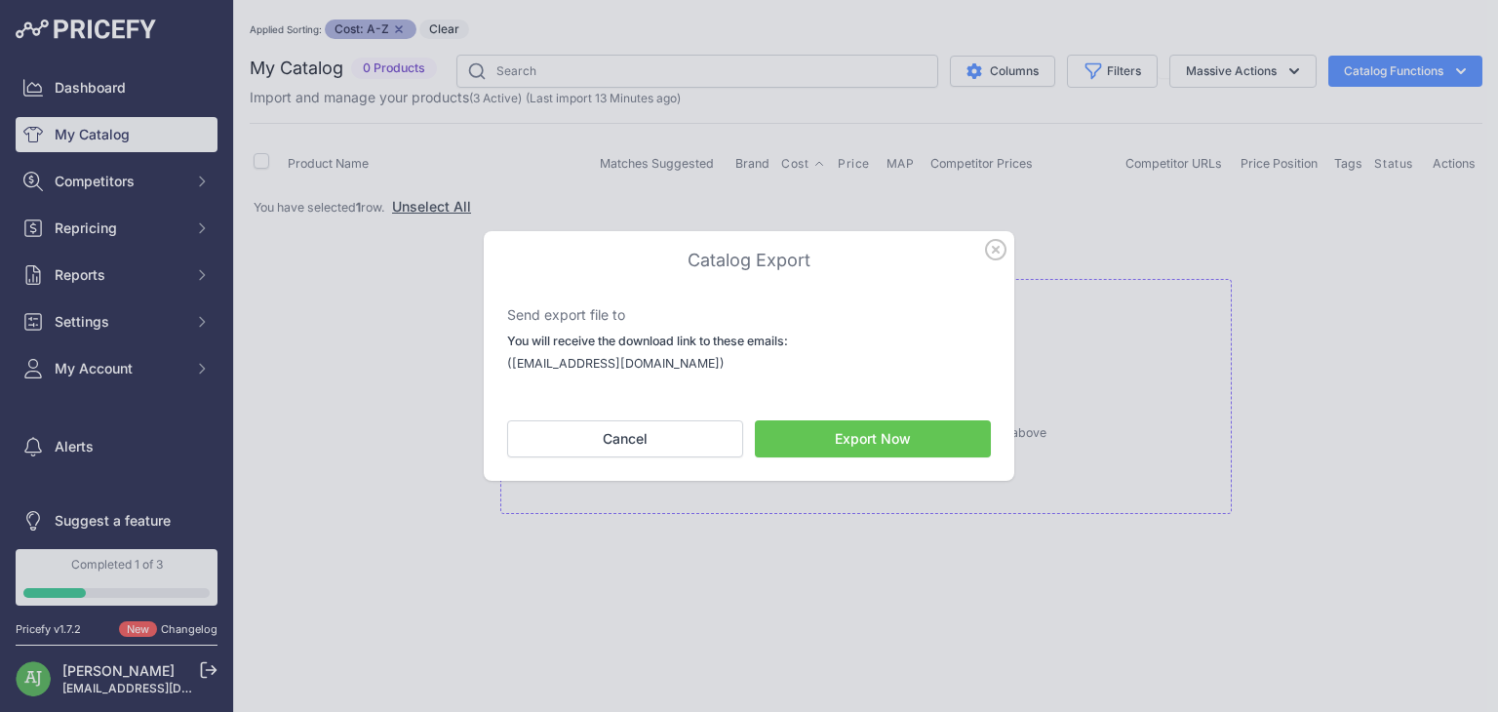
click at [842, 430] on button "Export Now" at bounding box center [873, 438] width 236 height 37
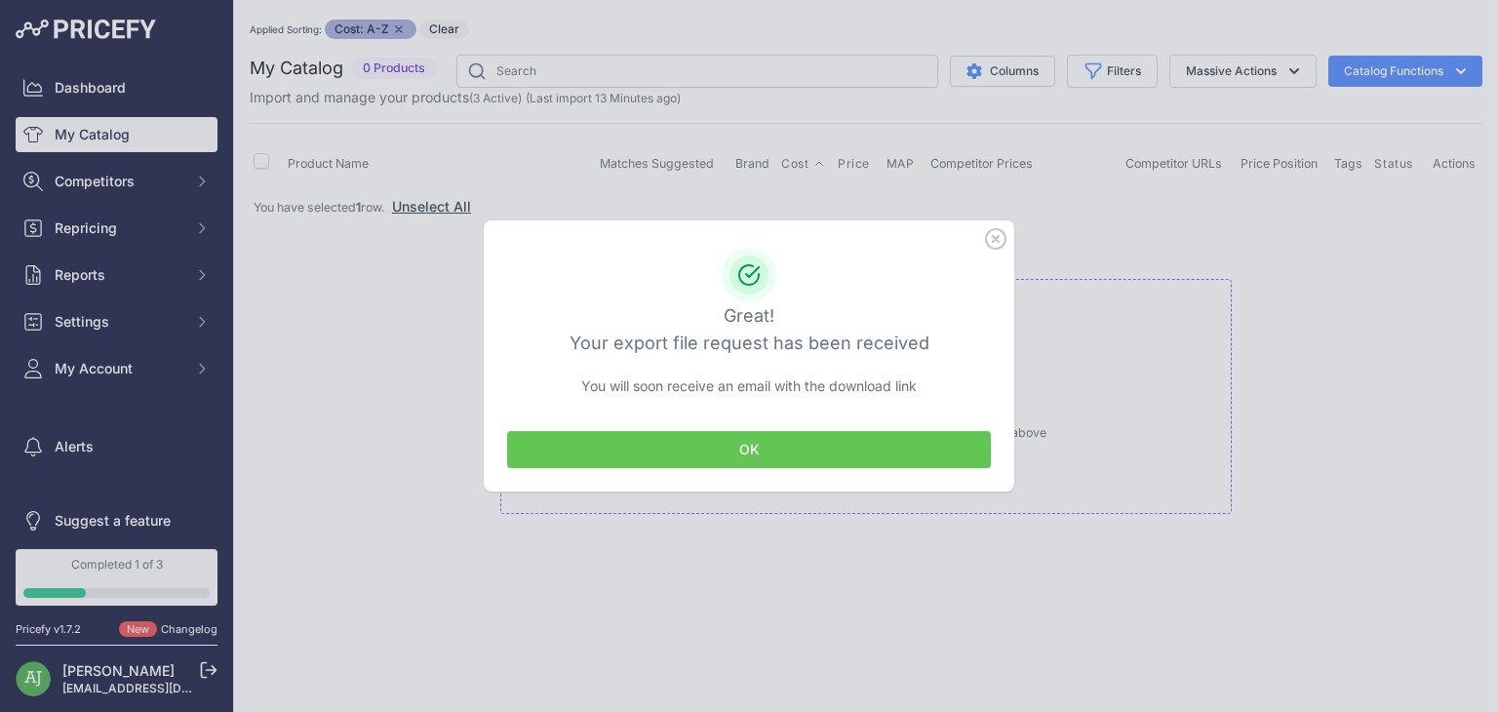
click at [1001, 239] on icon "button" at bounding box center [995, 238] width 21 height 21
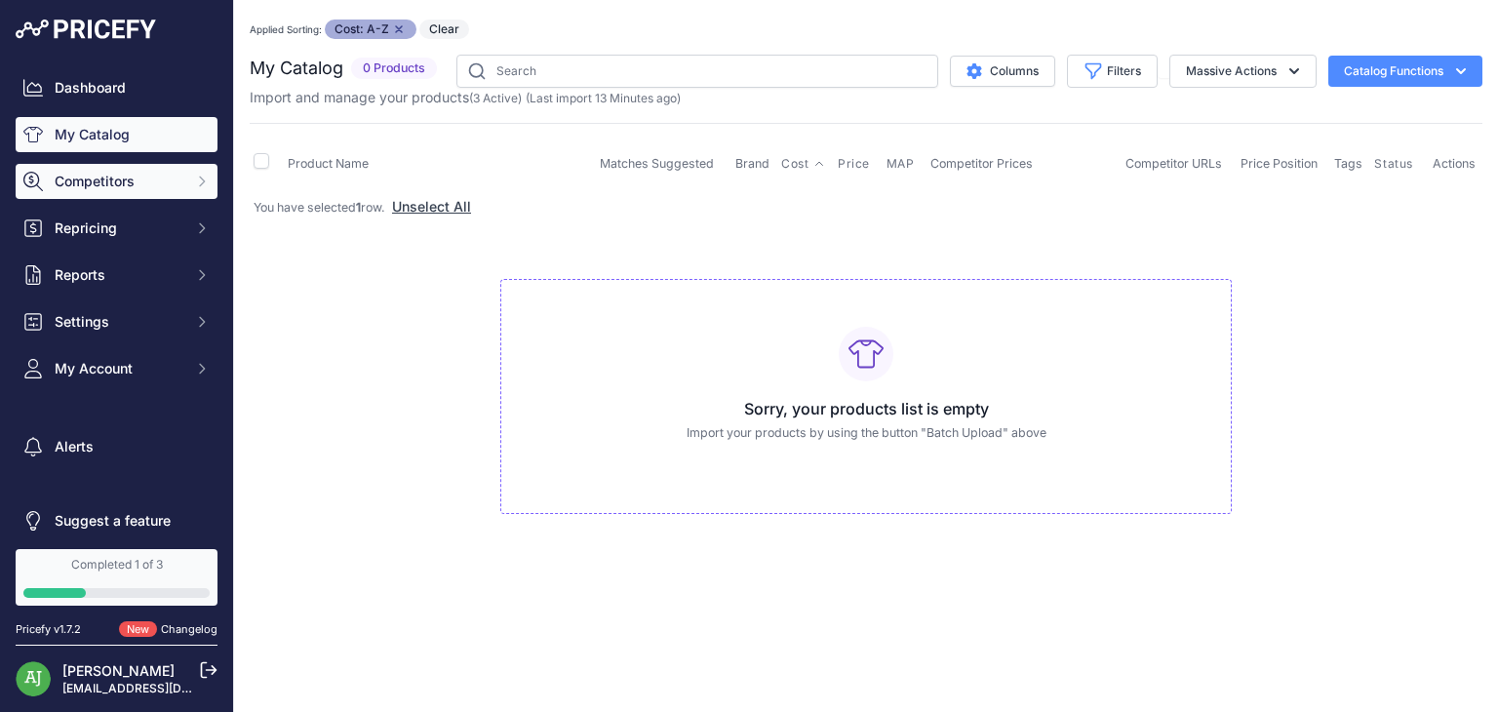
click at [117, 187] on span "Competitors" at bounding box center [119, 182] width 128 height 20
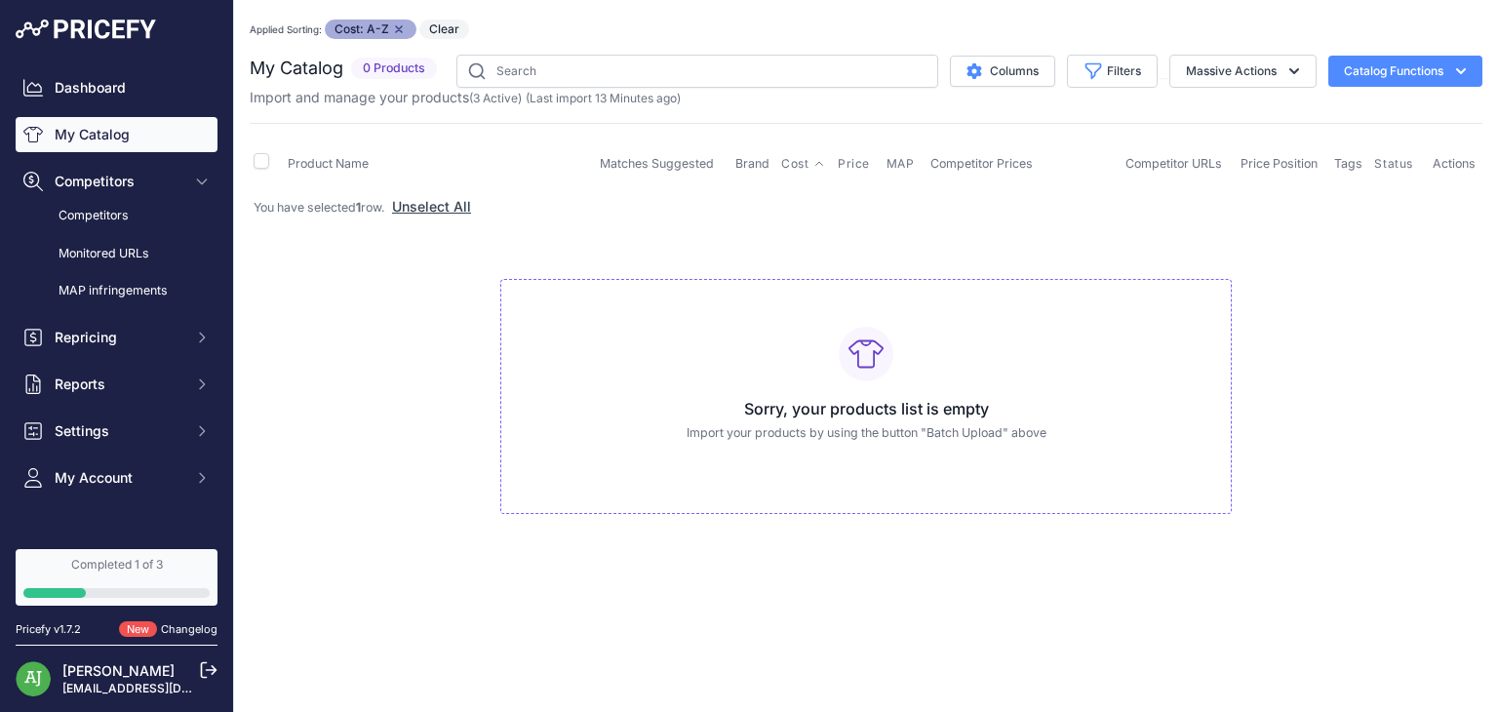
click at [102, 137] on link "My Catalog" at bounding box center [117, 134] width 202 height 35
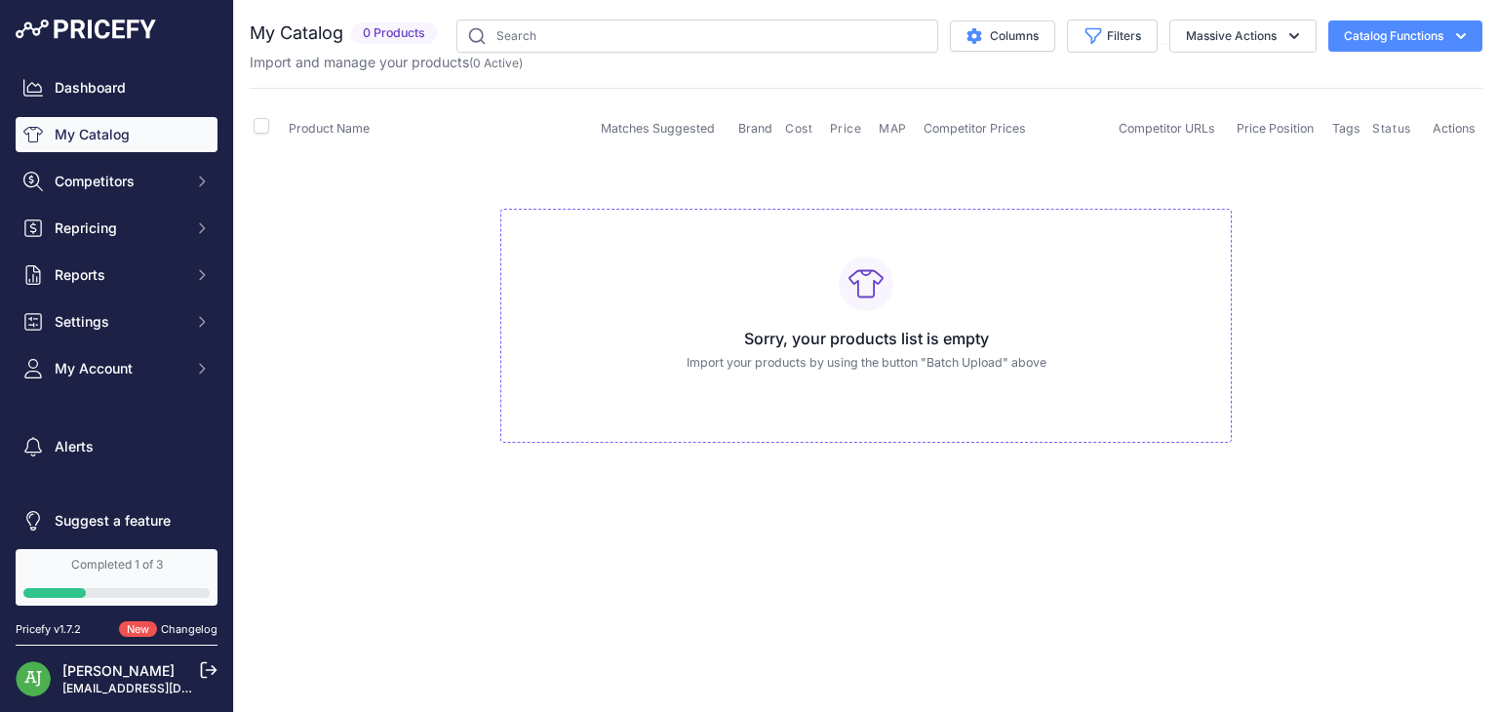
click at [853, 375] on div "Sorry, your products list is empty Import your products by using the button "Ba…" at bounding box center [865, 326] width 731 height 235
click at [1422, 33] on button "Catalog Functions" at bounding box center [1405, 35] width 154 height 31
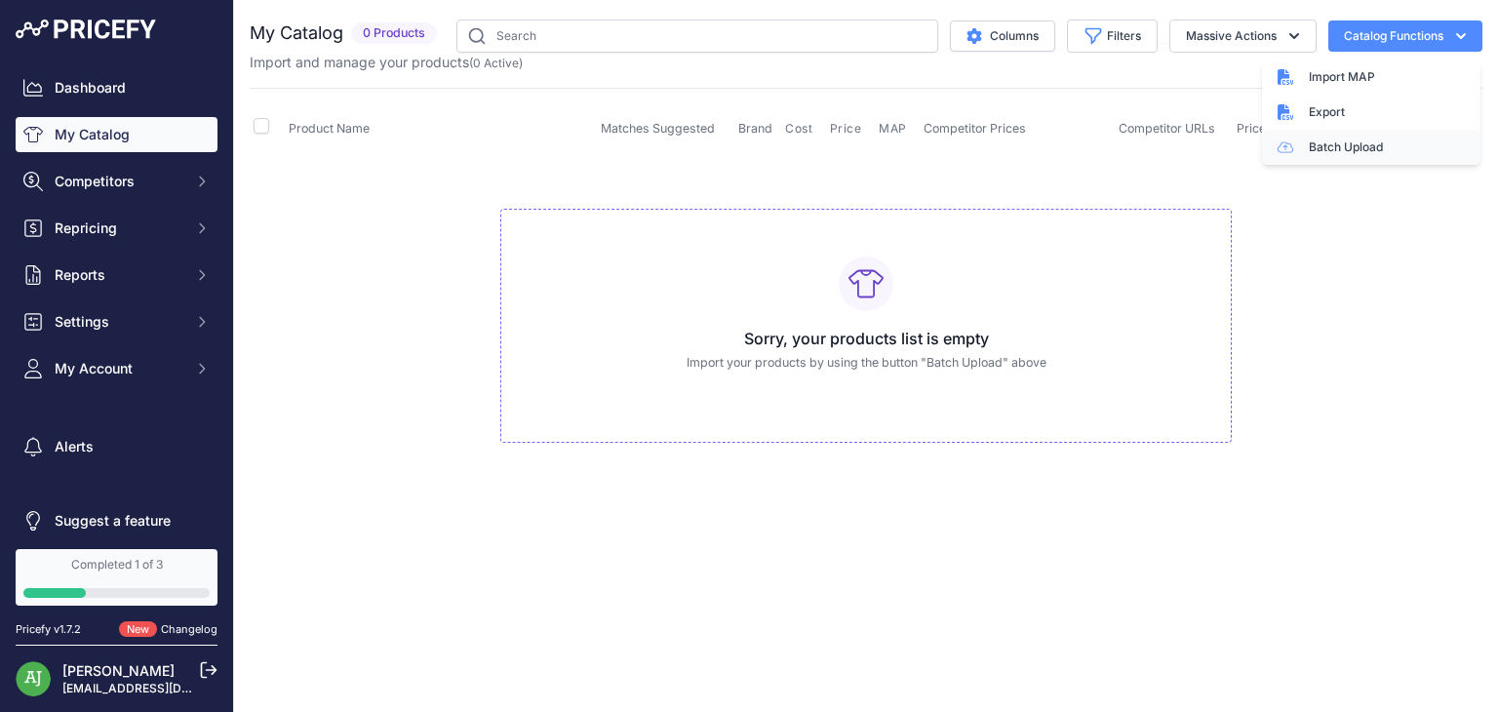
click at [1374, 145] on link "Batch Upload" at bounding box center [1371, 147] width 218 height 35
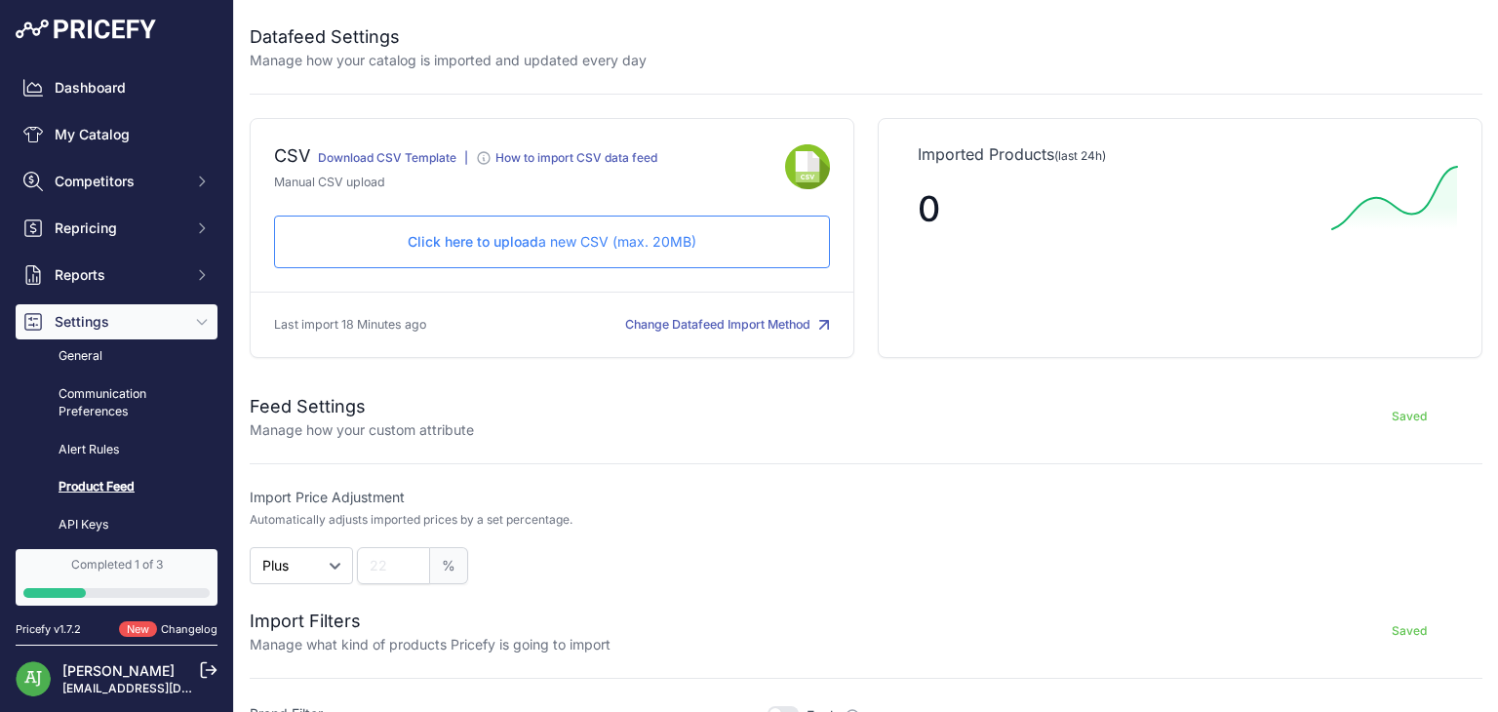
click at [632, 229] on div "Click here to upload a new CSV (max. 20MB) Check and upload in progress..." at bounding box center [552, 241] width 556 height 53
click at [599, 247] on p "Click here to upload a new CSV (max. 20MB)" at bounding box center [552, 242] width 523 height 20
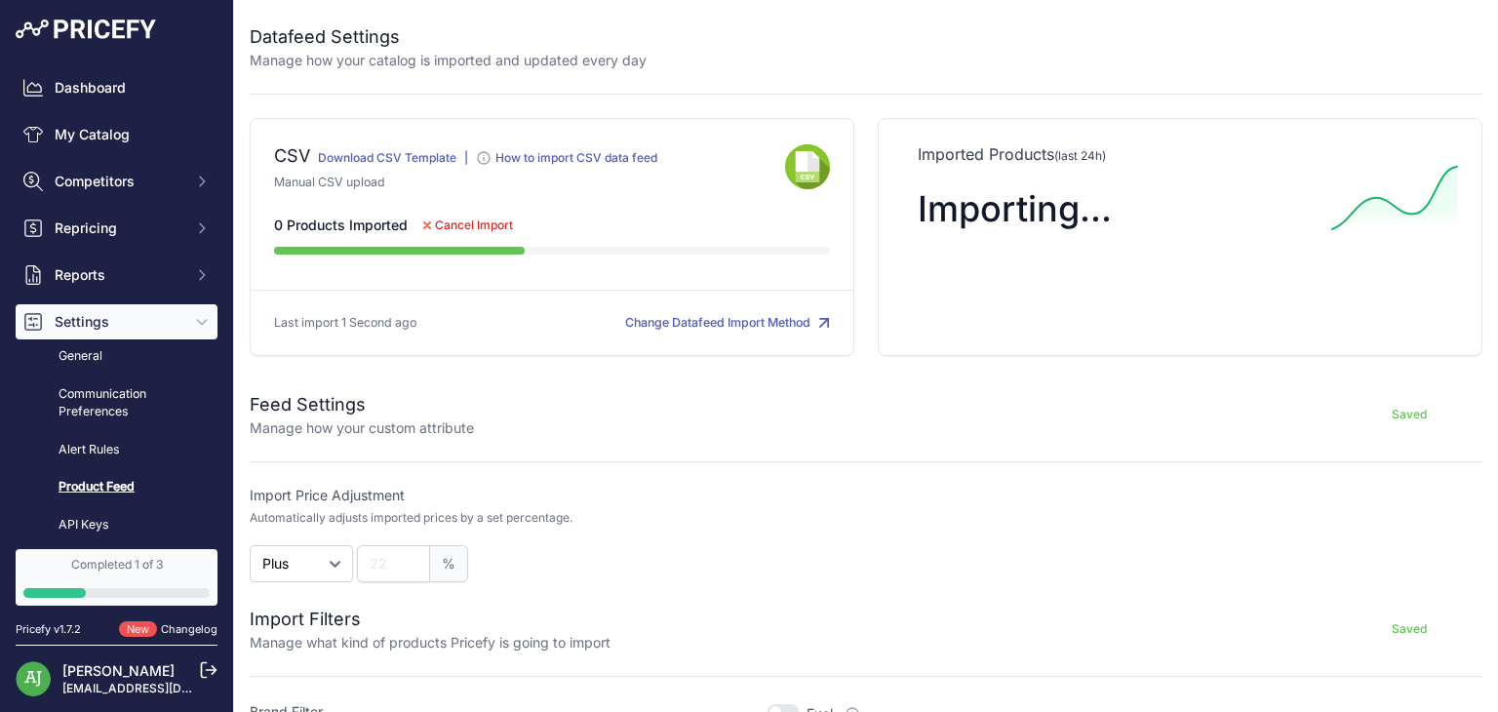
click at [697, 325] on button "Change Datafeed Import Method" at bounding box center [727, 323] width 205 height 19
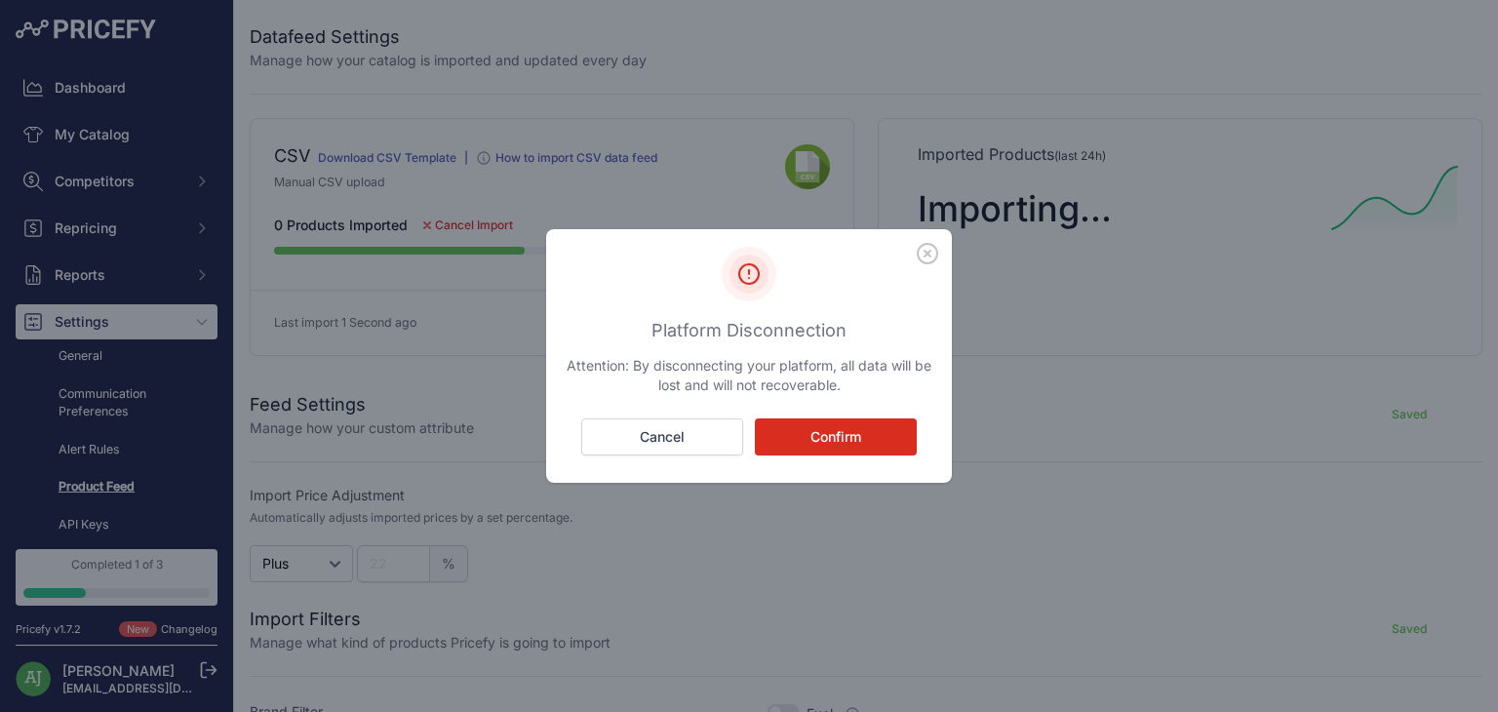
click at [814, 434] on button "Confirm" at bounding box center [836, 436] width 162 height 37
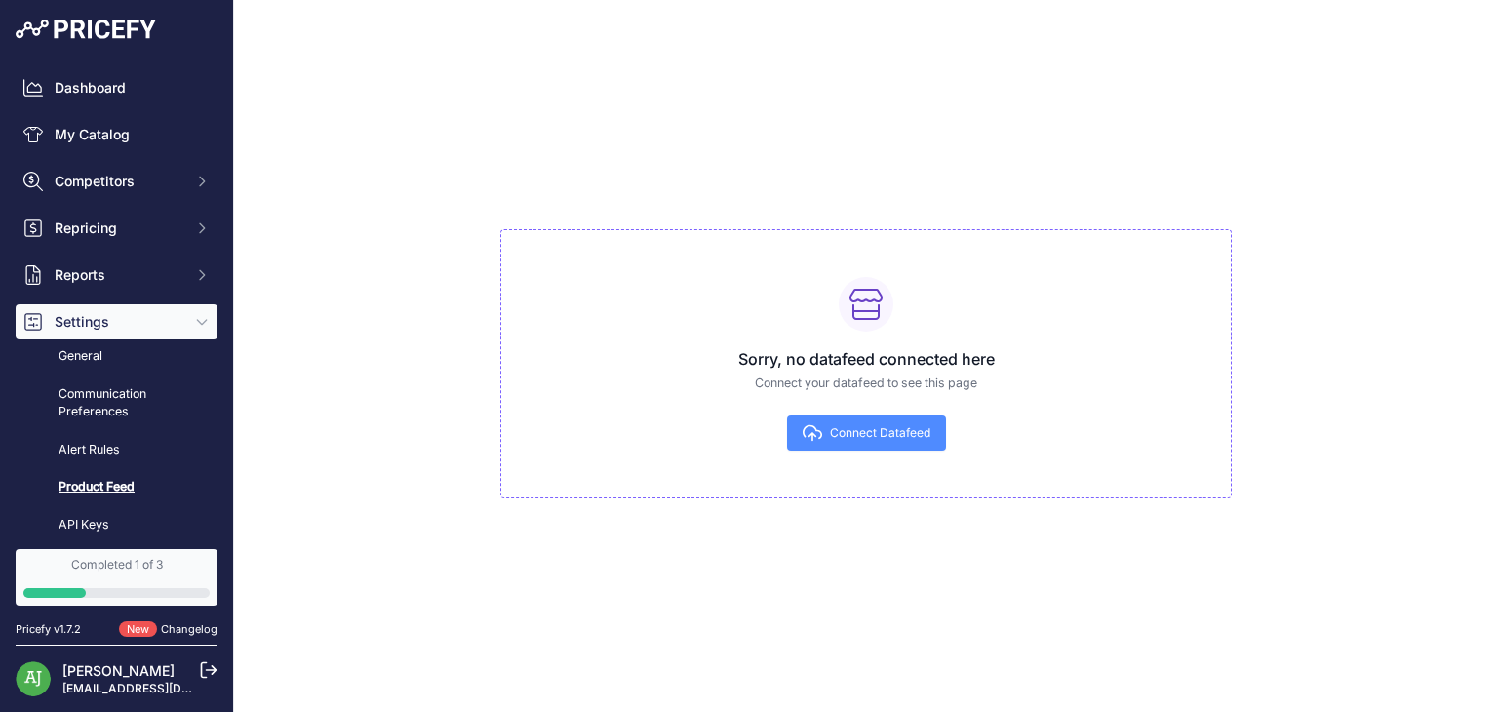
click at [868, 442] on button "Connect Datafeed" at bounding box center [866, 432] width 159 height 35
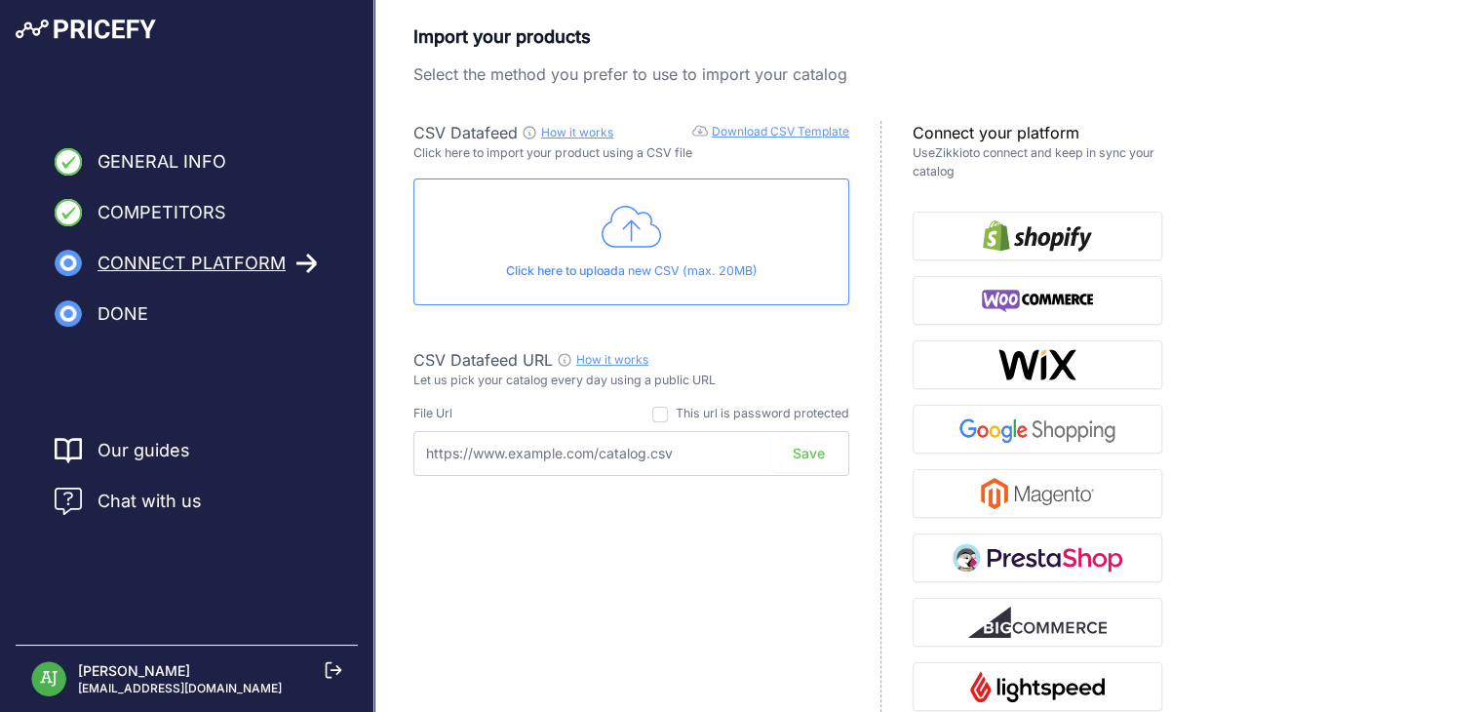
click at [623, 262] on p "Click here to upload a new CSV (max. 20MB)" at bounding box center [631, 271] width 403 height 19
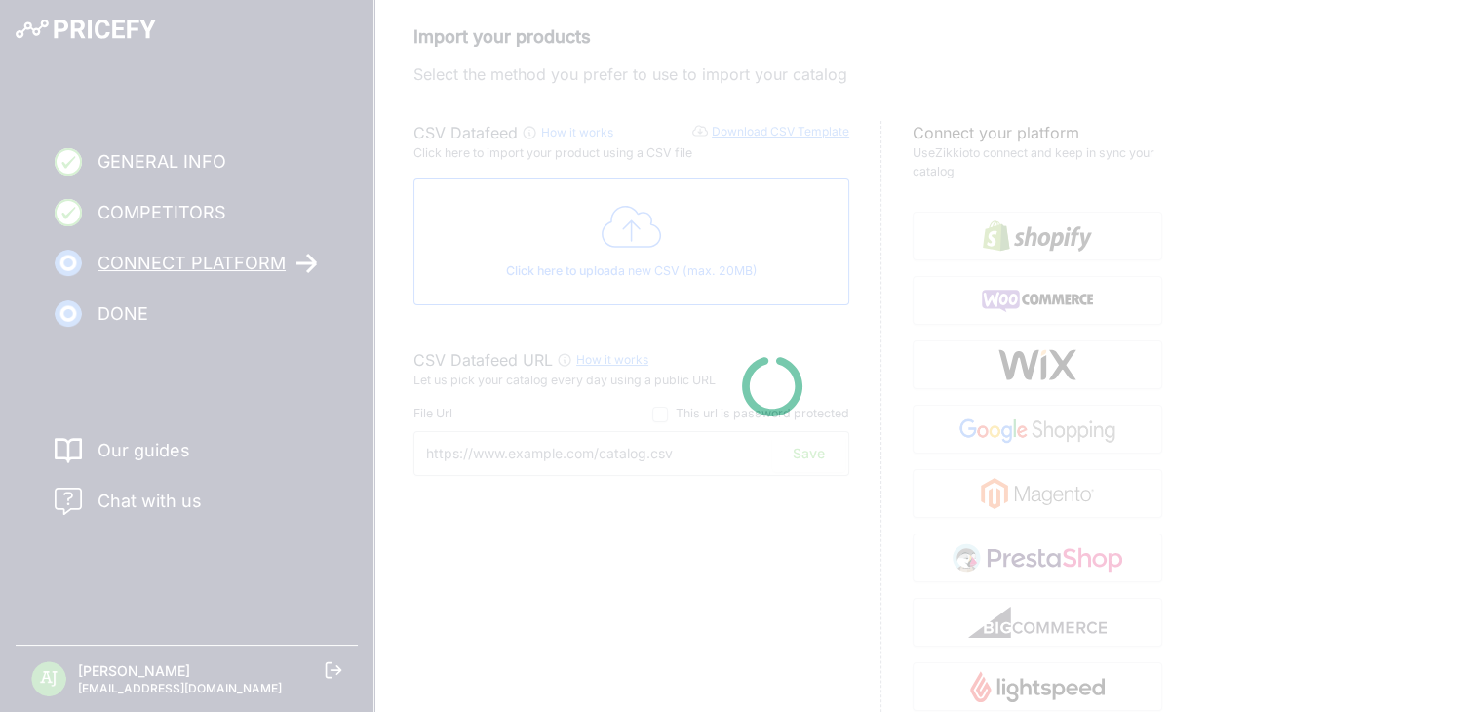
type input "https://csv.pricefy.io/merchant/manual_csv/9944/2025_08_22_08_57_MANUAL_CSV_994…"
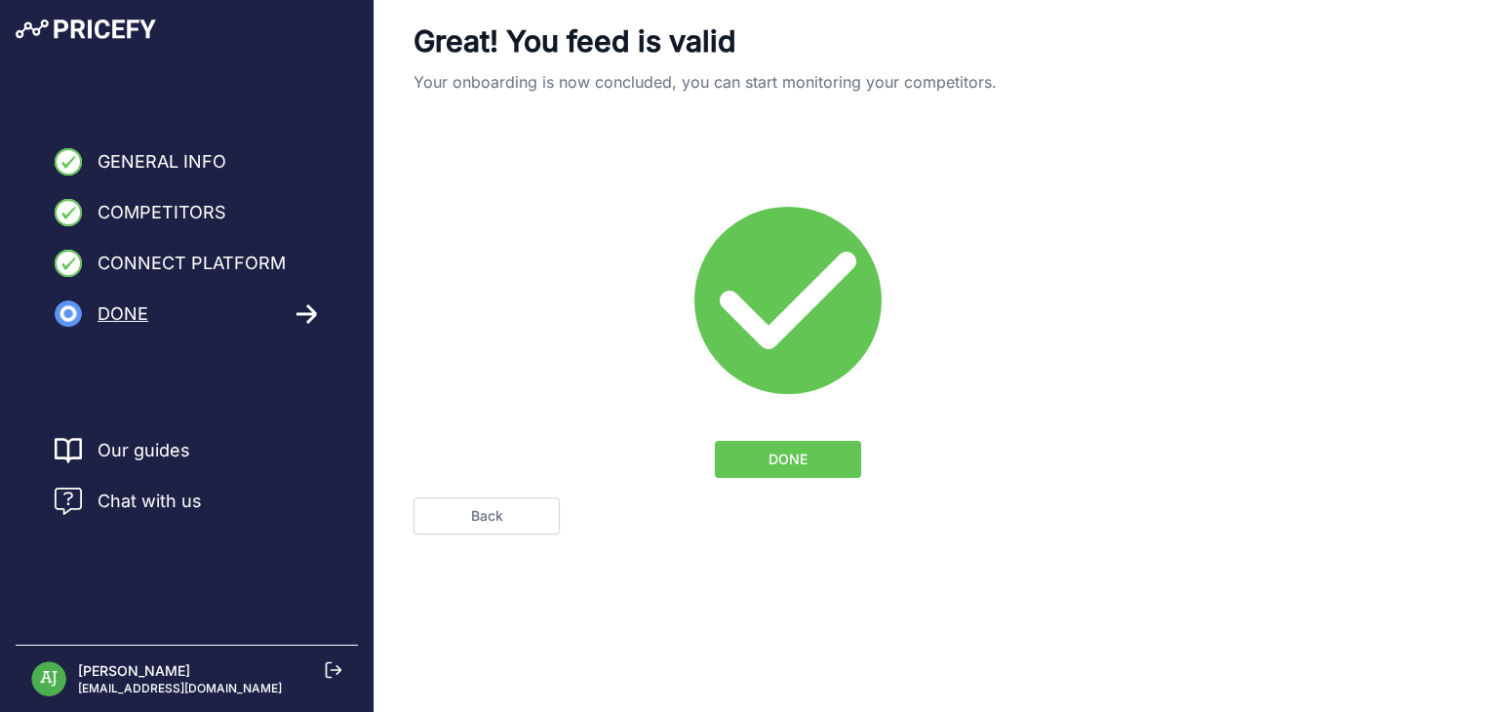
click at [768, 460] on span "DONE" at bounding box center [787, 460] width 39 height 20
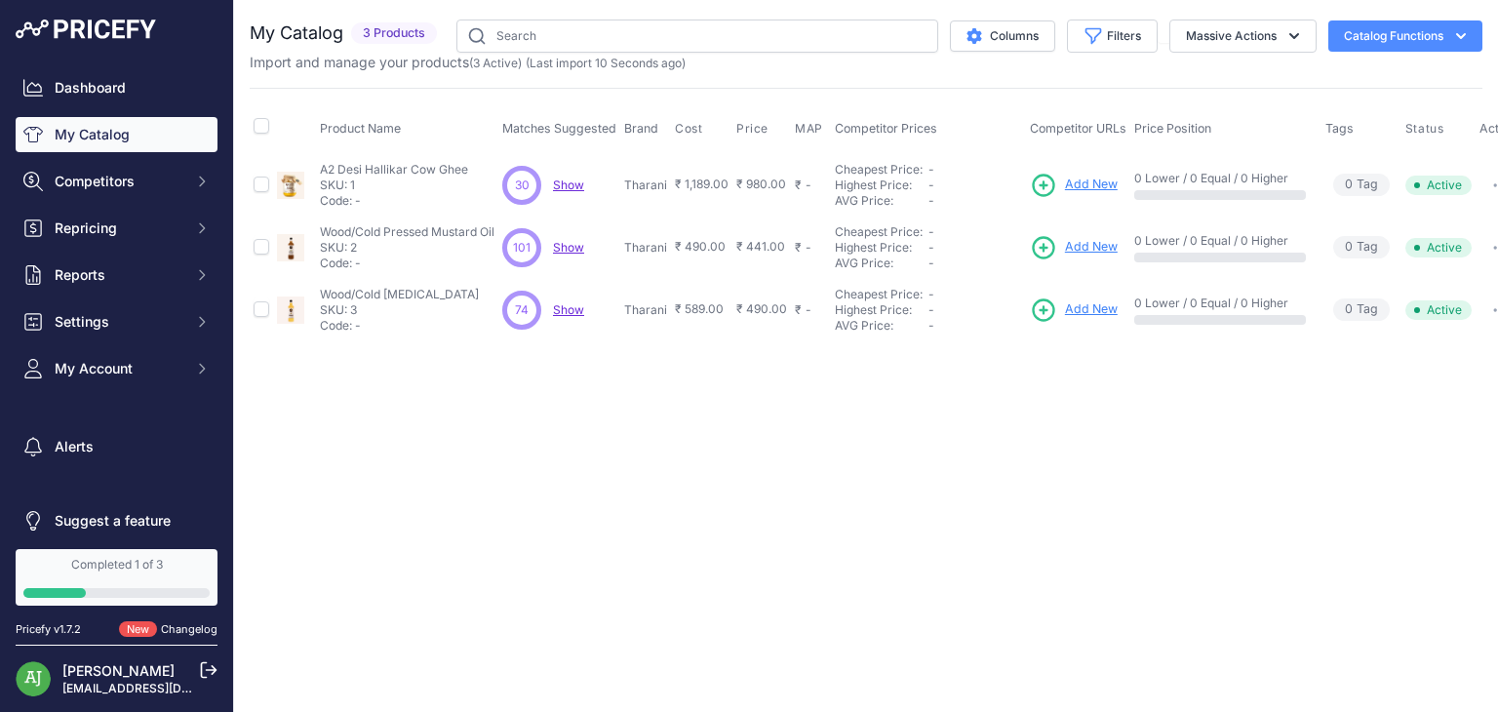
click at [1069, 188] on span "Add New" at bounding box center [1091, 185] width 53 height 19
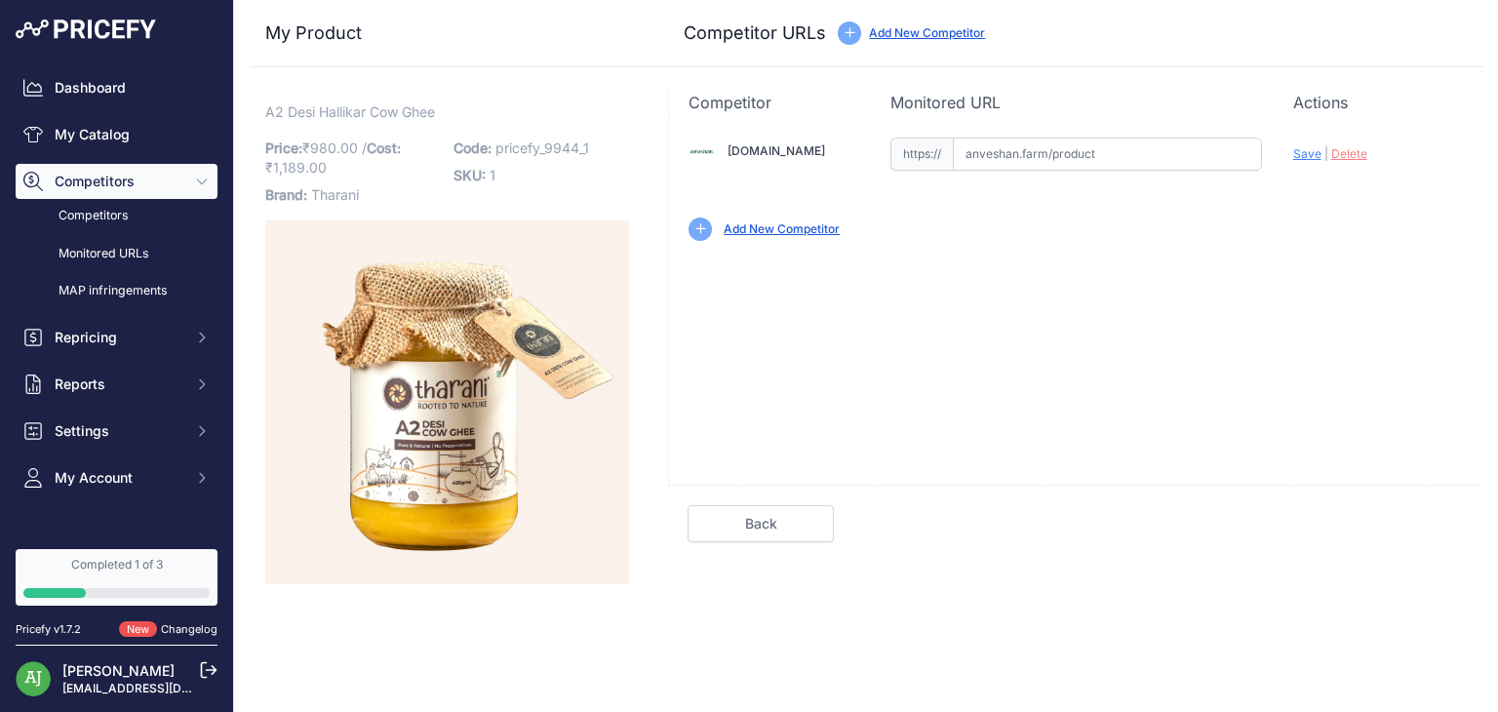
click at [1310, 156] on span "Save" at bounding box center [1307, 153] width 28 height 15
click at [1044, 158] on input "text" at bounding box center [1107, 153] width 309 height 33
paste input "[URL][DOMAIN_NAME]"
click at [1299, 227] on div "Add New Competitor" at bounding box center [1075, 228] width 774 height 23
click at [1303, 154] on span "Save" at bounding box center [1307, 153] width 28 height 15
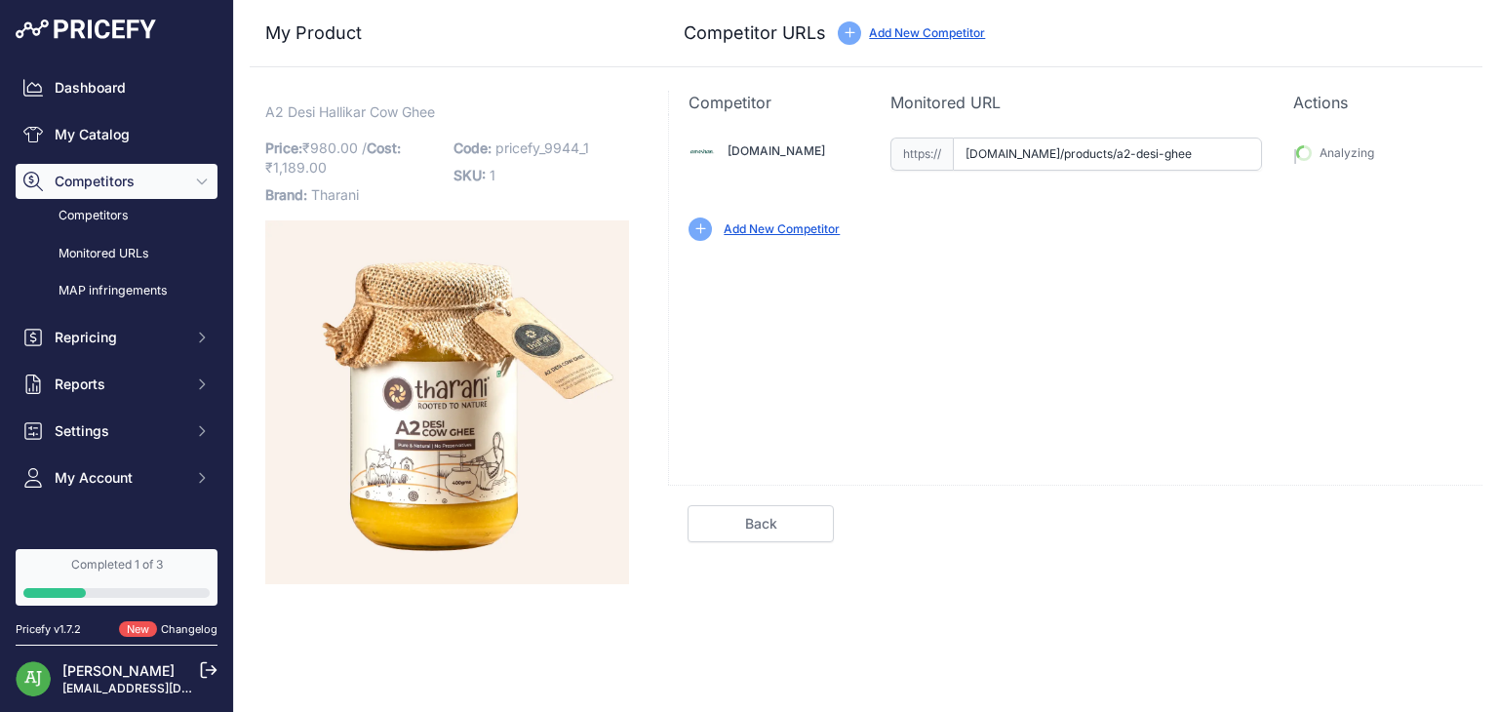
type input "[URL][DOMAIN_NAME]"
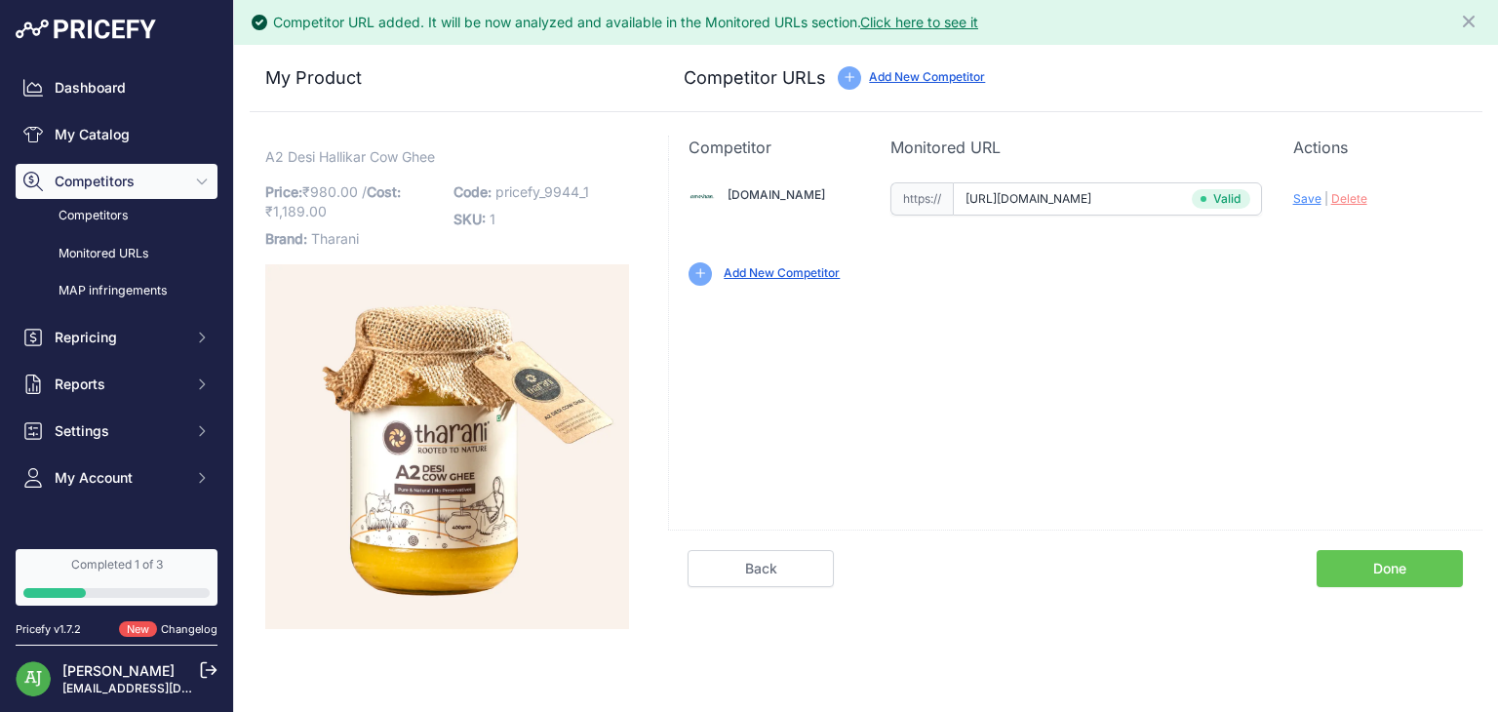
click at [1369, 571] on link "Done" at bounding box center [1389, 568] width 146 height 37
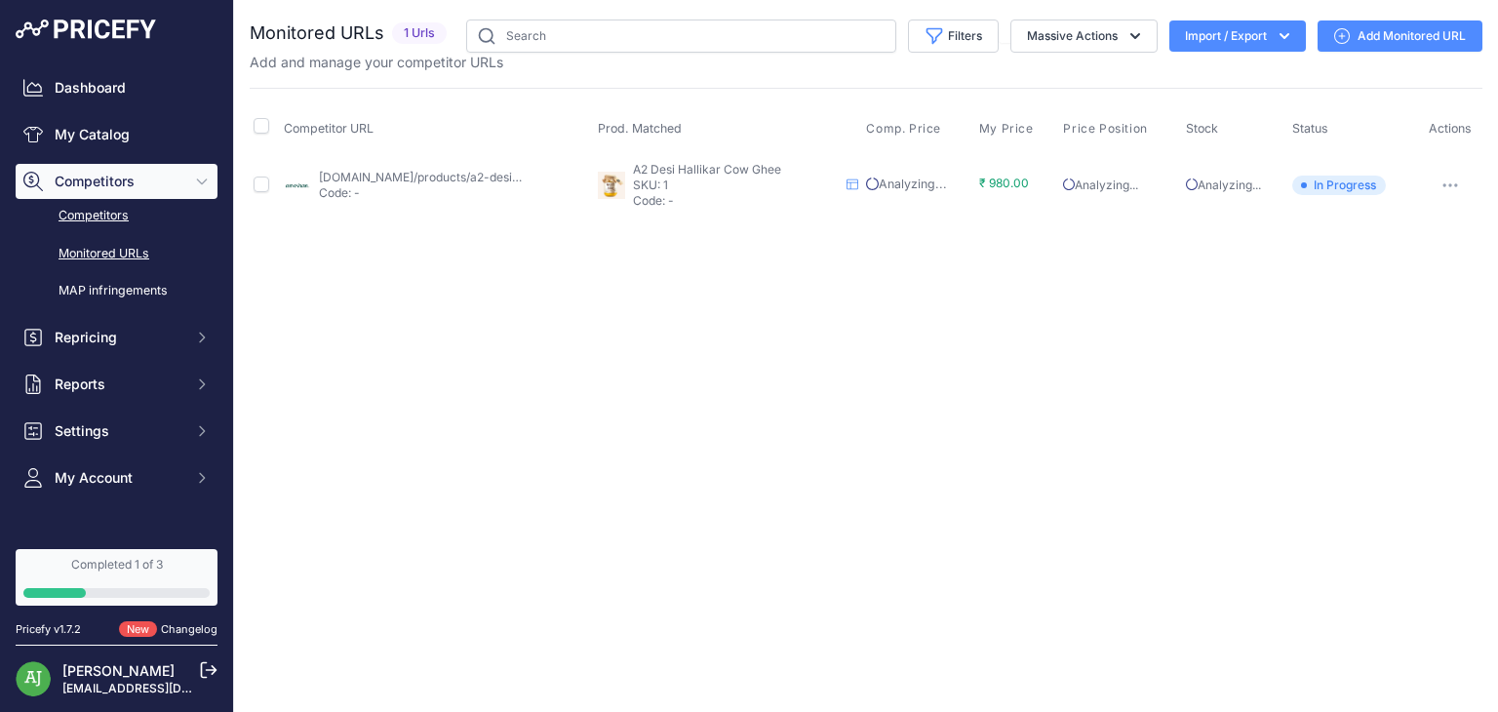
click at [129, 220] on link "Competitors" at bounding box center [117, 216] width 202 height 34
click at [128, 250] on link "Monitored URLs" at bounding box center [117, 254] width 202 height 34
click at [86, 219] on link "Competitors" at bounding box center [117, 216] width 202 height 34
click at [103, 137] on link "My Catalog" at bounding box center [117, 134] width 202 height 35
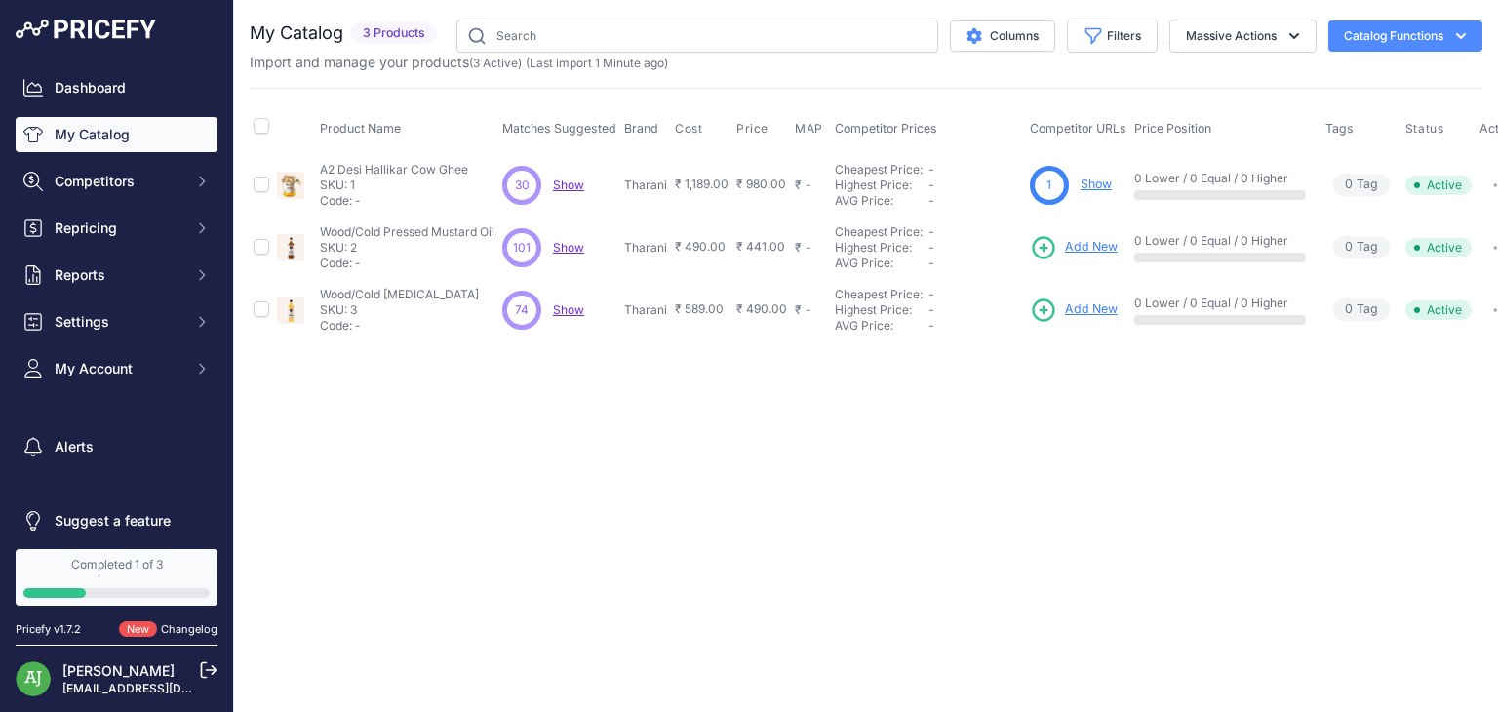
click at [1094, 239] on span "Add New" at bounding box center [1091, 247] width 53 height 19
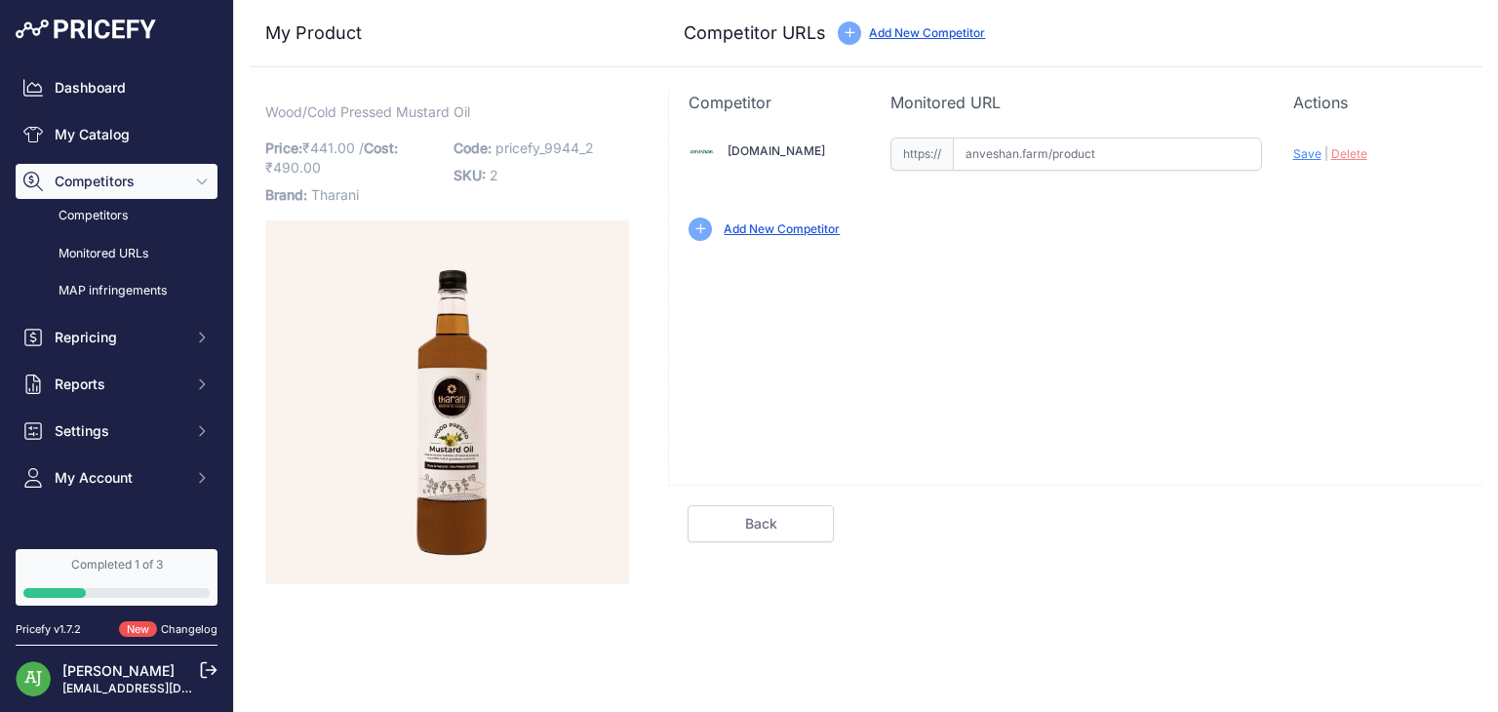
click at [548, 114] on p "Wood/Cold Pressed Mustard Oil Link" at bounding box center [447, 112] width 364 height 20
click at [1062, 151] on input "text" at bounding box center [1107, 153] width 309 height 33
click at [1296, 150] on span "Save" at bounding box center [1307, 153] width 28 height 15
click at [1037, 158] on input "text" at bounding box center [1107, 153] width 309 height 33
click at [996, 153] on input "text" at bounding box center [1107, 153] width 309 height 33
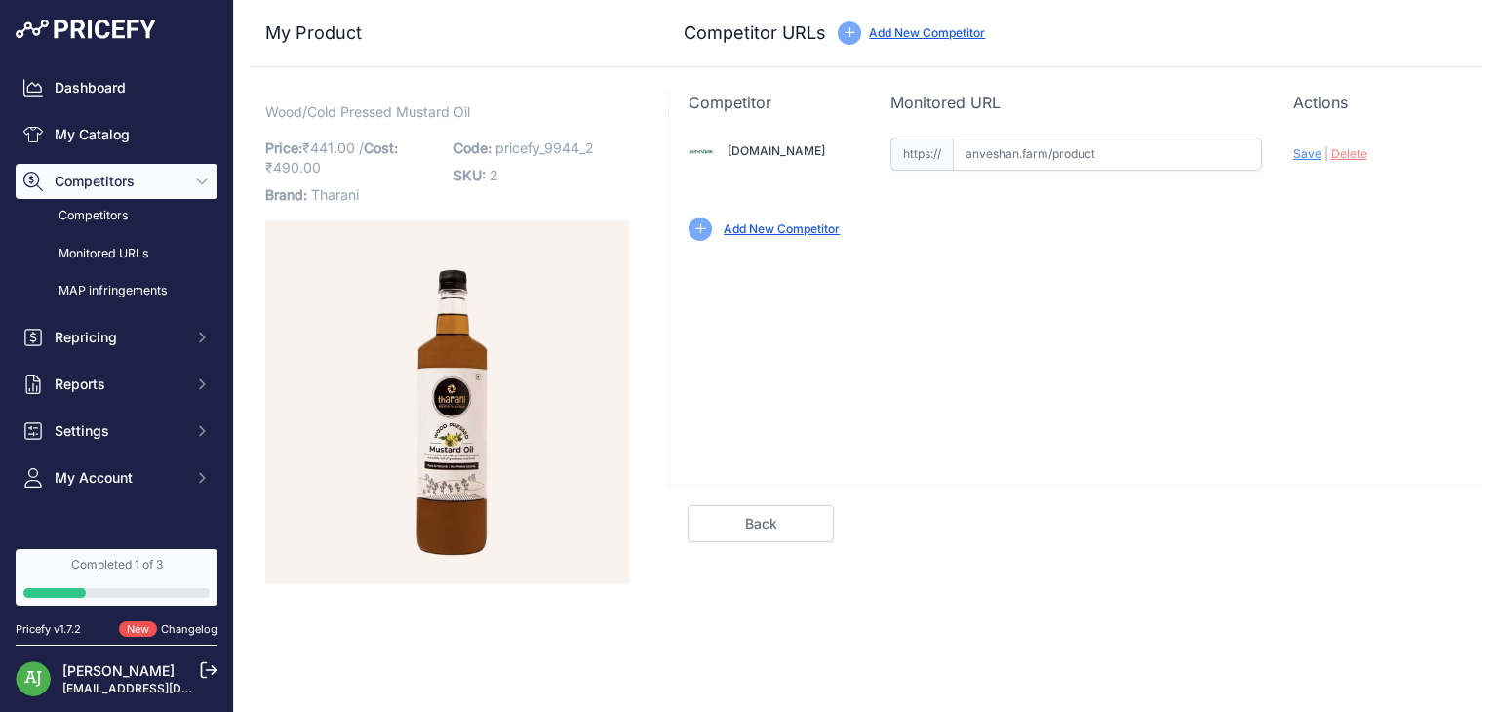
paste input "[URL][DOMAIN_NAME]"
click at [1314, 153] on span "Save" at bounding box center [1307, 153] width 28 height 15
type input "[URL][DOMAIN_NAME]"
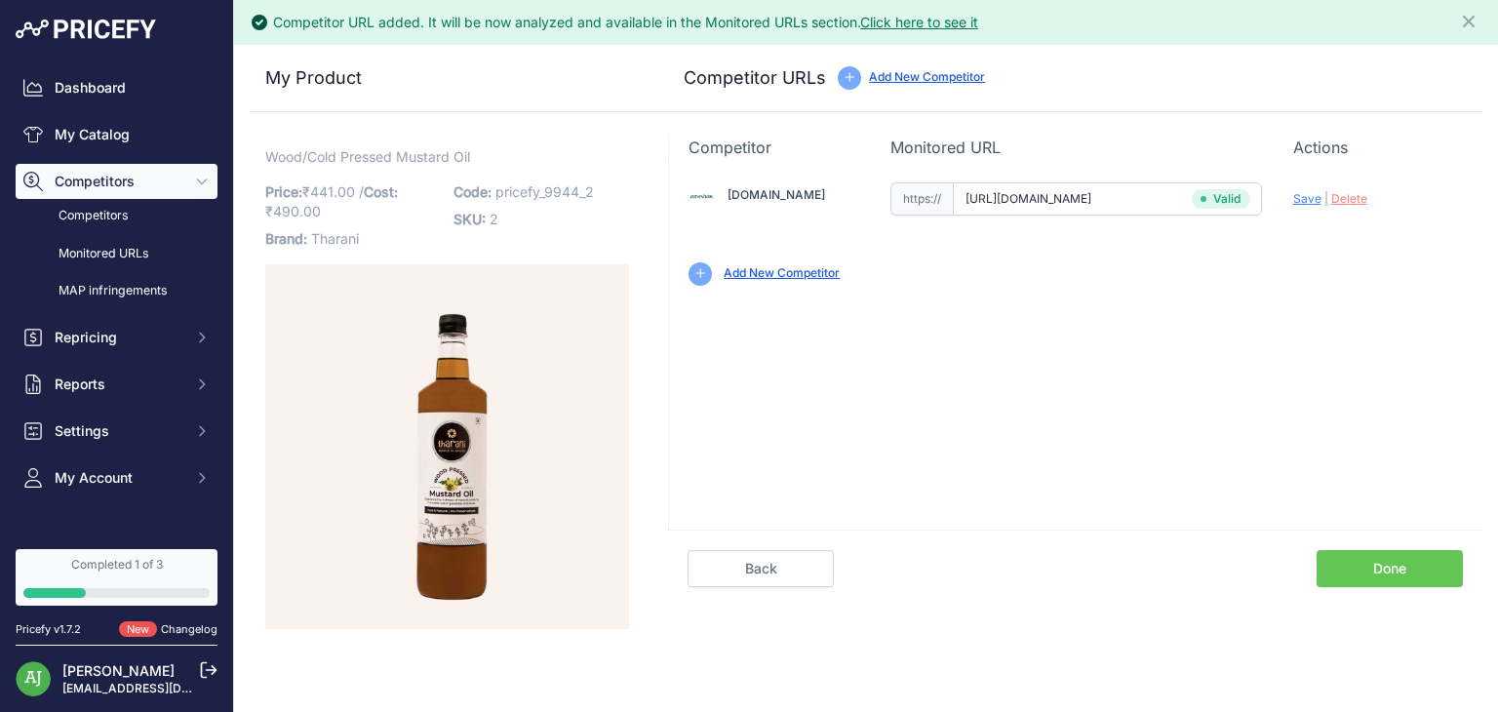
click at [1377, 568] on link "Done" at bounding box center [1389, 568] width 146 height 37
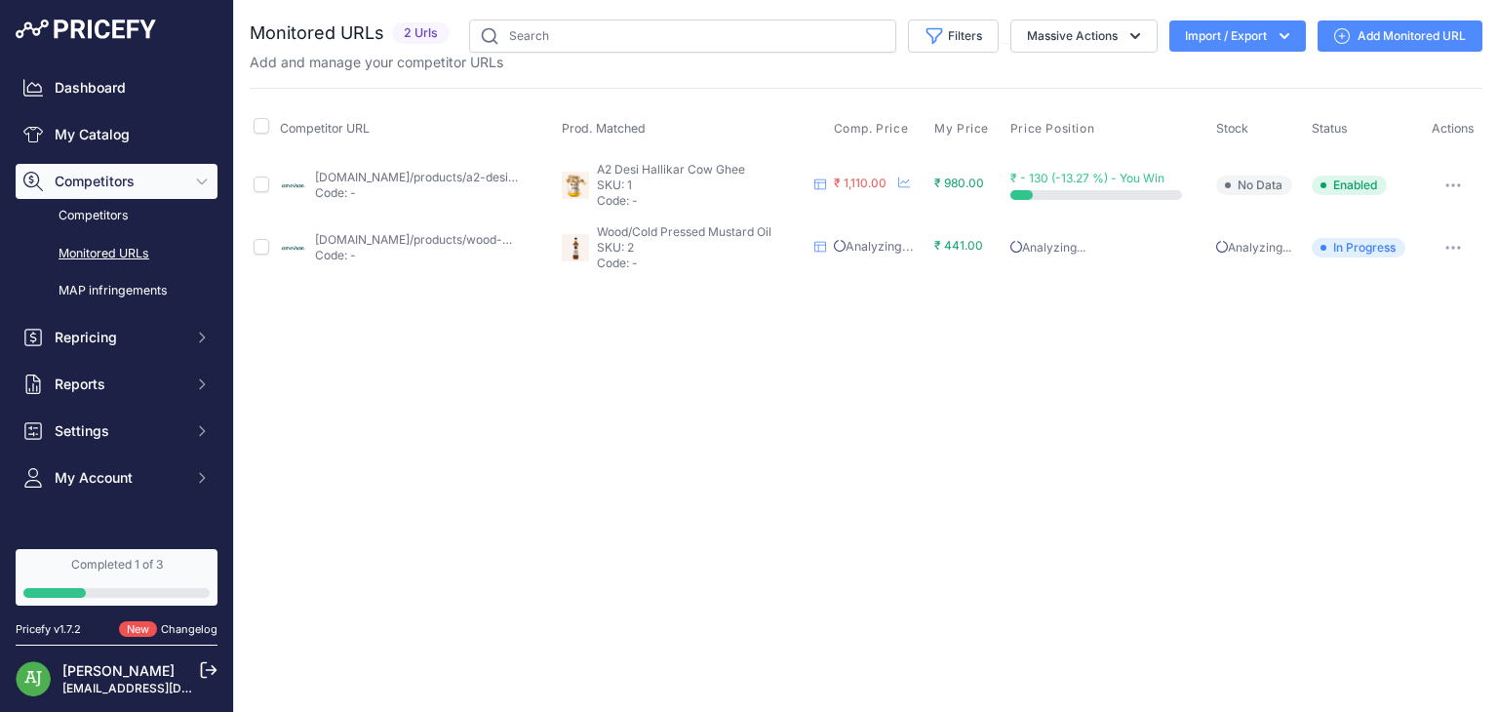
click at [1061, 176] on span "₹ - 130 (-13.27 %) - You Win" at bounding box center [1087, 178] width 154 height 15
click at [901, 184] on icon at bounding box center [904, 182] width 12 height 12
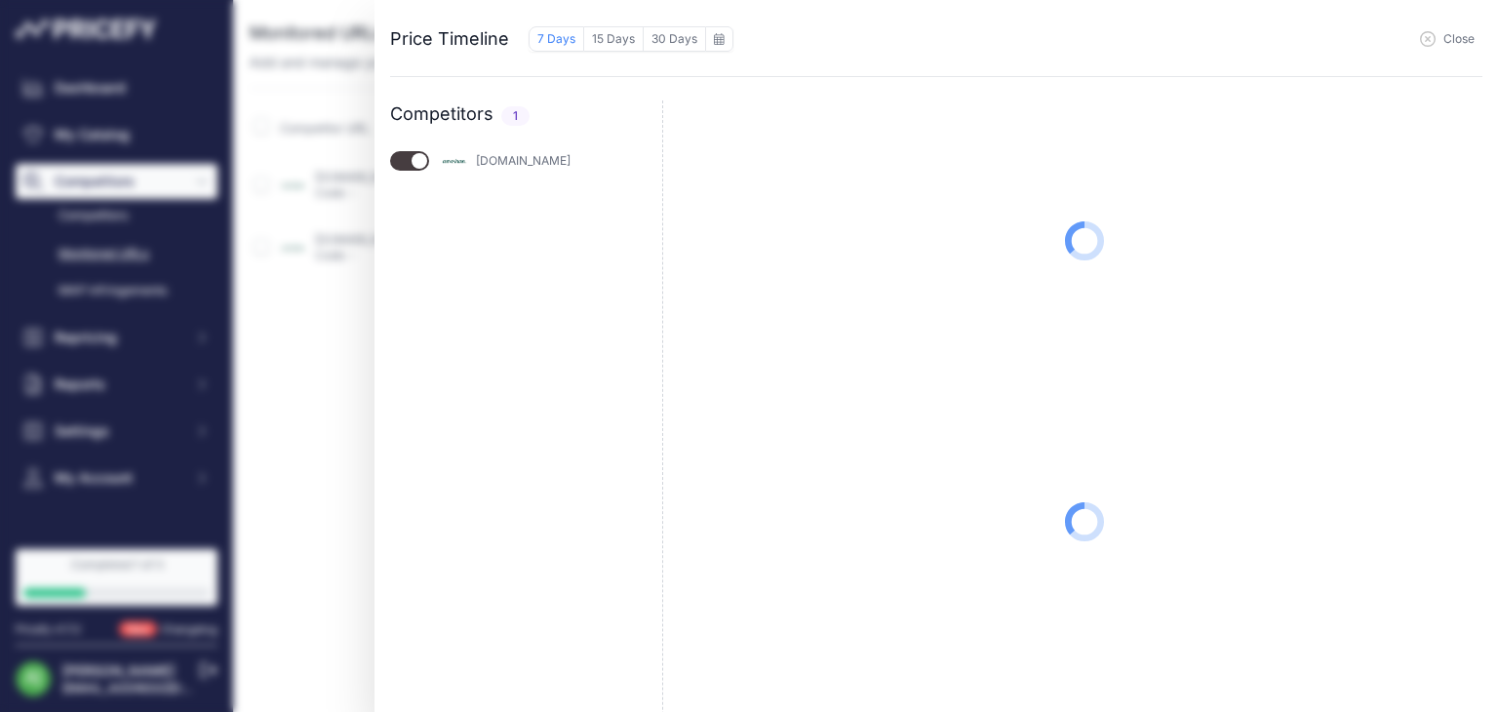
click at [1427, 40] on icon "button" at bounding box center [1428, 39] width 16 height 16
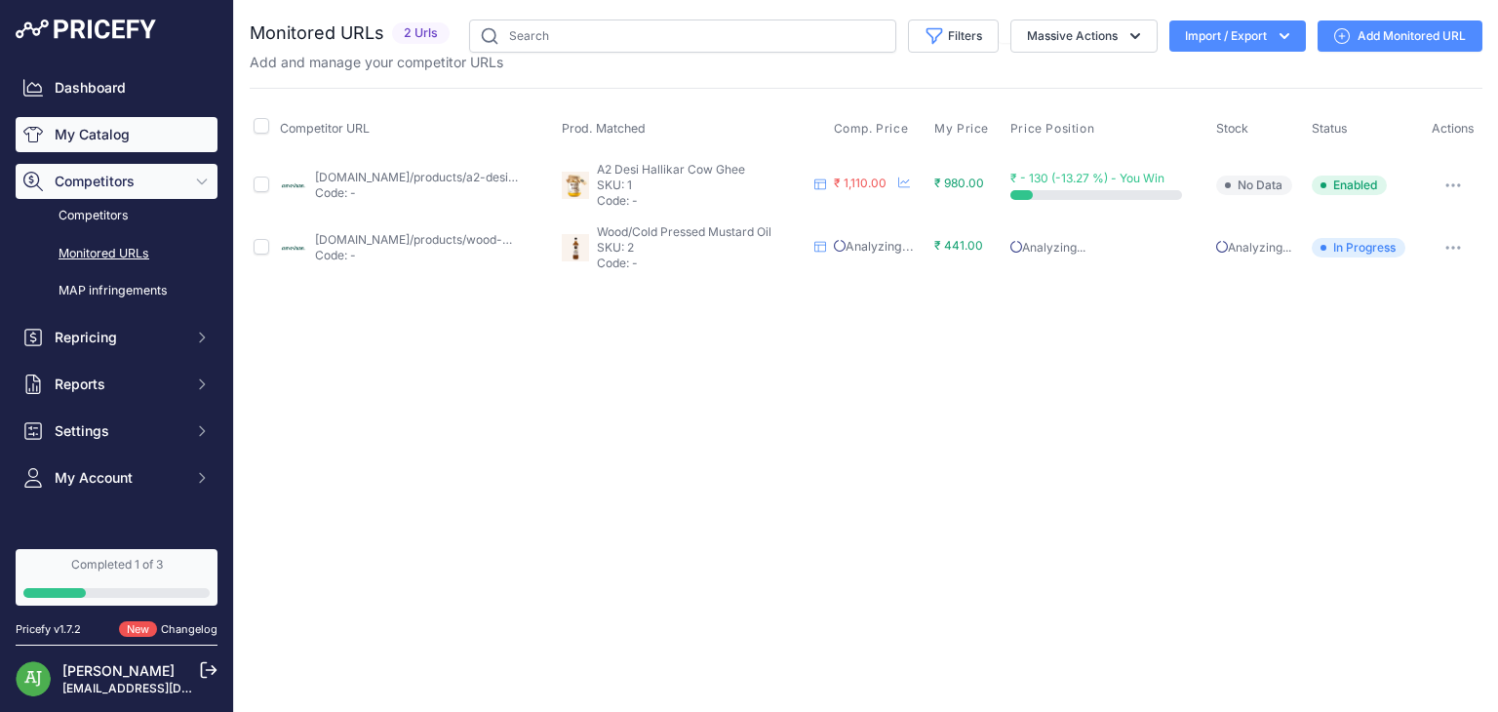
click at [126, 130] on link "My Catalog" at bounding box center [117, 134] width 202 height 35
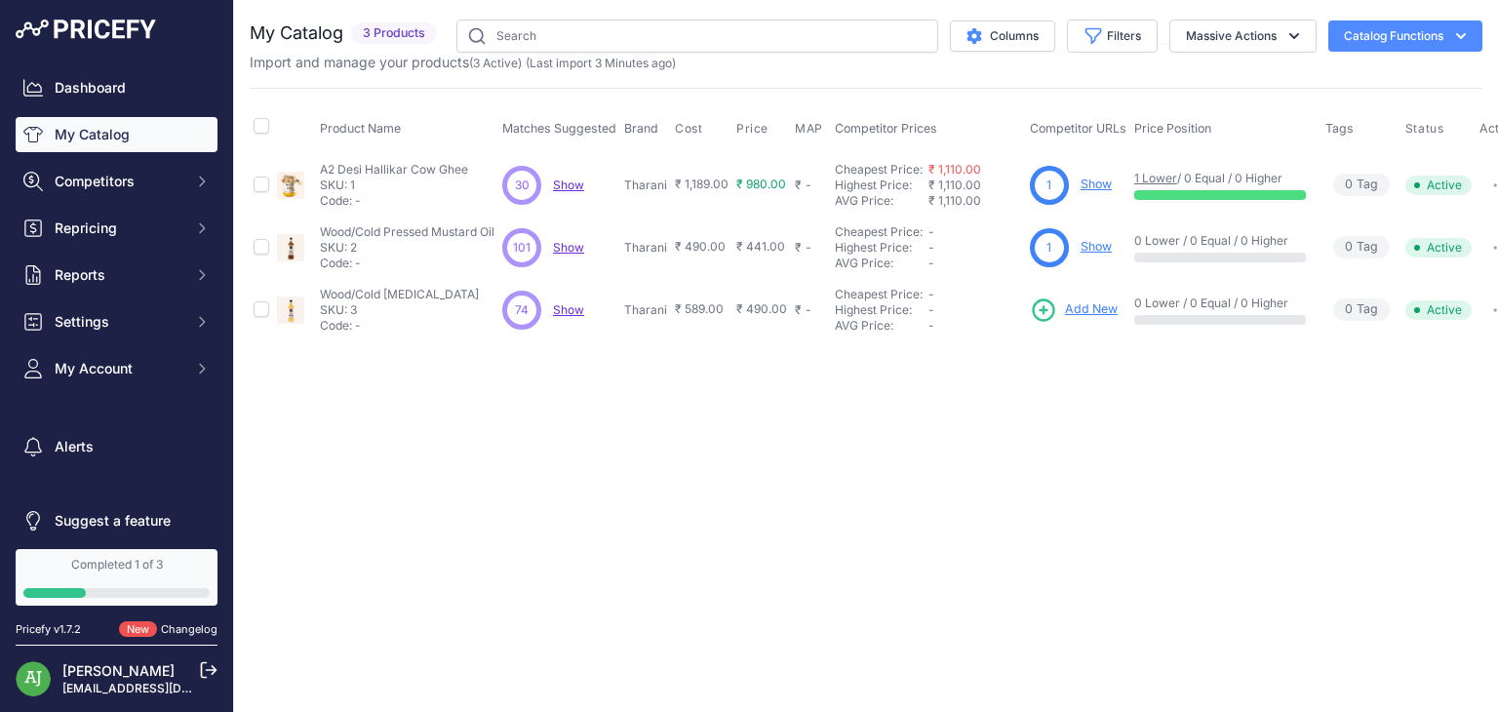
click at [1065, 311] on span "Add New" at bounding box center [1091, 309] width 53 height 19
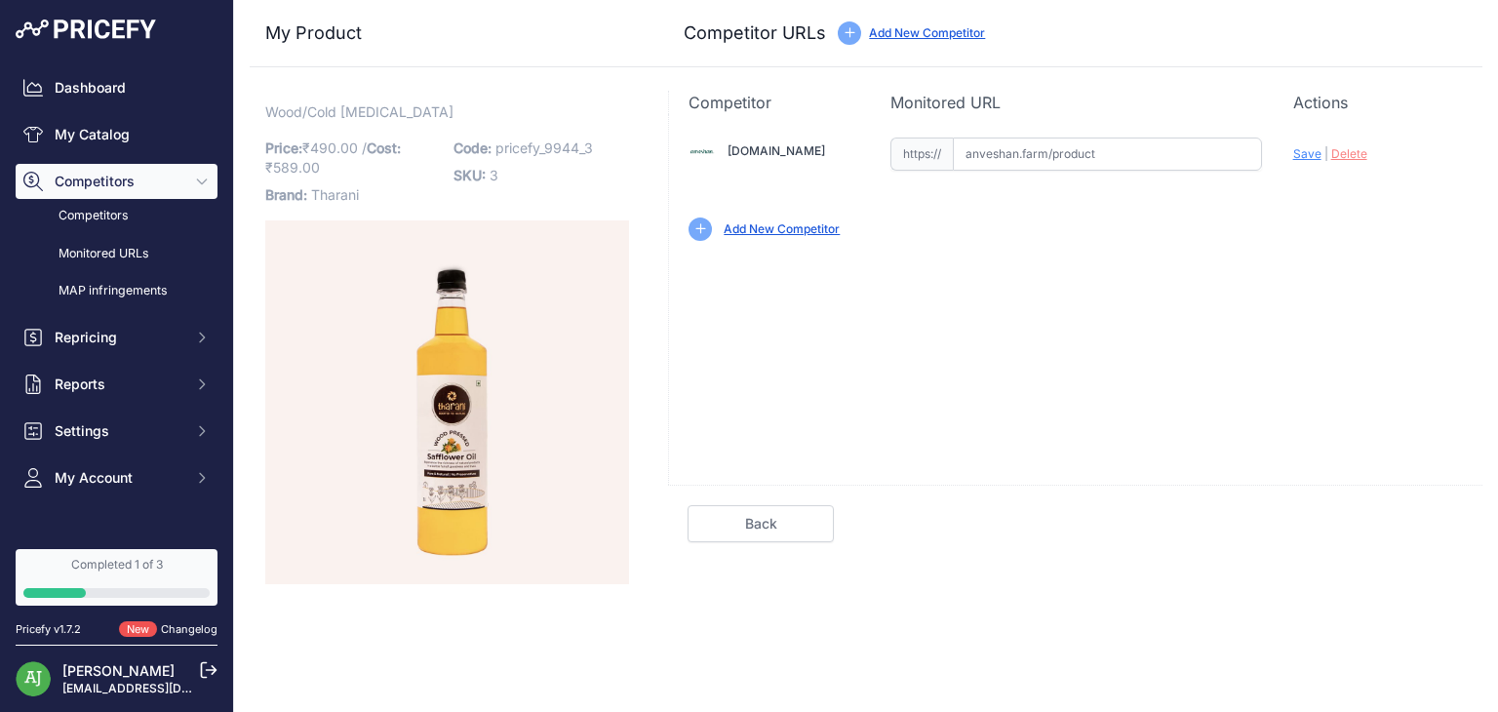
click at [987, 161] on input "text" at bounding box center [1107, 153] width 309 height 33
paste input "https://www.anveshan.farm/products/cold-pressed-safflower-oil?variant=463848826…"
click at [1315, 149] on span "Save" at bounding box center [1307, 153] width 28 height 15
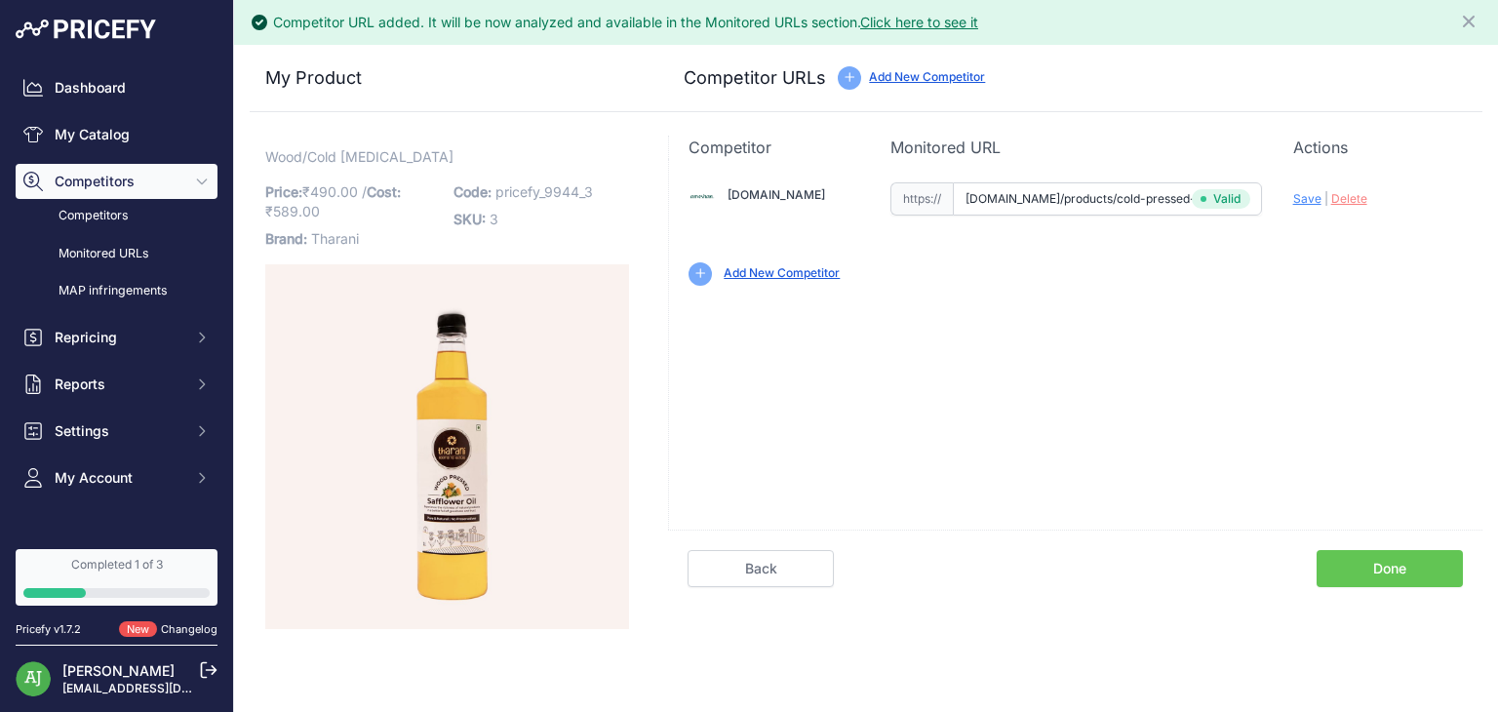
type input "[URL][DOMAIN_NAME][MEDICAL_DATA]"
click at [1361, 567] on link "Done" at bounding box center [1389, 568] width 146 height 37
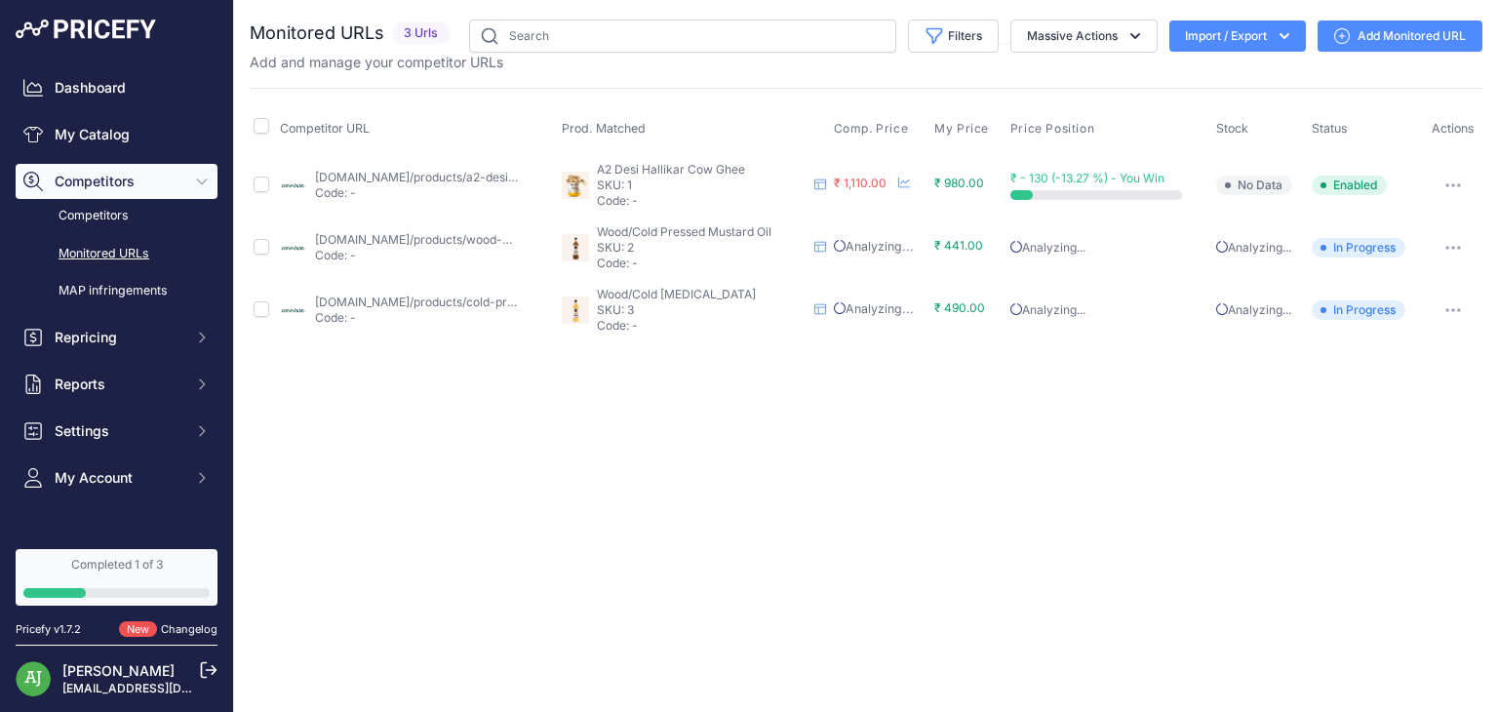
click at [632, 186] on p "SKU: 1" at bounding box center [701, 185] width 209 height 16
click at [110, 215] on link "Competitors" at bounding box center [117, 216] width 202 height 34
click at [107, 255] on link "Monitored URLs" at bounding box center [117, 254] width 202 height 34
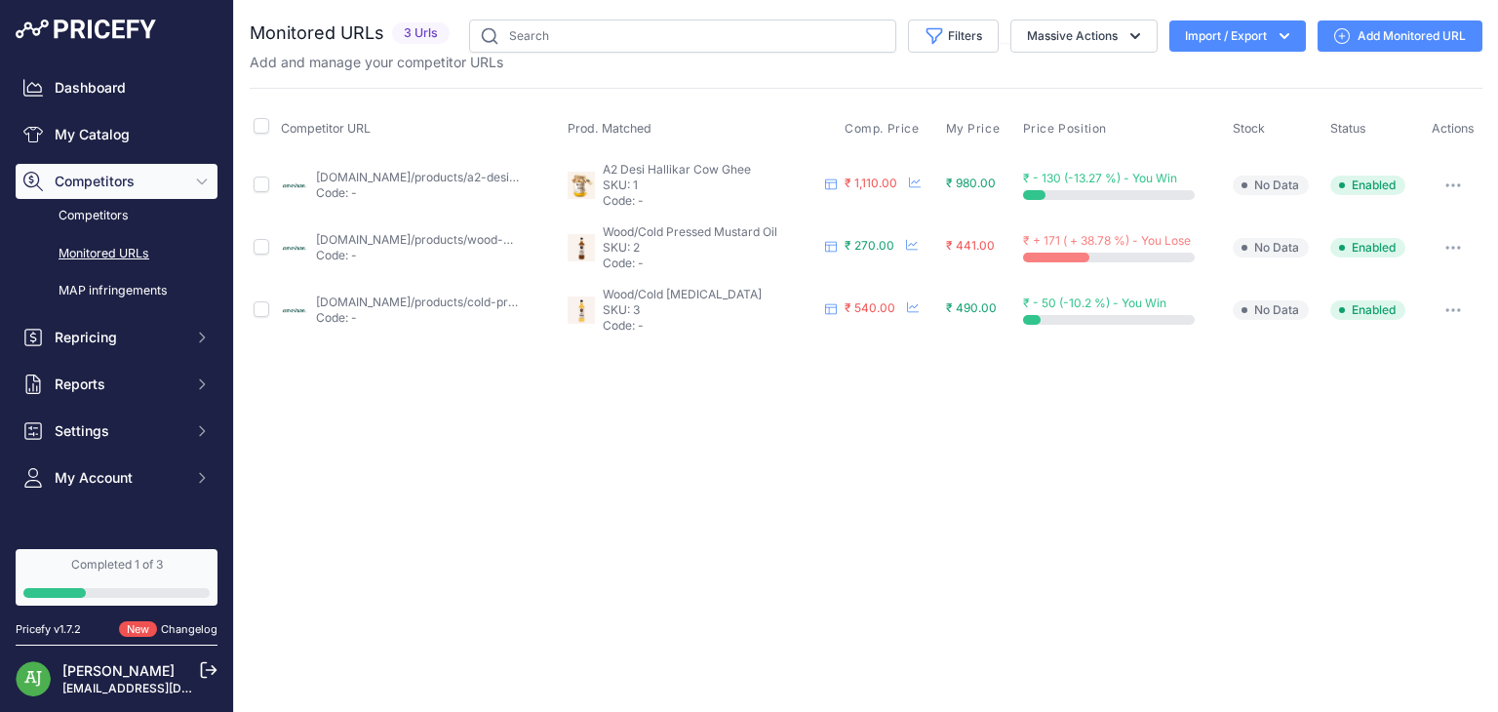
click at [1271, 181] on span "No Data" at bounding box center [1271, 186] width 76 height 20
click at [1266, 231] on td "No Data" at bounding box center [1278, 247] width 98 height 62
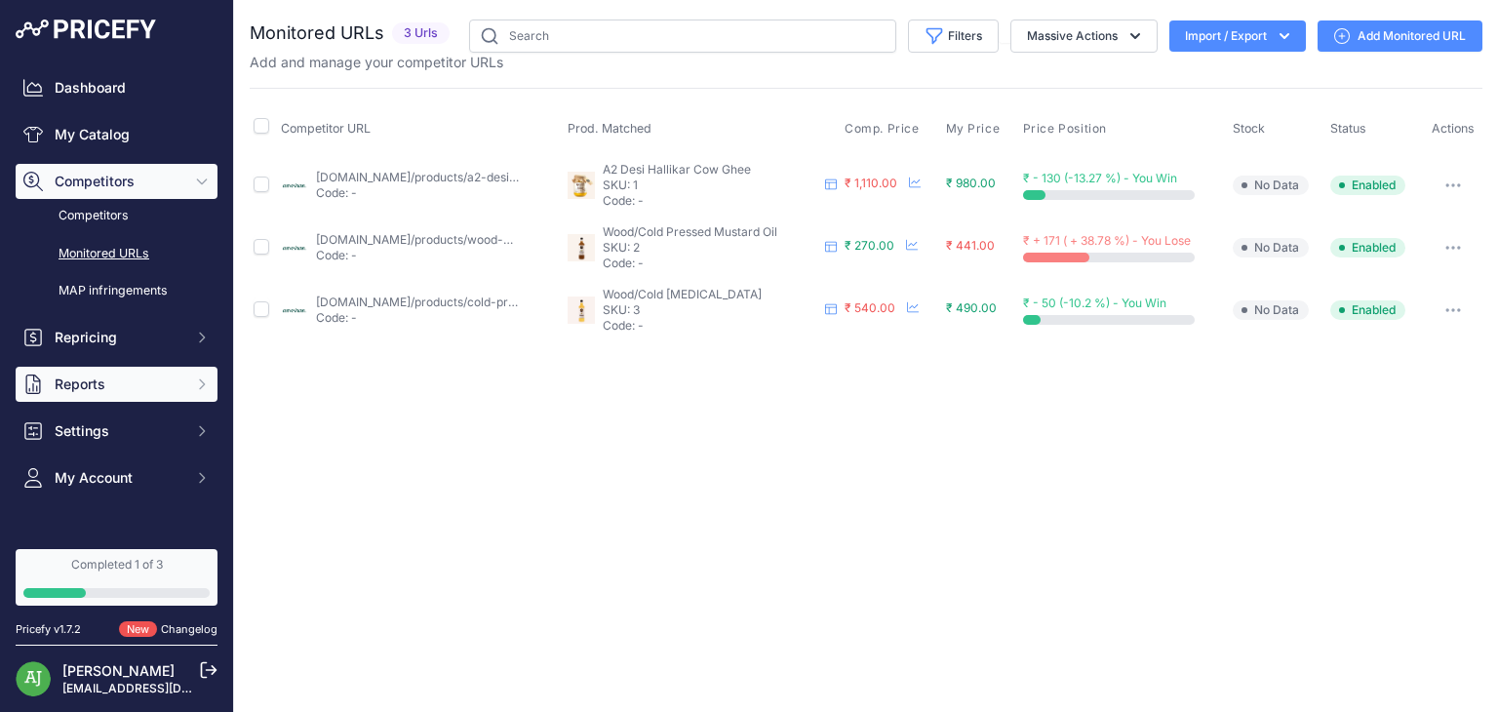
click at [176, 379] on button "Reports" at bounding box center [117, 384] width 202 height 35
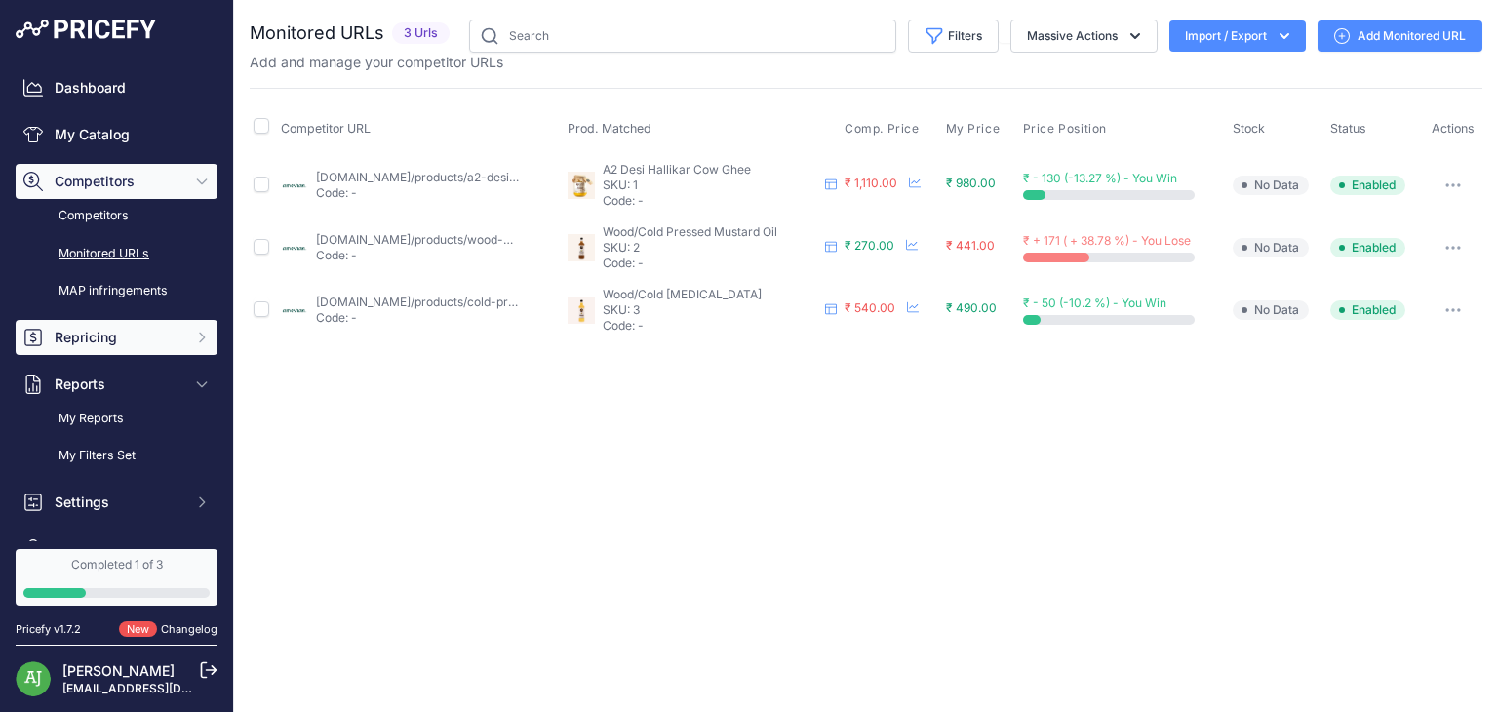
click at [170, 333] on button "Repricing" at bounding box center [117, 337] width 202 height 35
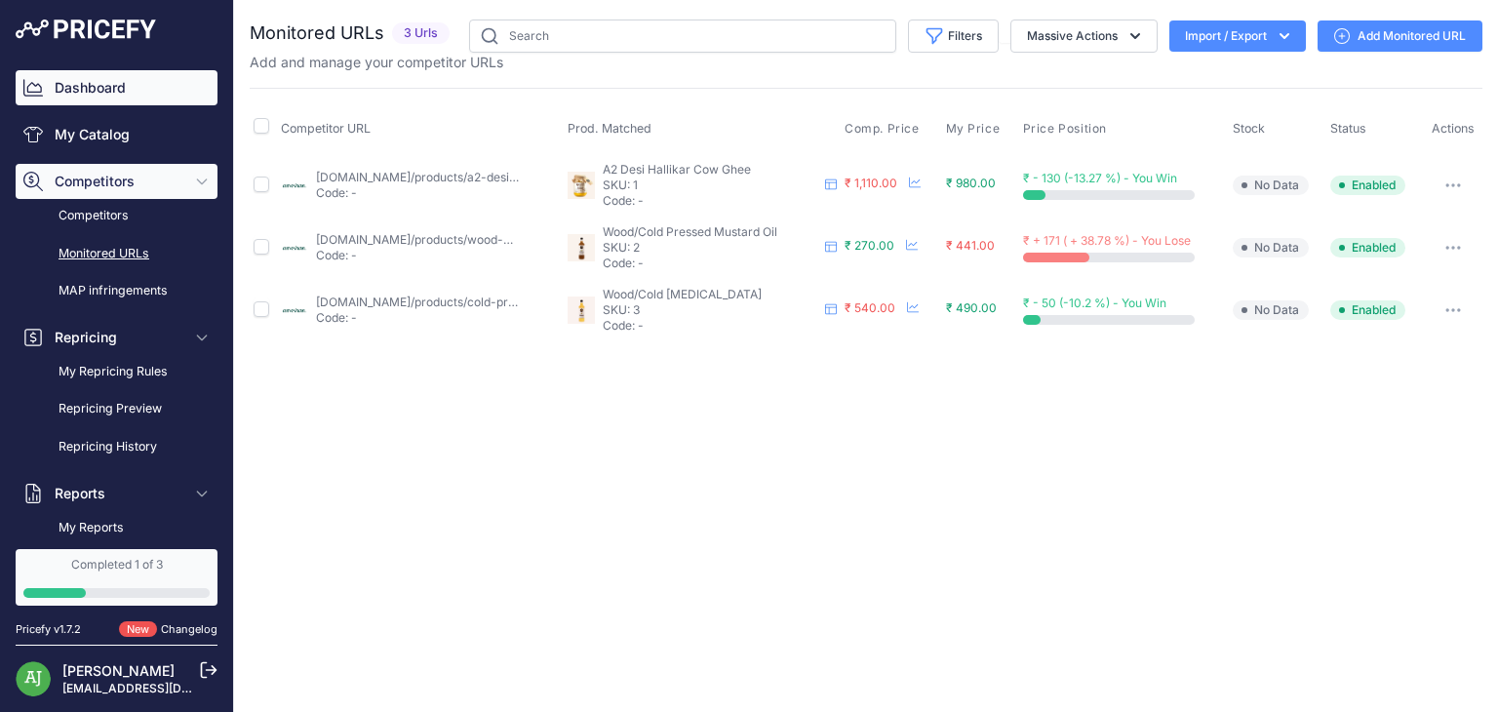
click at [131, 95] on link "Dashboard" at bounding box center [117, 87] width 202 height 35
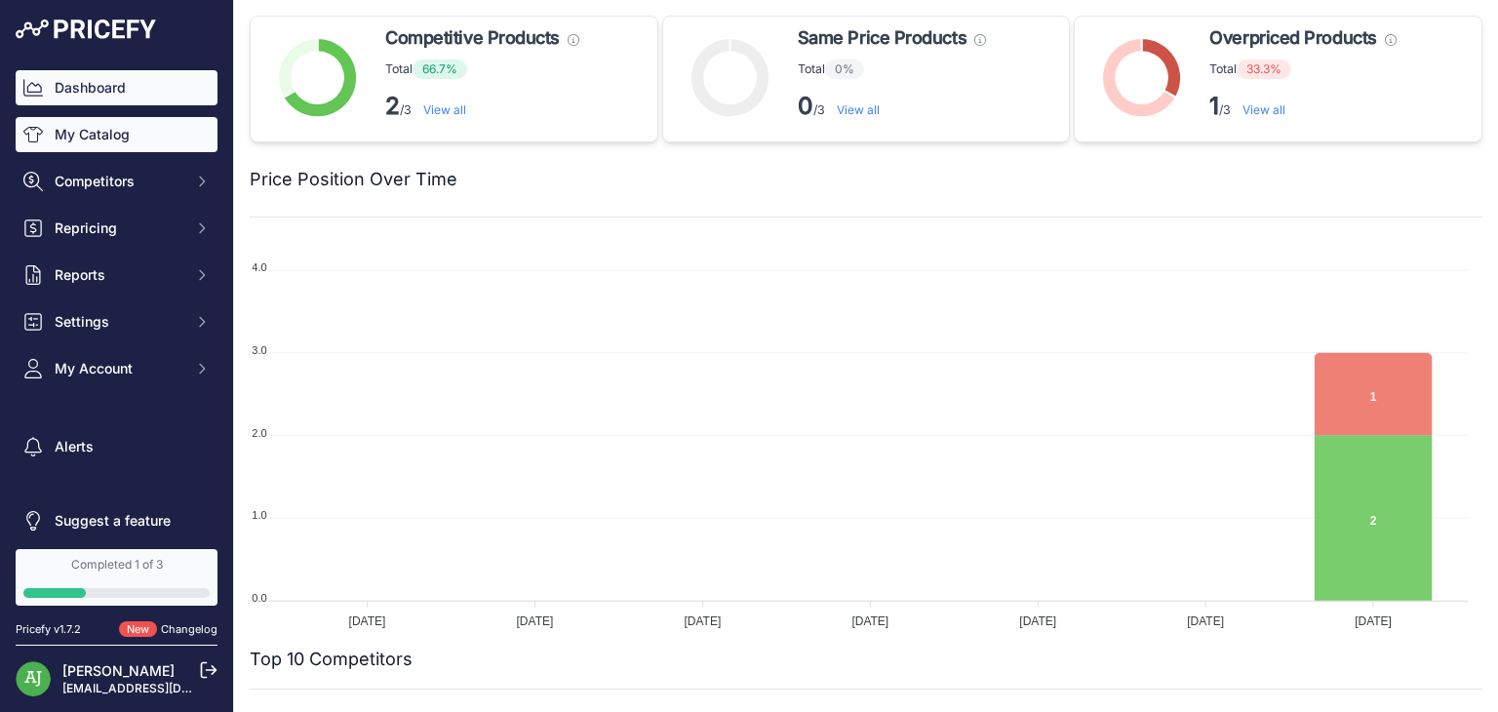
click at [85, 127] on link "My Catalog" at bounding box center [117, 134] width 202 height 35
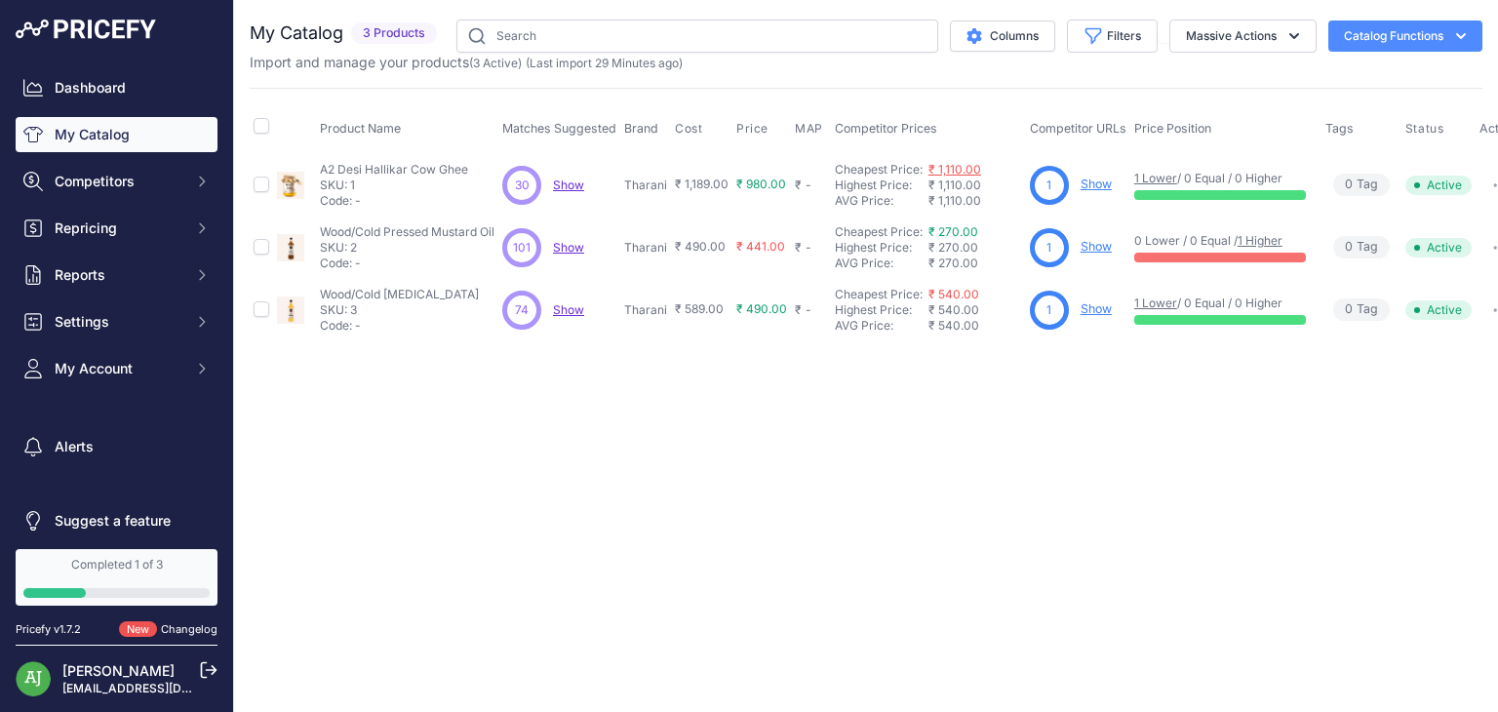
click at [952, 170] on link "₹ 1,110.00" at bounding box center [954, 169] width 53 height 15
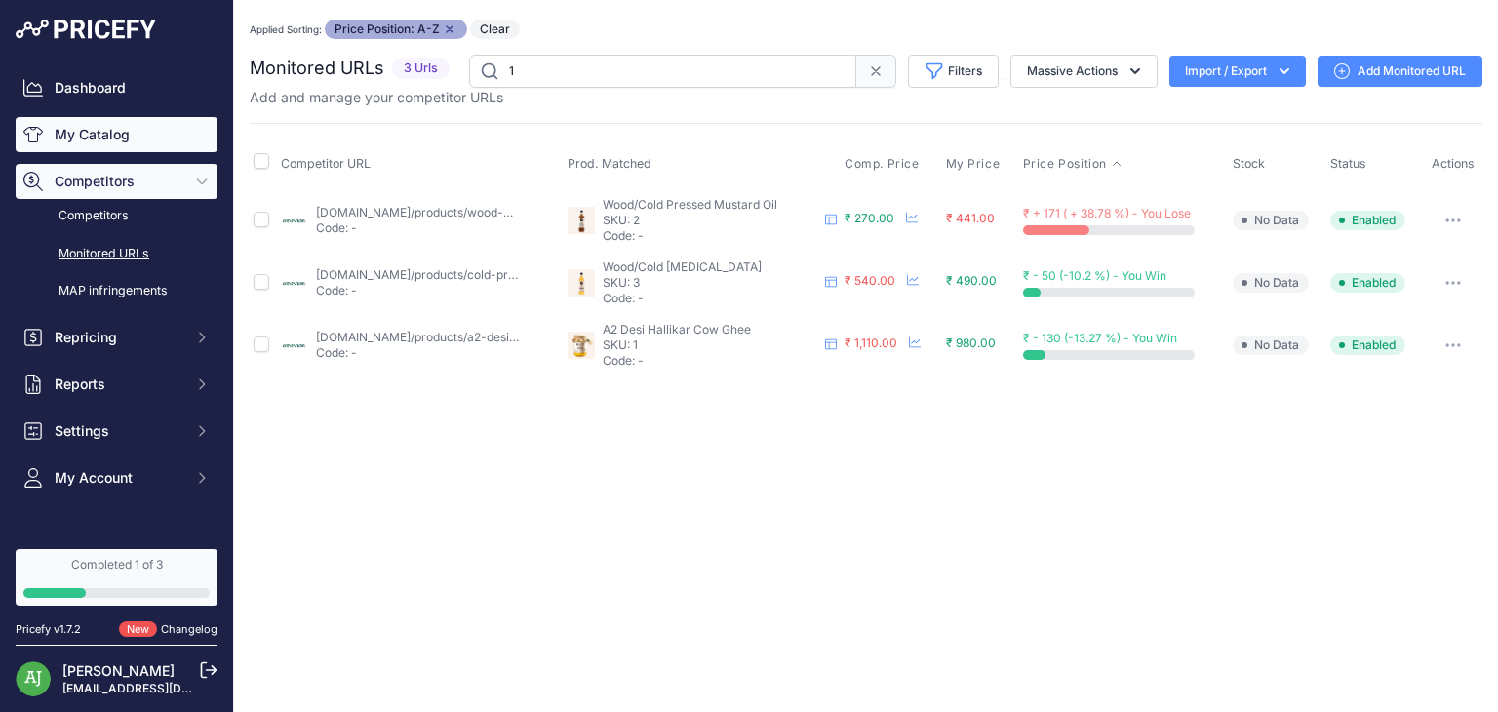
click at [134, 142] on link "My Catalog" at bounding box center [117, 134] width 202 height 35
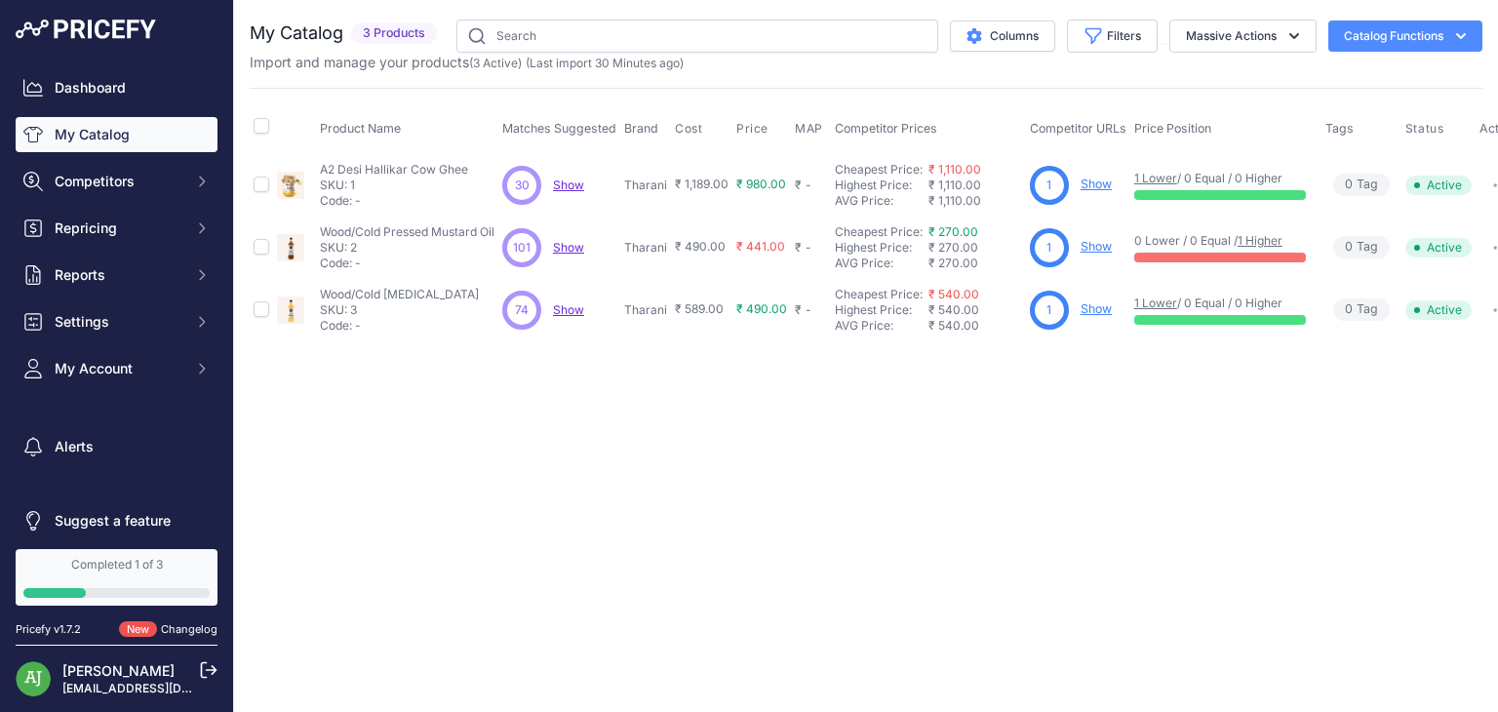
click at [1089, 184] on link "Show" at bounding box center [1095, 183] width 31 height 15
click at [1113, 32] on button "Filters" at bounding box center [1112, 36] width 91 height 33
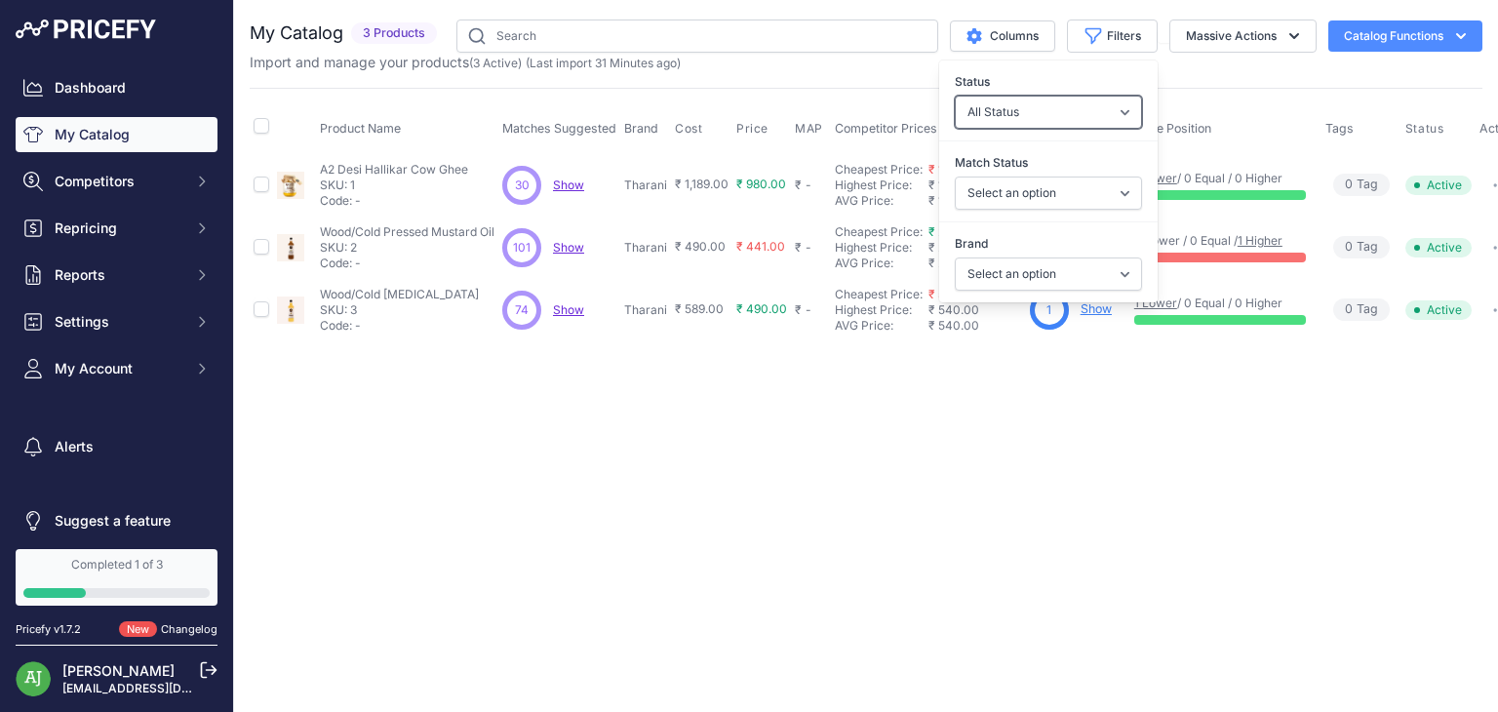
click at [1127, 108] on select "All Status Only Enabled Only Disabled" at bounding box center [1048, 112] width 187 height 33
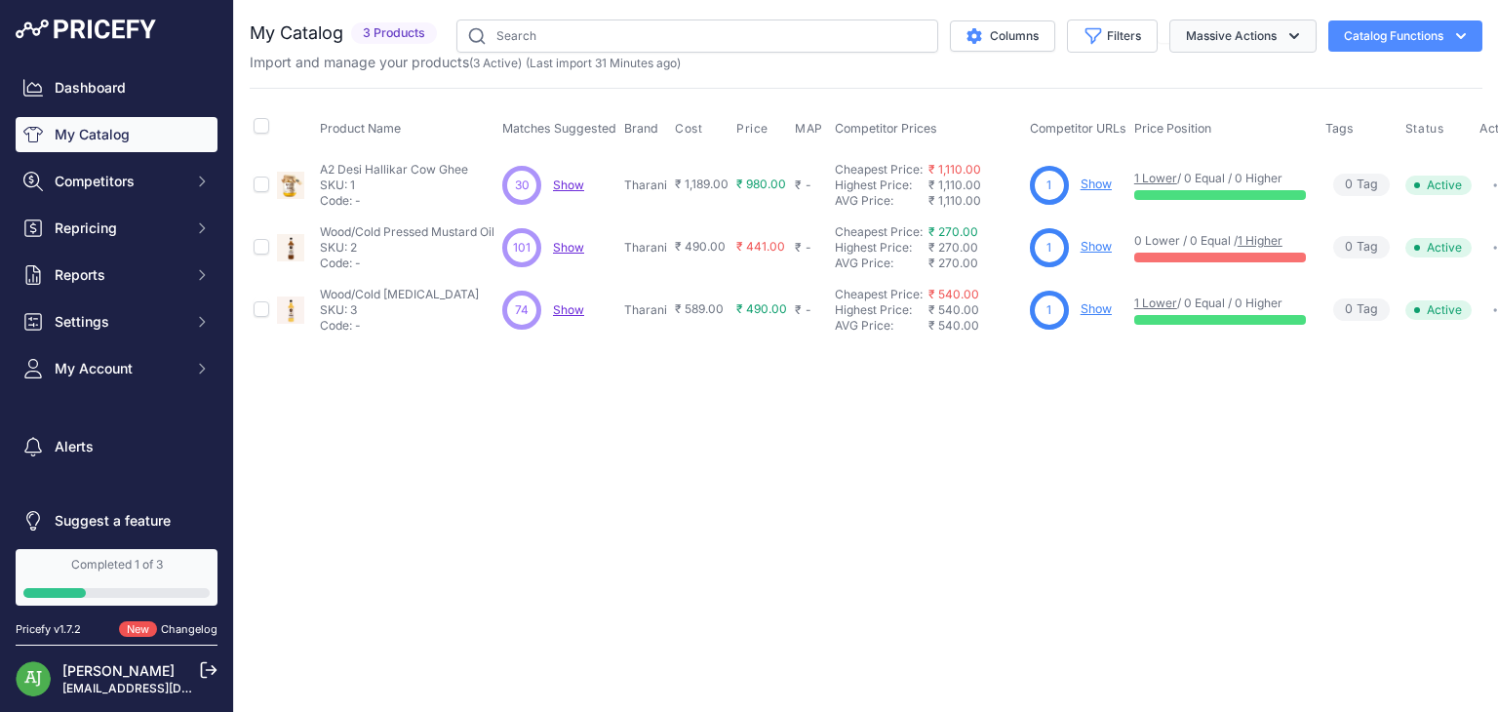
click at [1248, 47] on button "Massive Actions" at bounding box center [1242, 36] width 147 height 33
click at [779, 325] on td "₹ 490.00" at bounding box center [761, 310] width 59 height 62
click at [567, 188] on span "Show" at bounding box center [568, 184] width 31 height 15
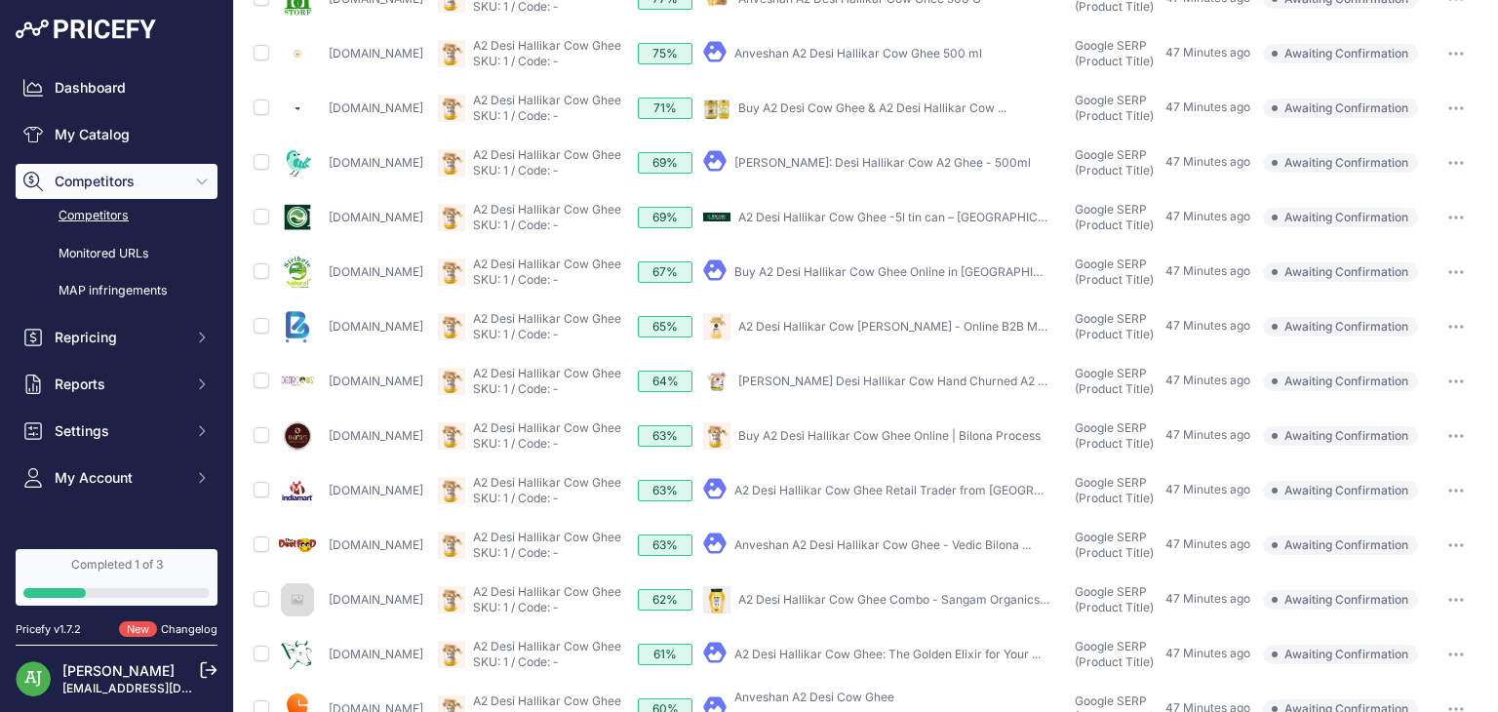
scroll to position [700, 0]
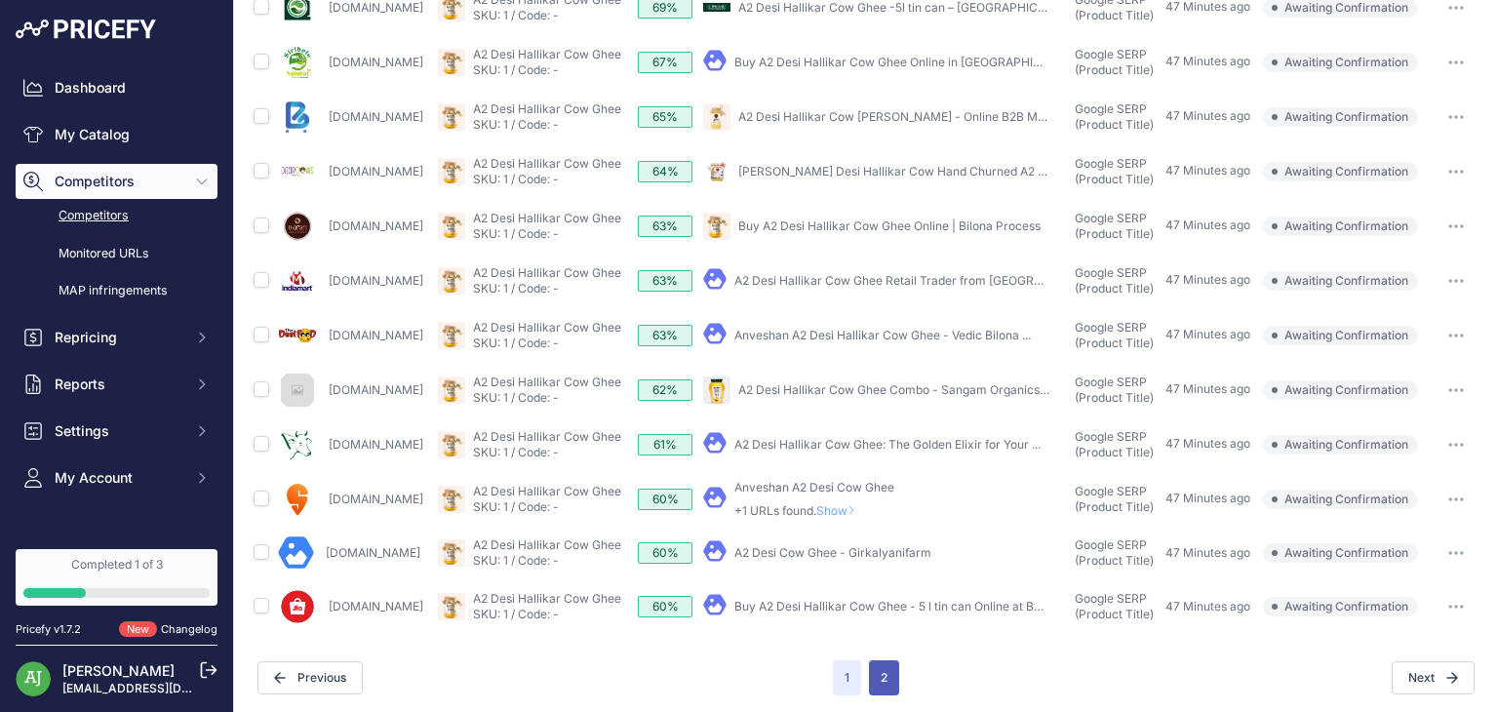
click at [877, 675] on button "2" at bounding box center [884, 677] width 30 height 35
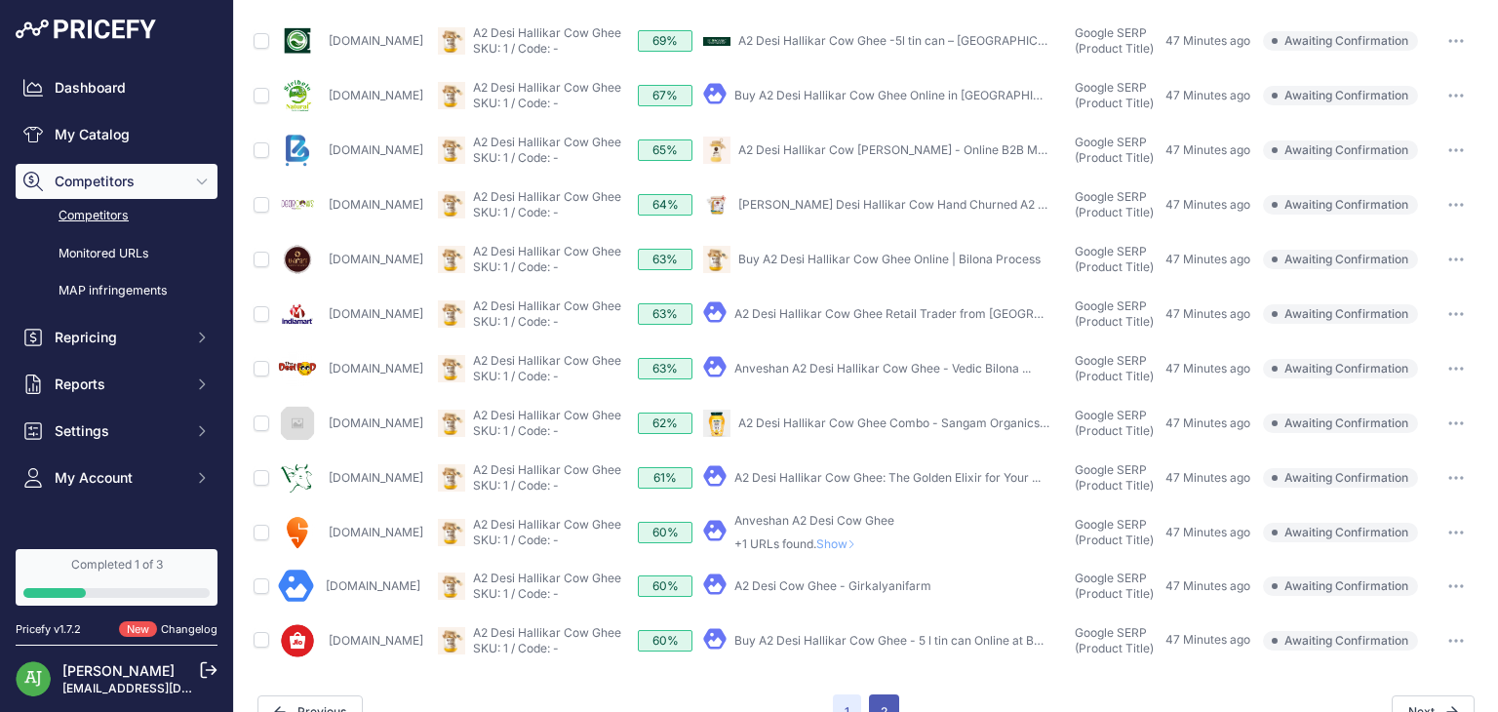
scroll to position [733, 0]
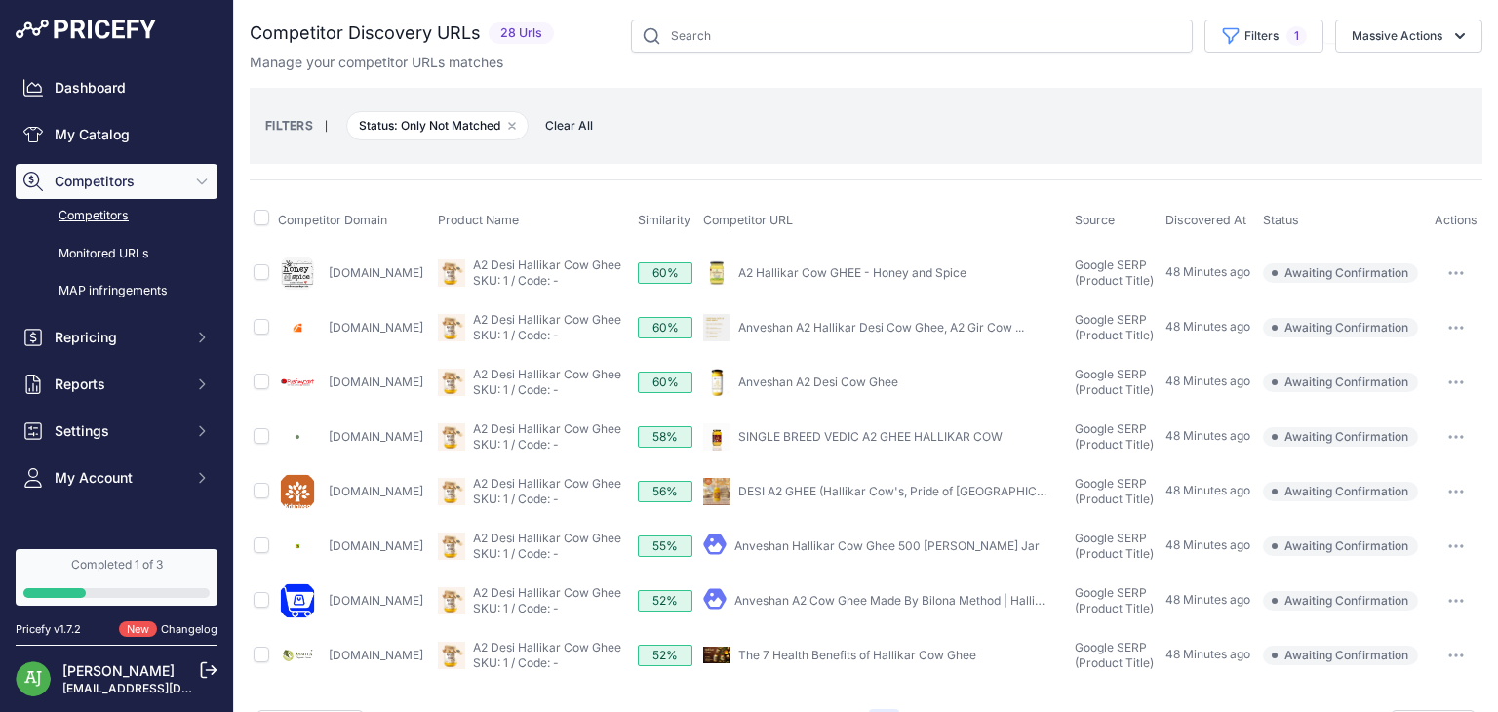
click at [1440, 321] on button "button" at bounding box center [1455, 327] width 39 height 27
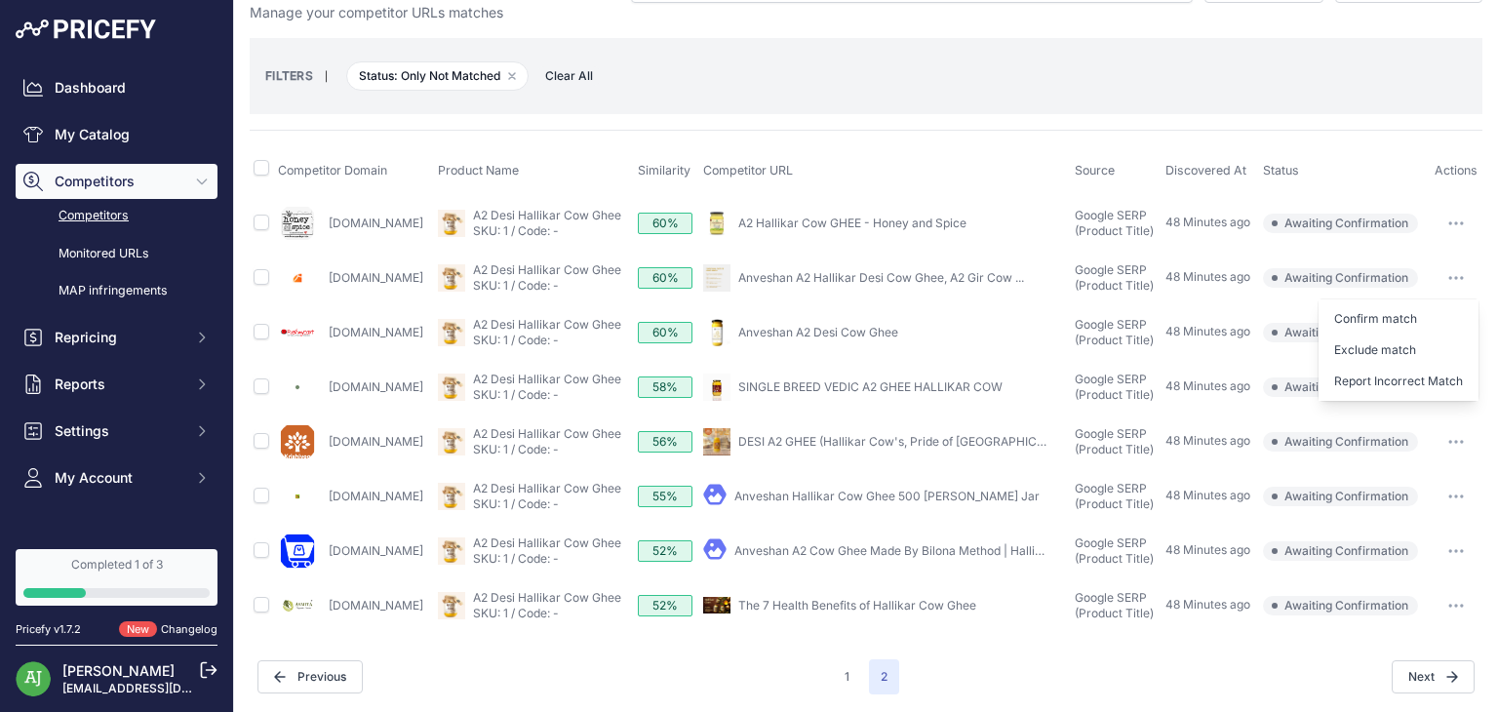
scroll to position [49, 0]
click at [833, 675] on button "1" at bounding box center [847, 677] width 28 height 35
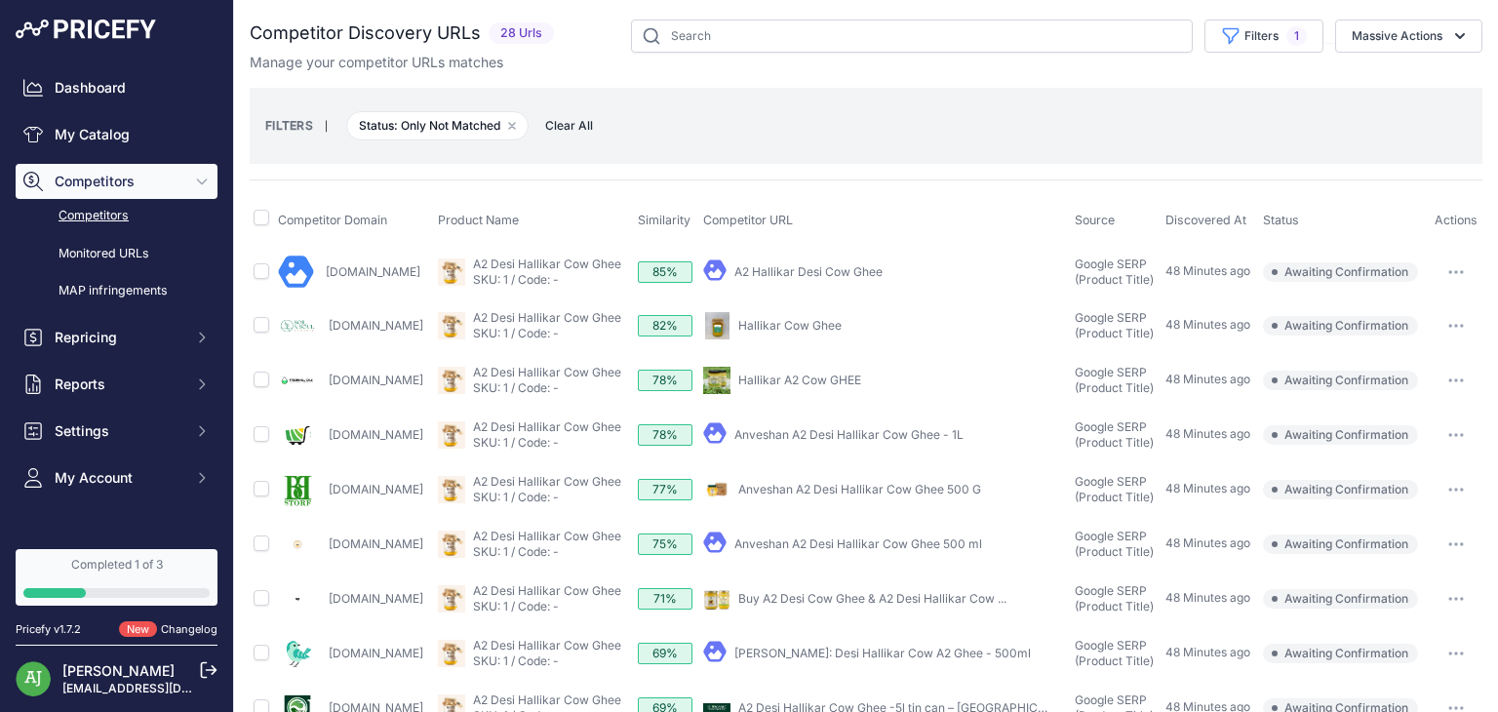
click at [135, 180] on span "Competitors" at bounding box center [119, 182] width 128 height 20
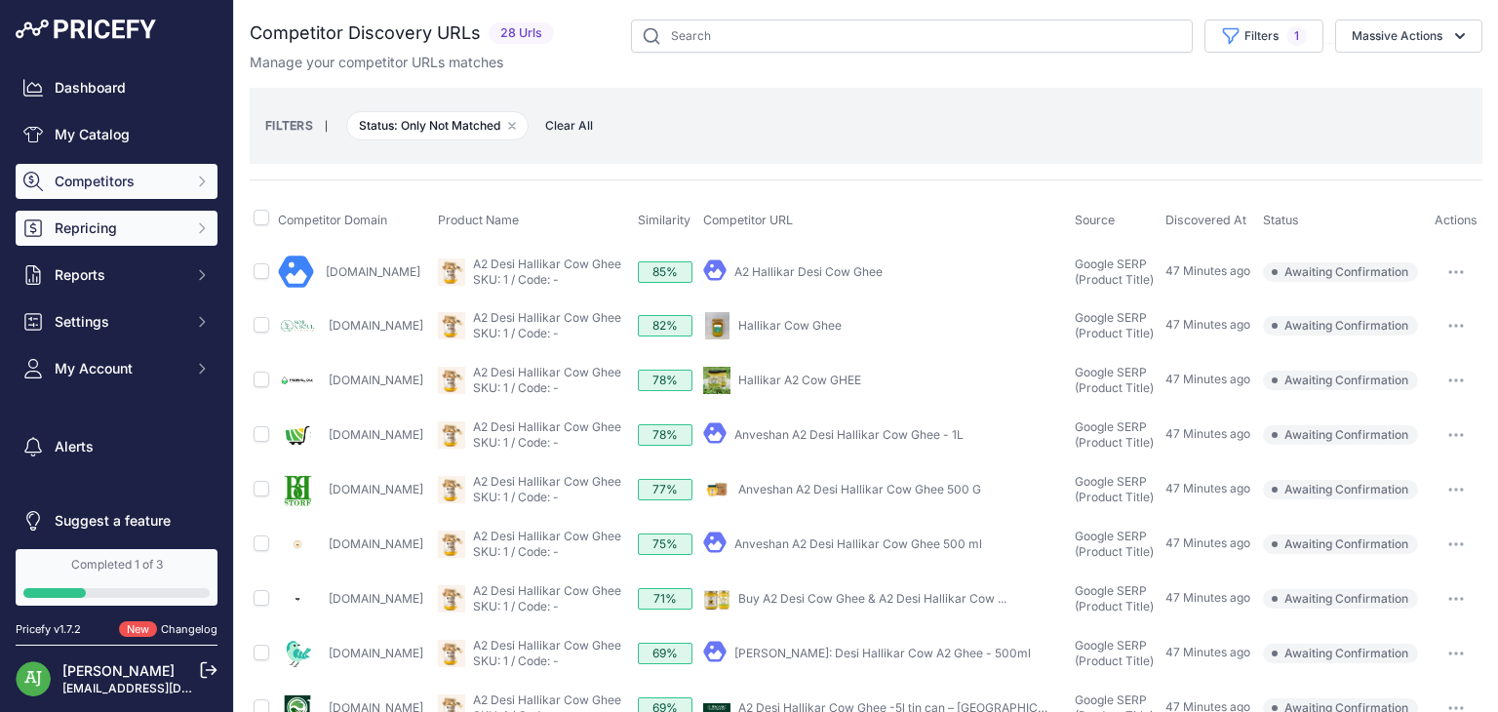
click at [95, 231] on span "Repricing" at bounding box center [119, 228] width 128 height 20
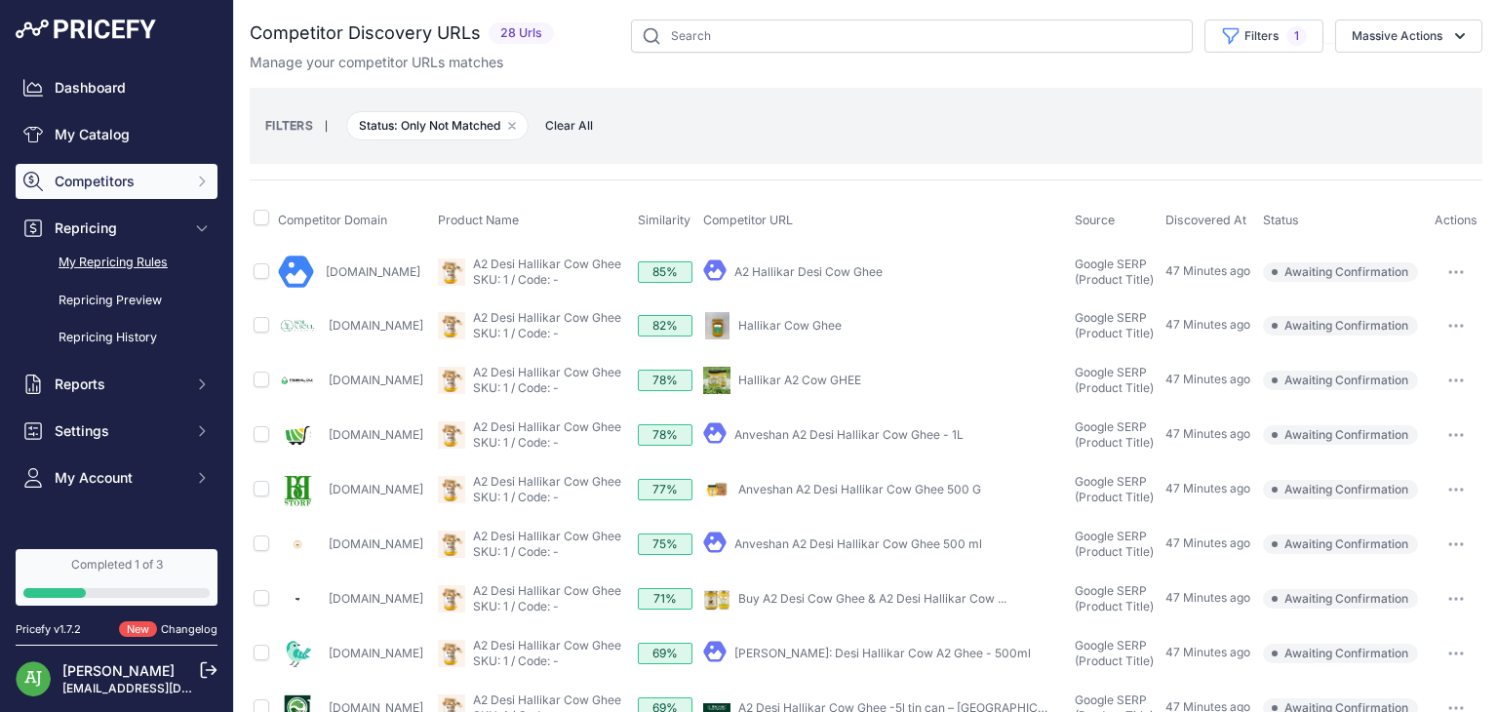
click at [142, 258] on link "My Repricing Rules" at bounding box center [117, 263] width 202 height 34
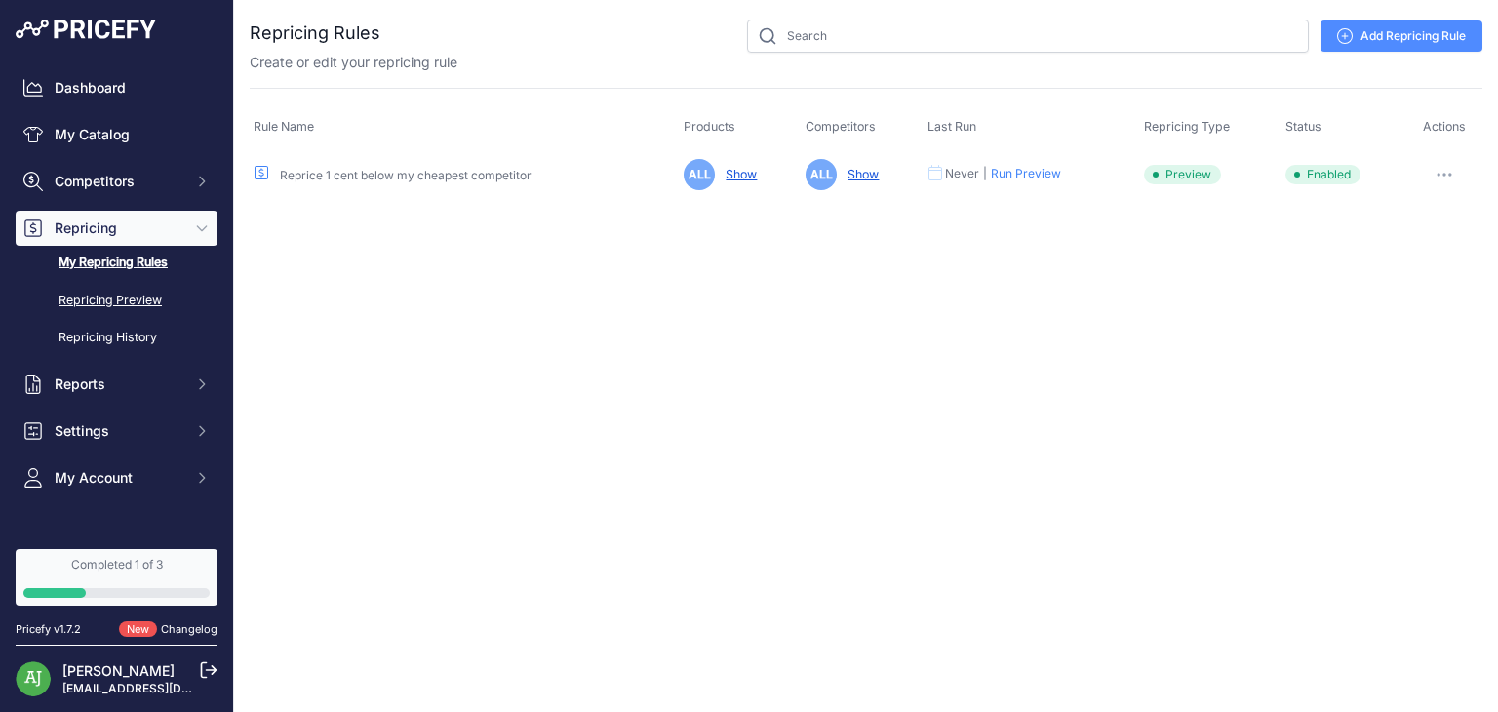
click at [127, 293] on link "Repricing Preview" at bounding box center [117, 301] width 202 height 34
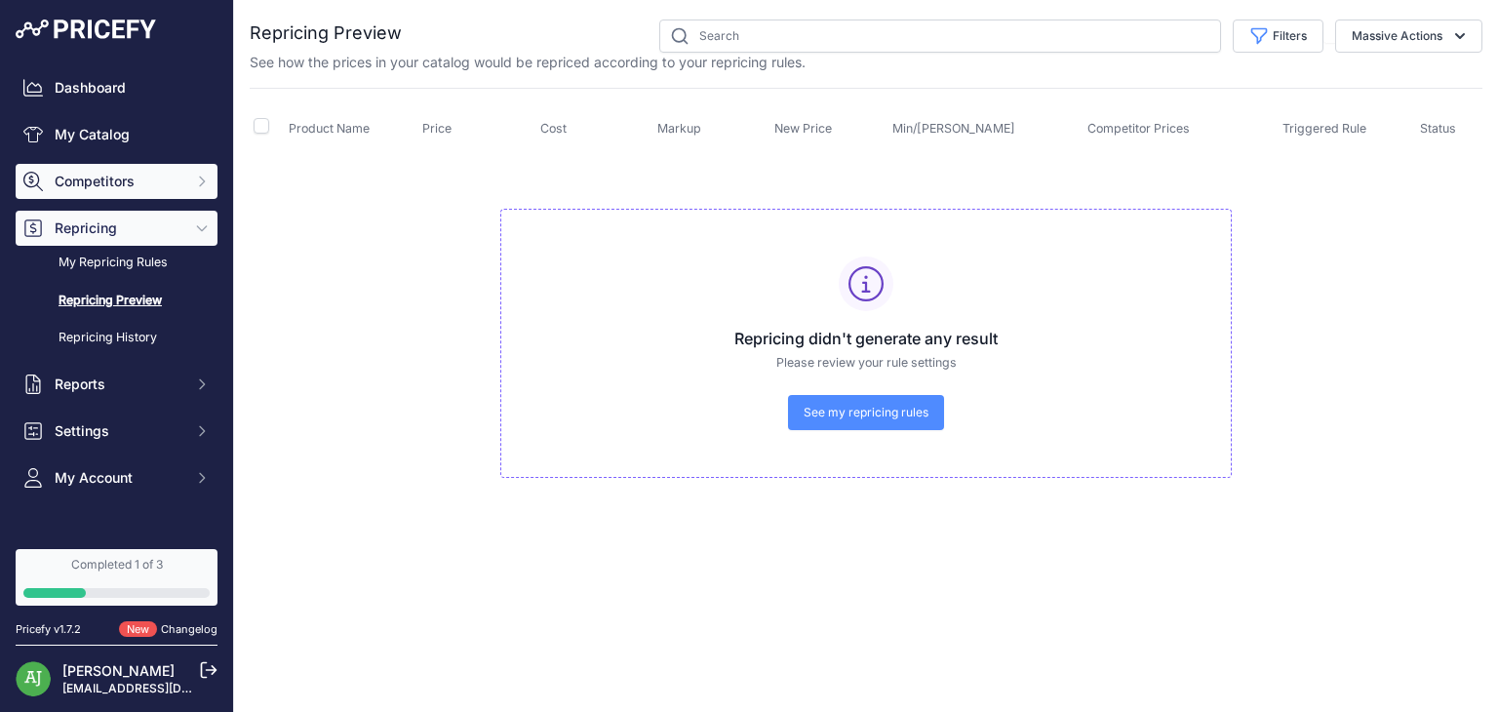
click at [156, 186] on span "Competitors" at bounding box center [119, 182] width 128 height 20
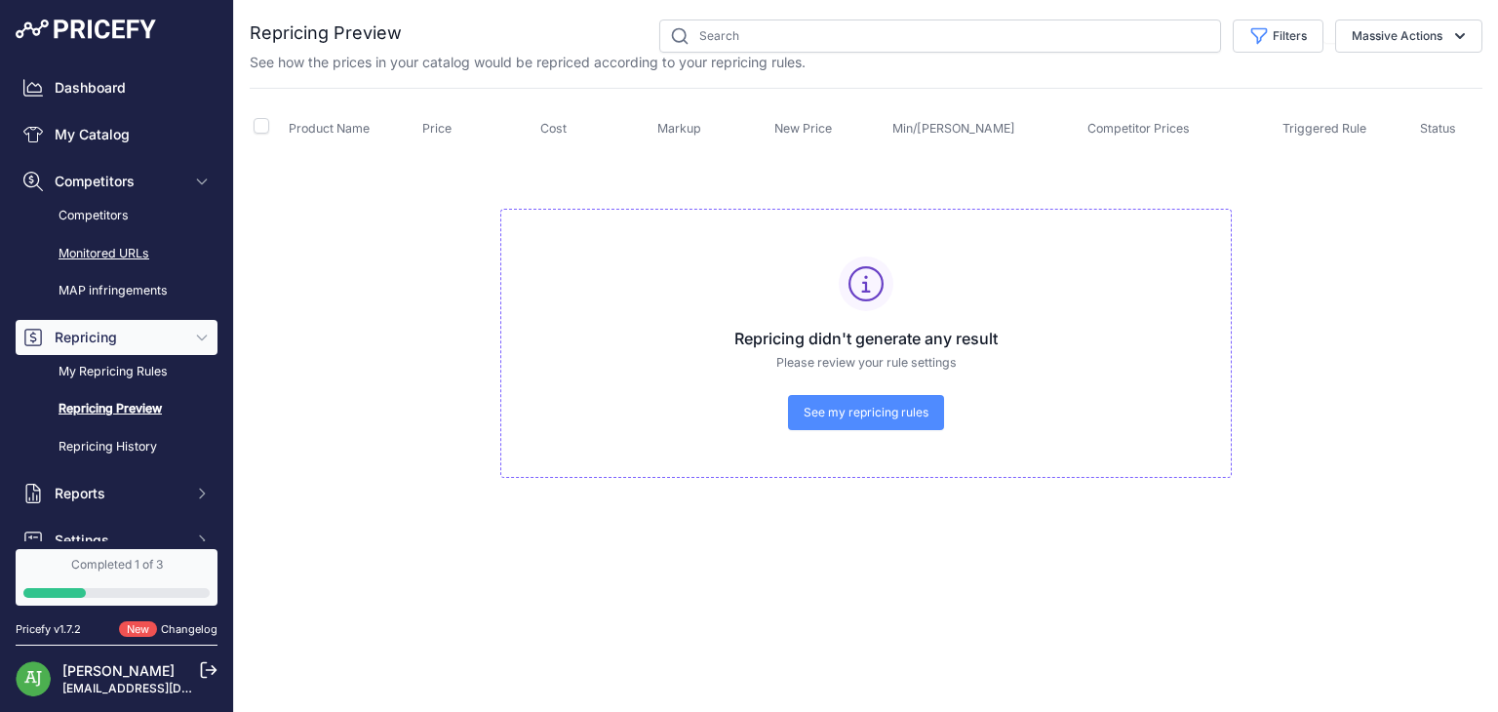
click at [127, 254] on link "Monitored URLs" at bounding box center [117, 254] width 202 height 34
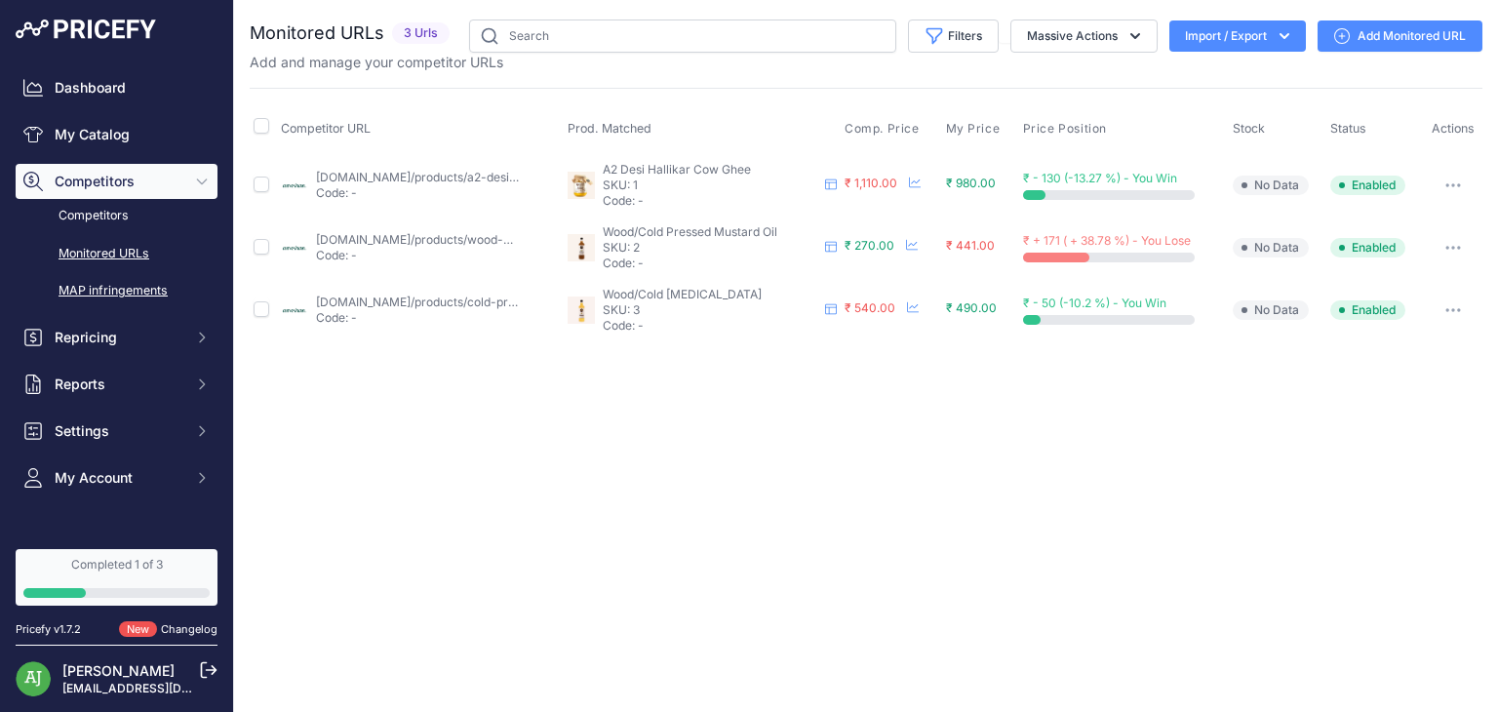
click at [129, 282] on link "MAP infringements" at bounding box center [117, 291] width 202 height 34
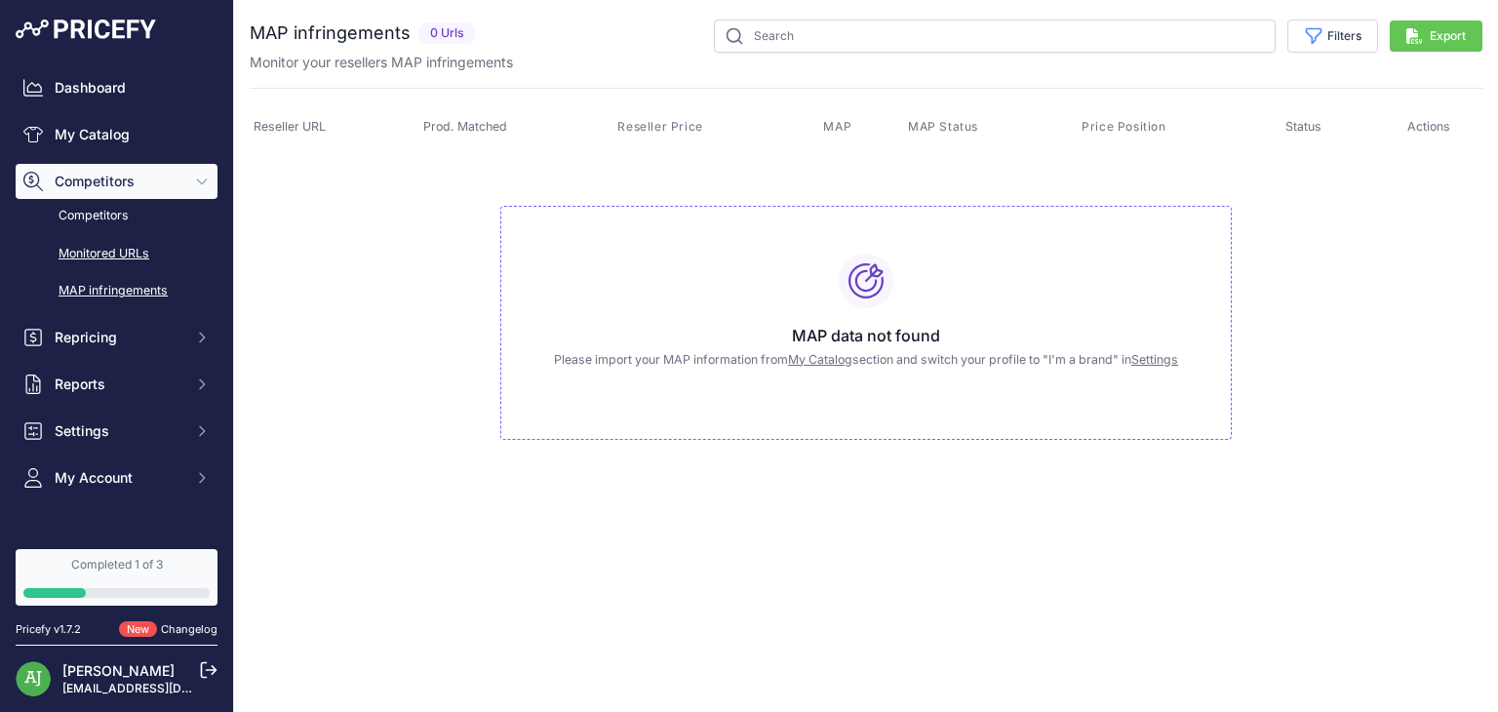
click at [104, 252] on link "Monitored URLs" at bounding box center [117, 254] width 202 height 34
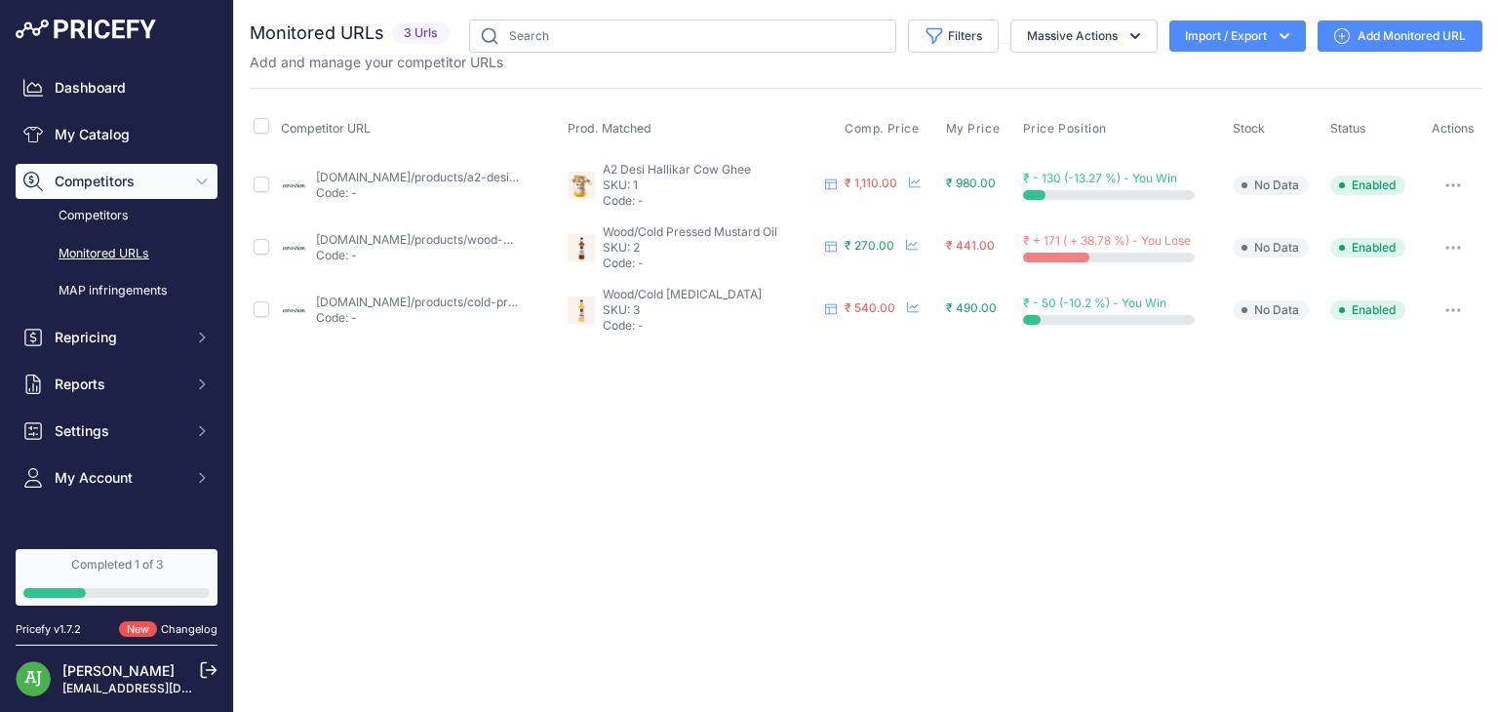
click at [1202, 44] on button "Import / Export" at bounding box center [1237, 35] width 137 height 31
click at [1383, 44] on link "Add Monitored URL" at bounding box center [1399, 35] width 165 height 31
